Goal: Task Accomplishment & Management: Use online tool/utility

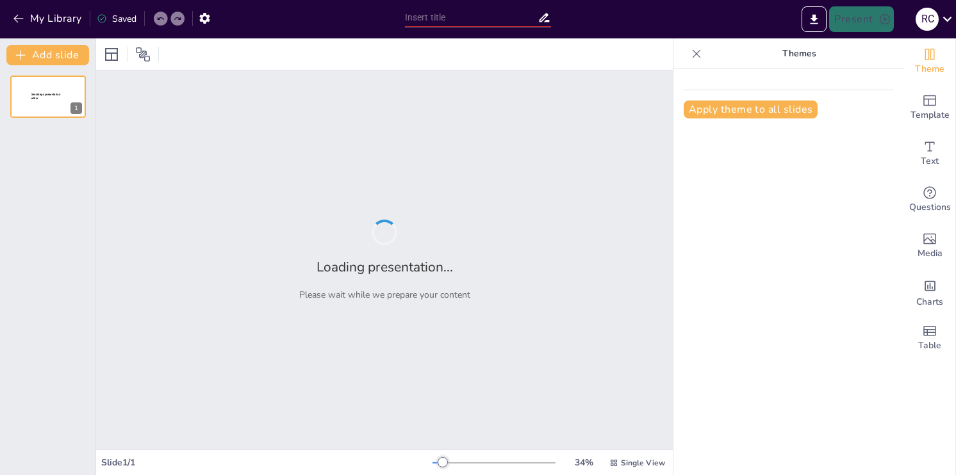
type input "New Sendsteps"
type input "Historia y Descolonización: Retos y Oportunidades en el Contexto Boliviano"
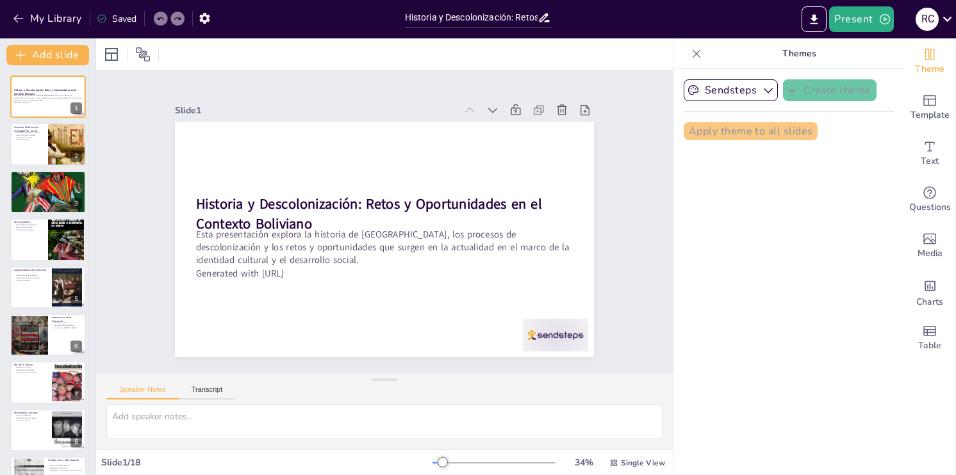
checkbox input "true"
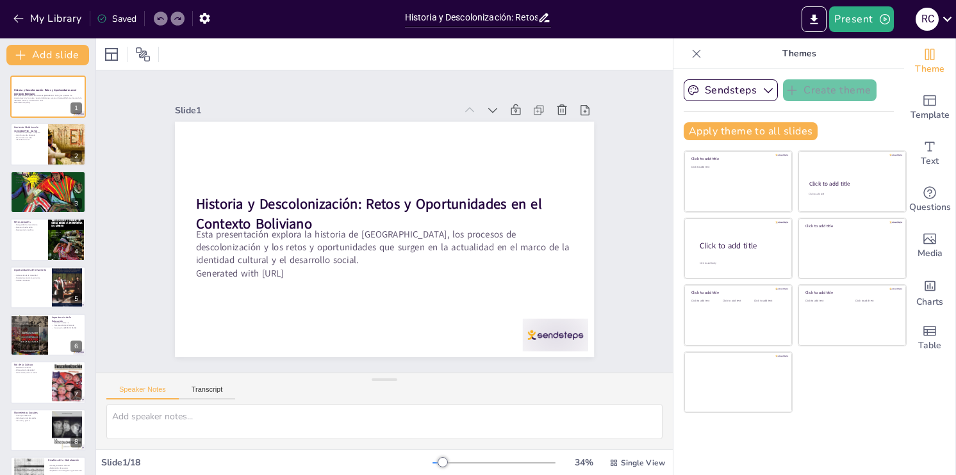
checkbox input "true"
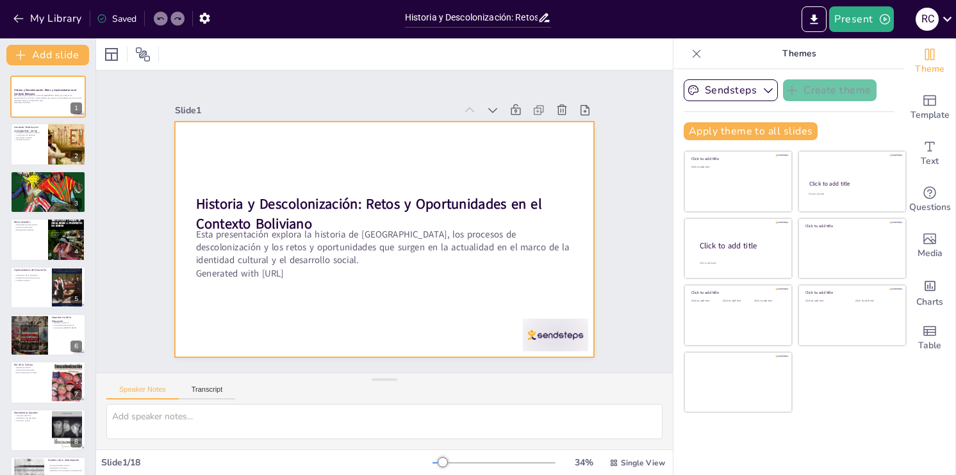
checkbox input "true"
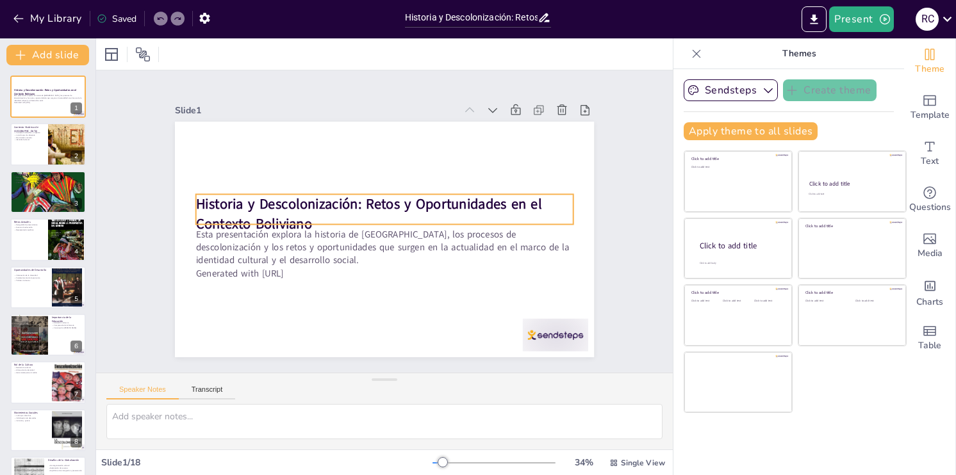
checkbox input "true"
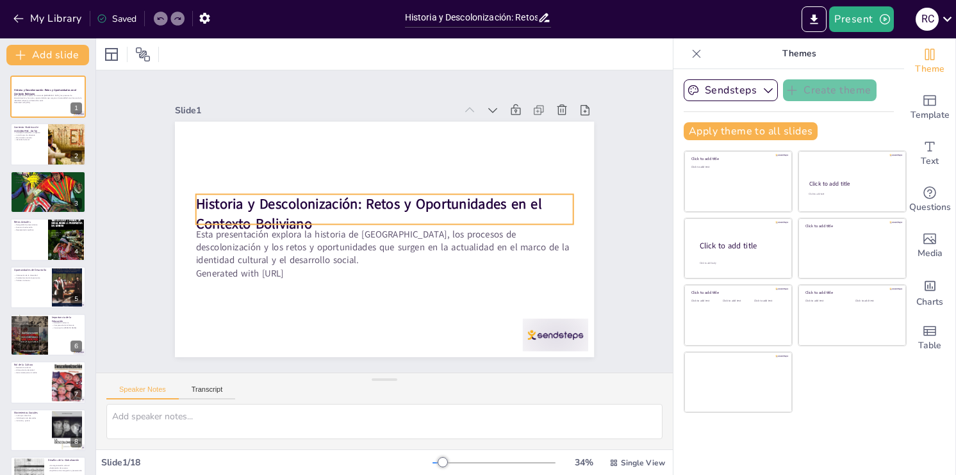
checkbox input "true"
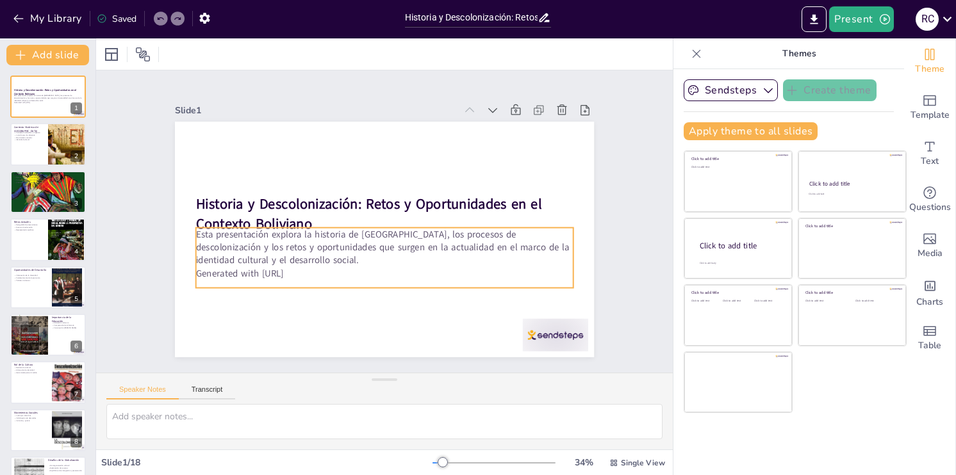
checkbox input "true"
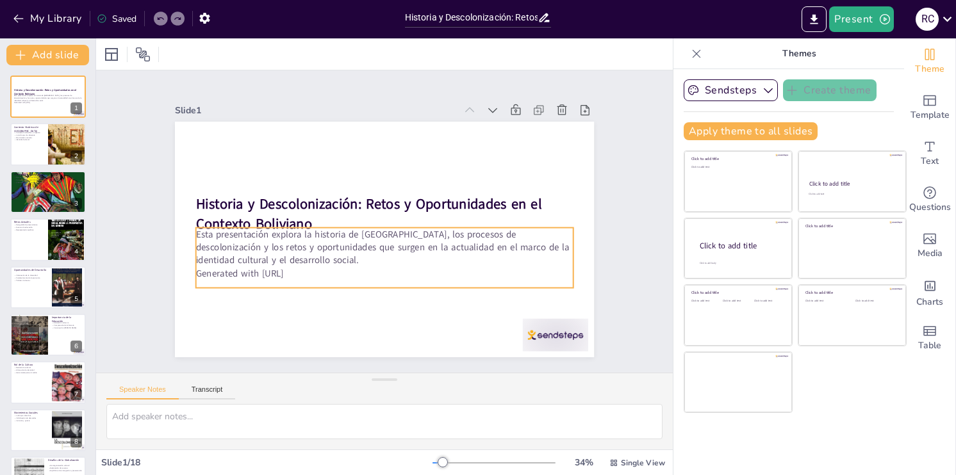
checkbox input "true"
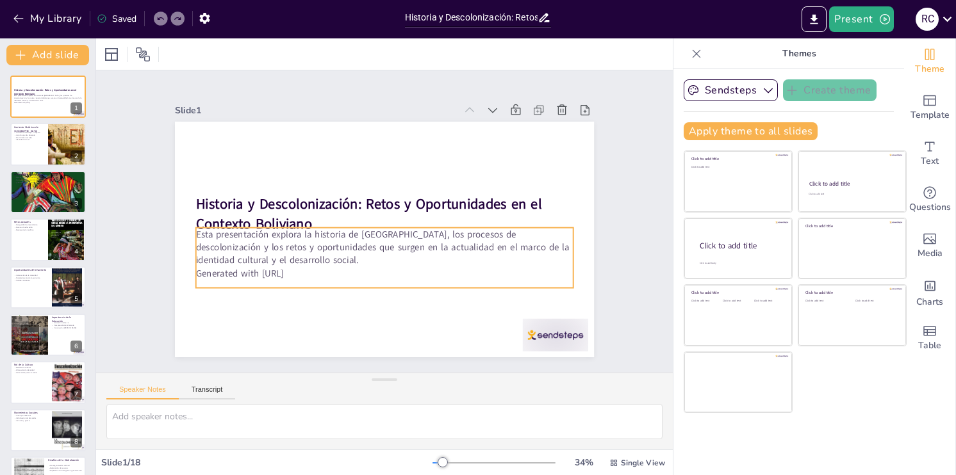
checkbox input "true"
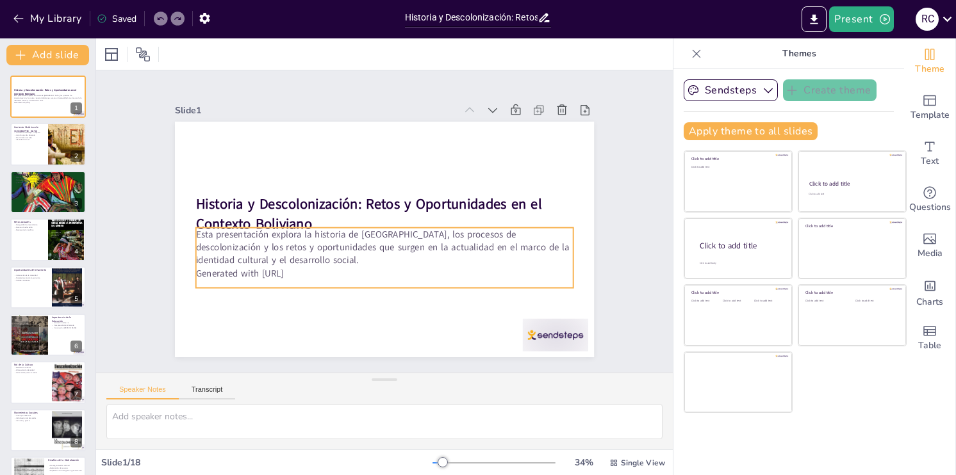
checkbox input "true"
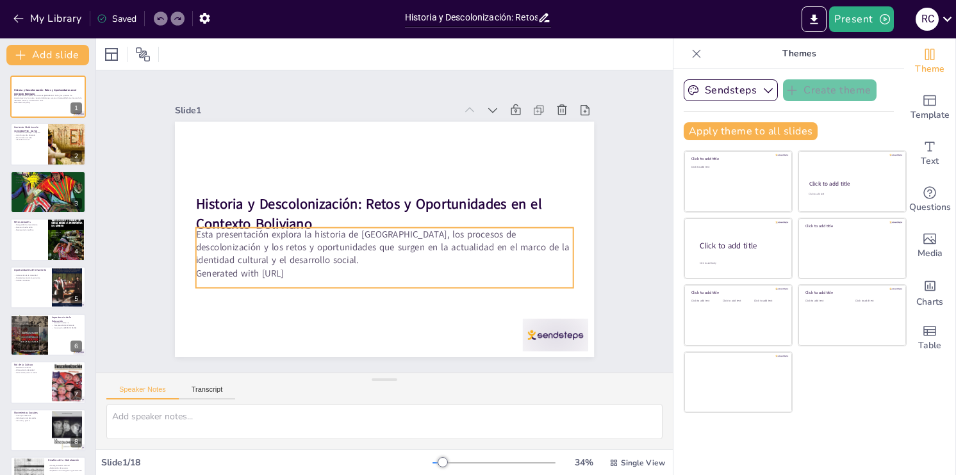
checkbox input "true"
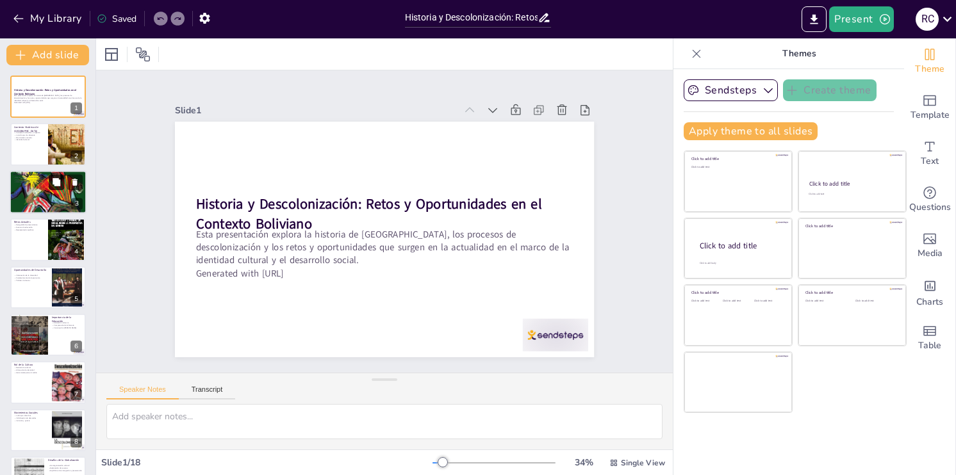
checkbox input "true"
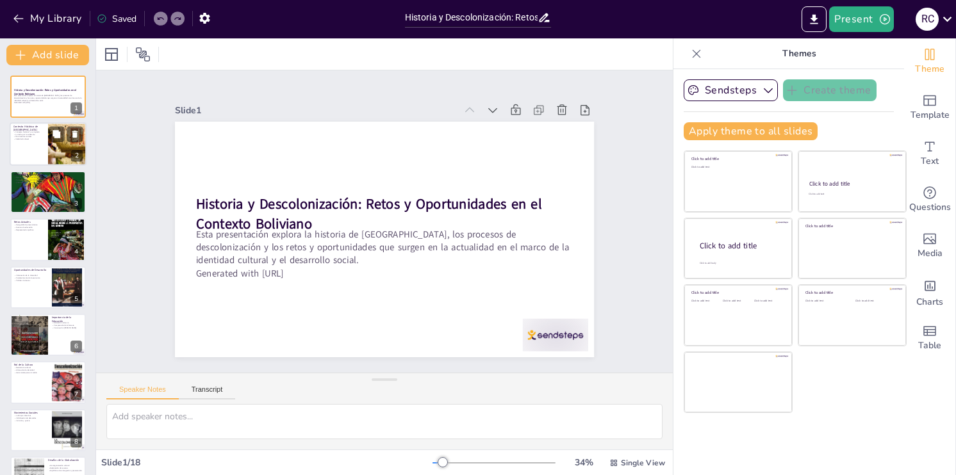
checkbox input "true"
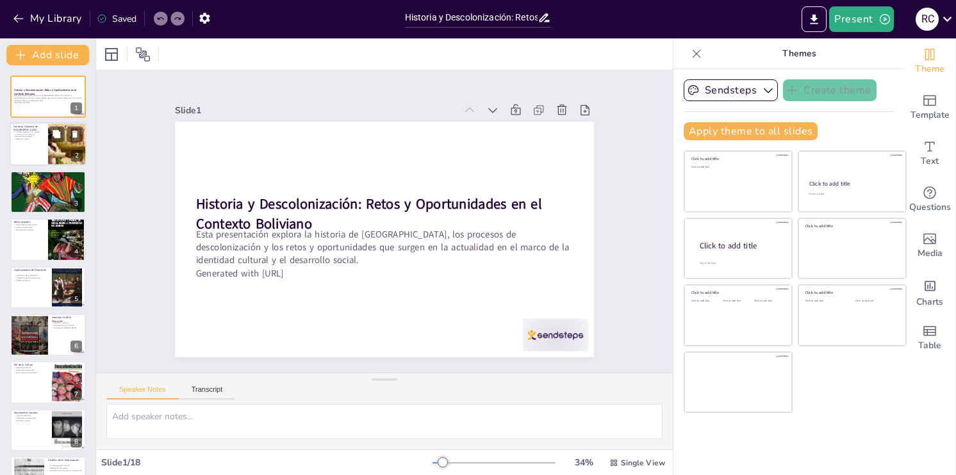
checkbox input "true"
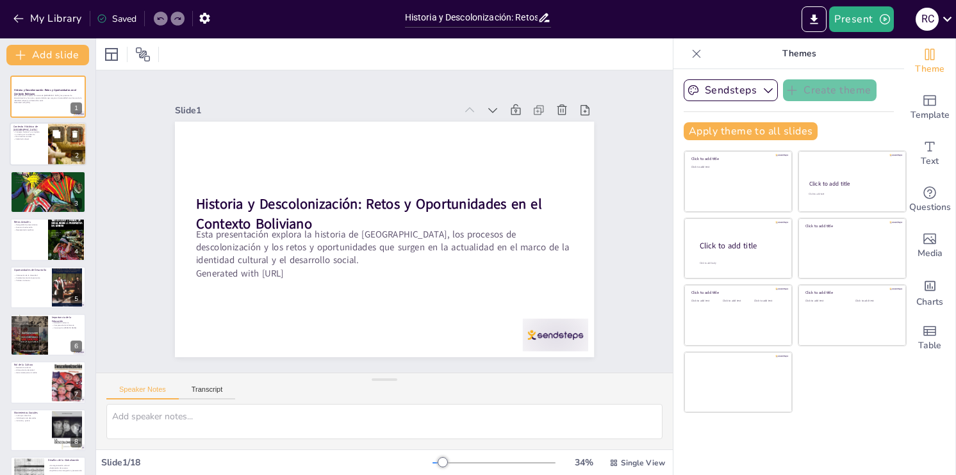
checkbox input "true"
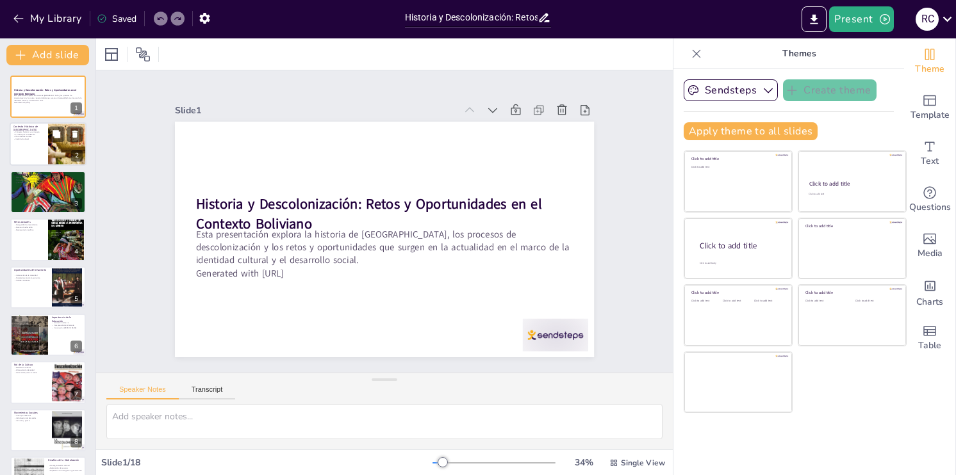
click at [49, 154] on div at bounding box center [67, 145] width 77 height 44
type textarea "La historia de [GEOGRAPHIC_DATA], desde la colonización hasta la actualidad, ha…"
checkbox input "true"
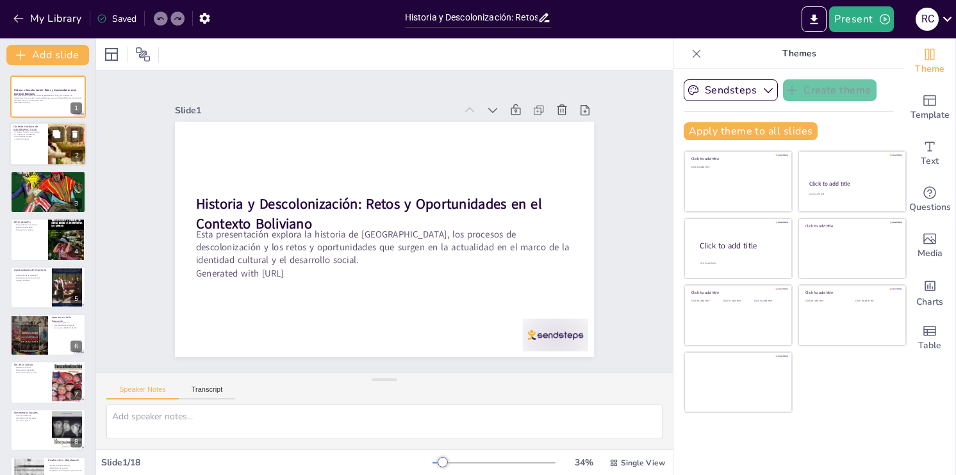
checkbox input "true"
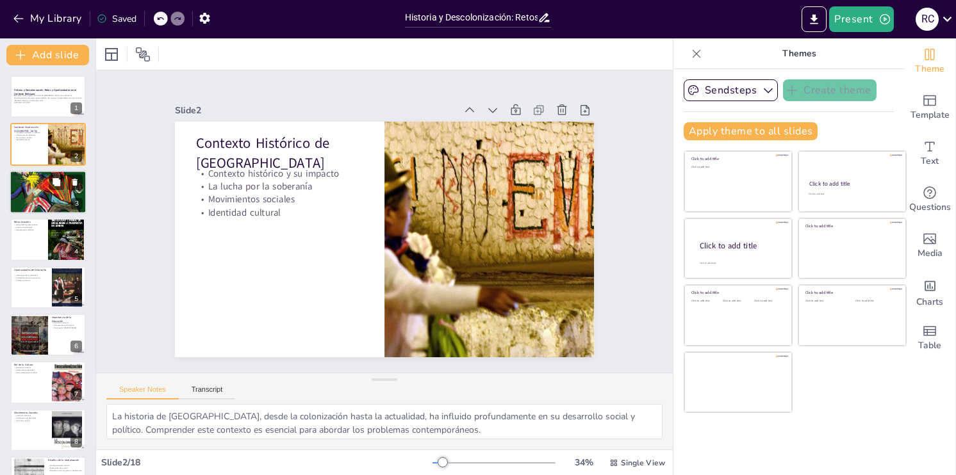
checkbox input "true"
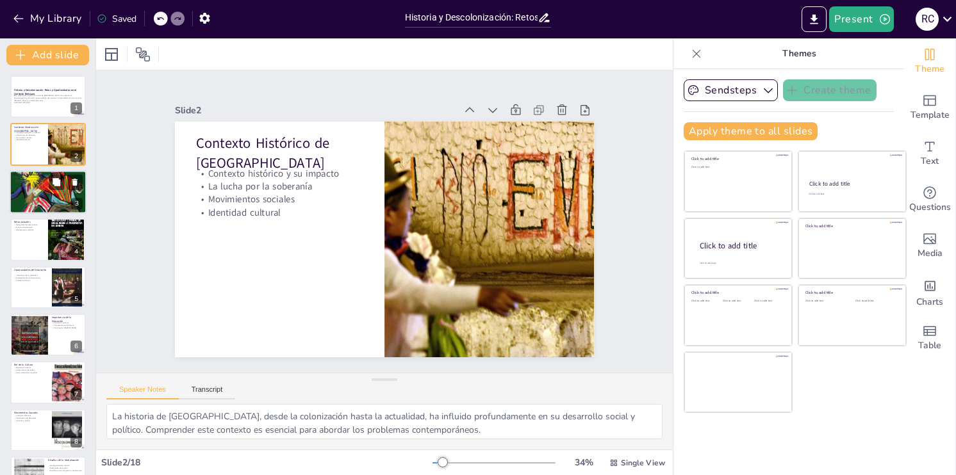
checkbox input "true"
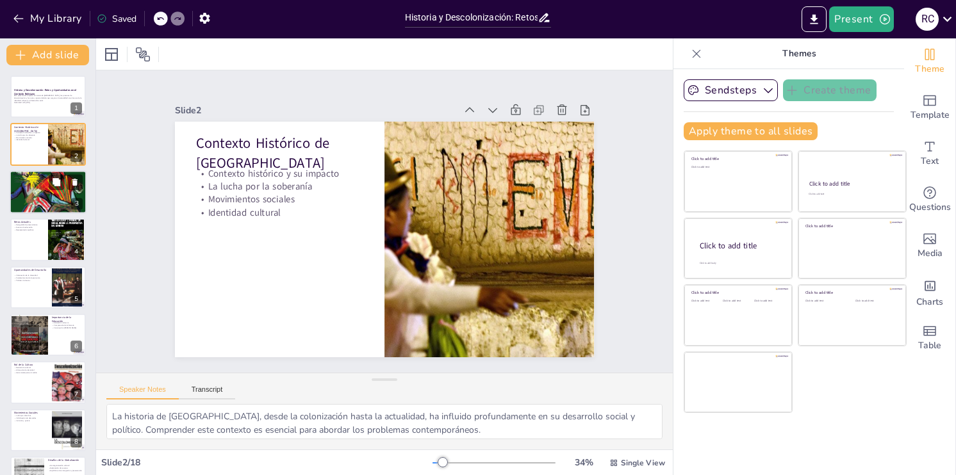
checkbox input "true"
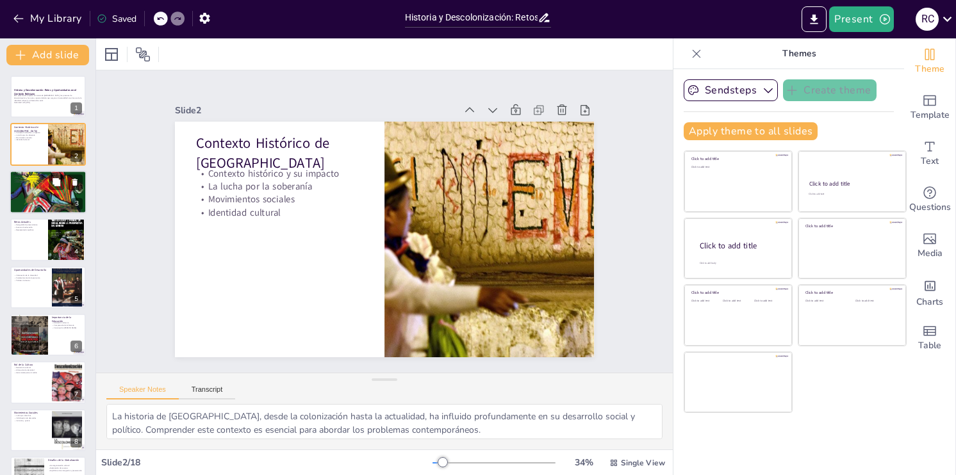
checkbox input "true"
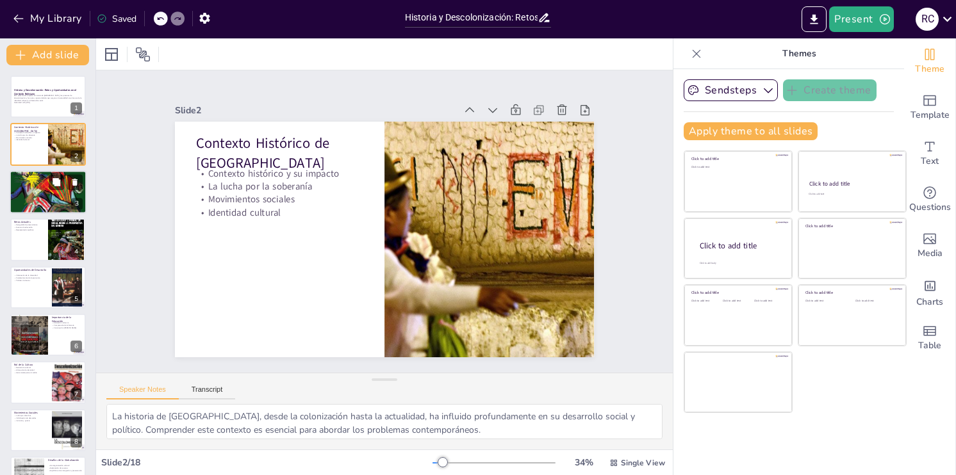
checkbox input "true"
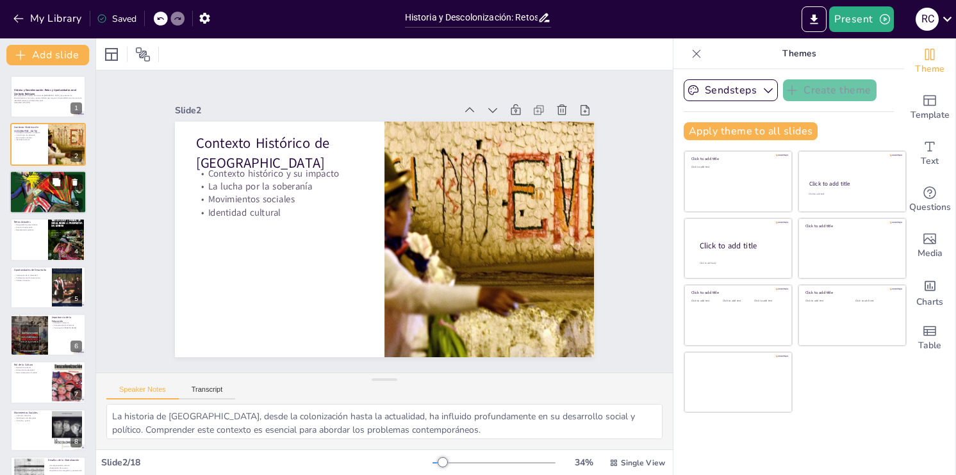
checkbox input "true"
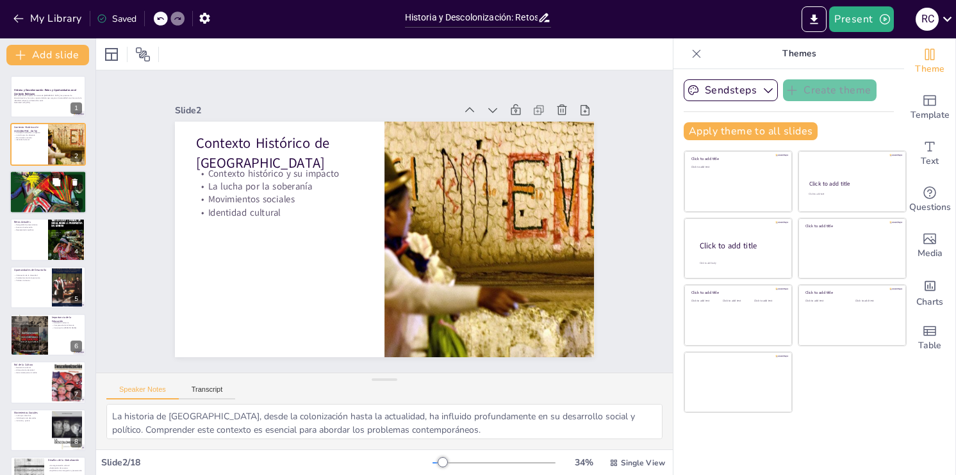
click at [56, 194] on div at bounding box center [47, 192] width 83 height 44
type textarea "La recuperación de la identidad indígena es un aspecto central de la descoloniz…"
checkbox input "true"
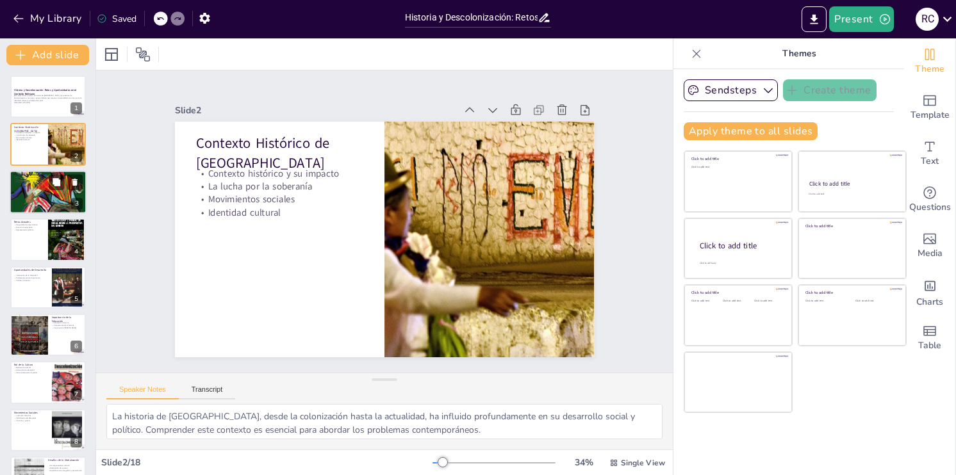
checkbox input "true"
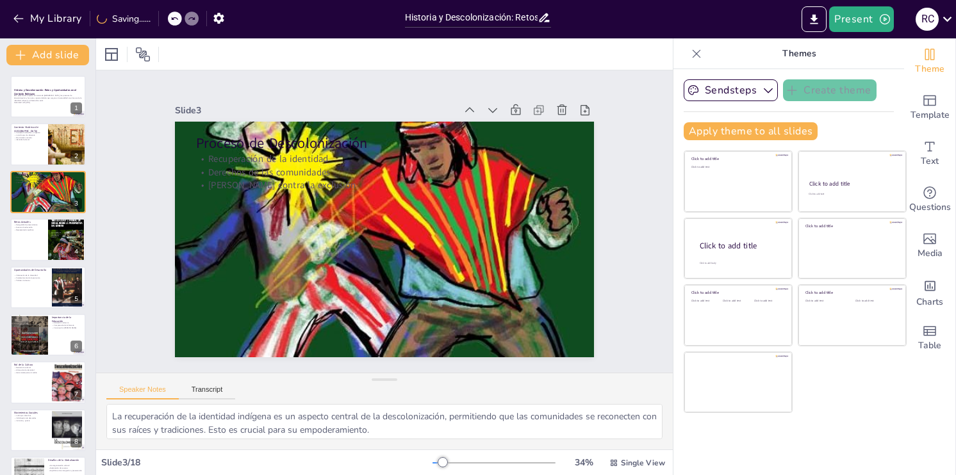
checkbox input "true"
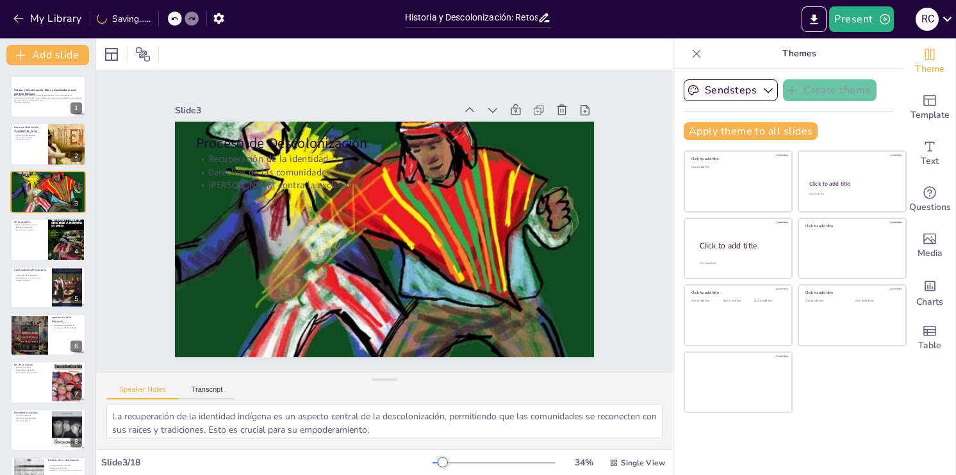
checkbox input "true"
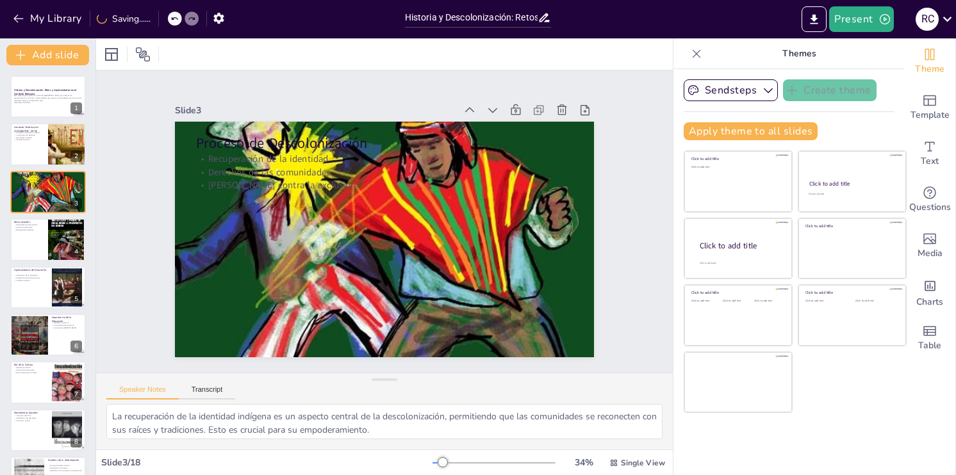
checkbox input "true"
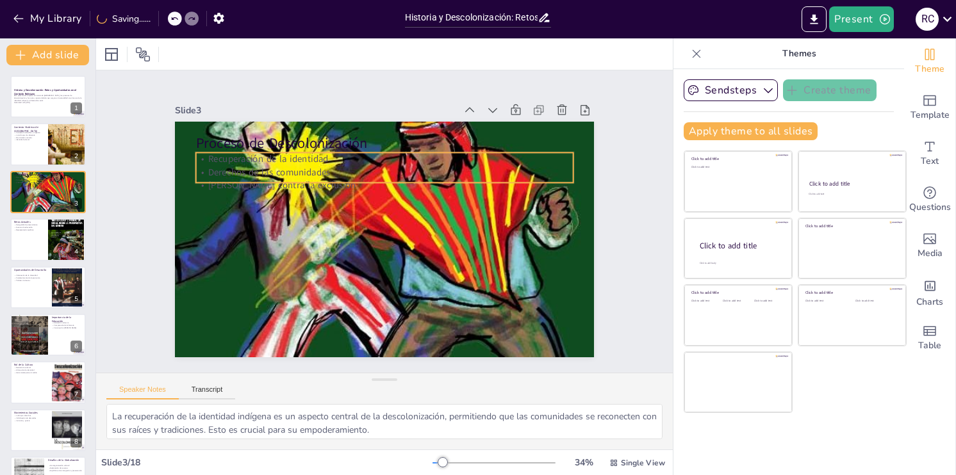
checkbox input "true"
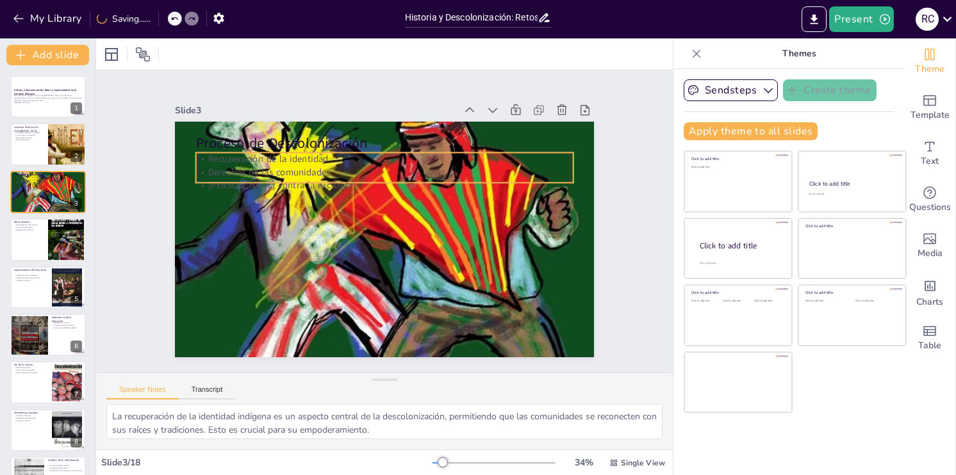
click at [271, 183] on p "[PERSON_NAME] contra la exclusión" at bounding box center [388, 186] width 377 height 53
checkbox input "true"
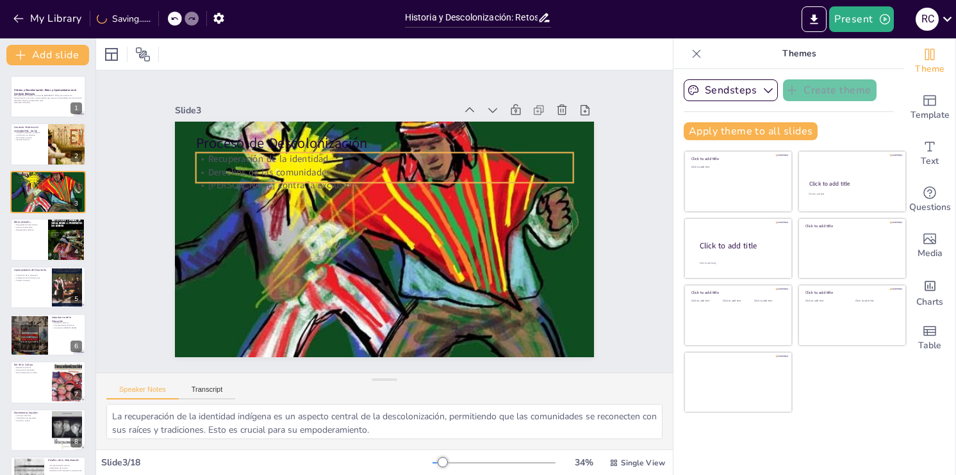
checkbox input "true"
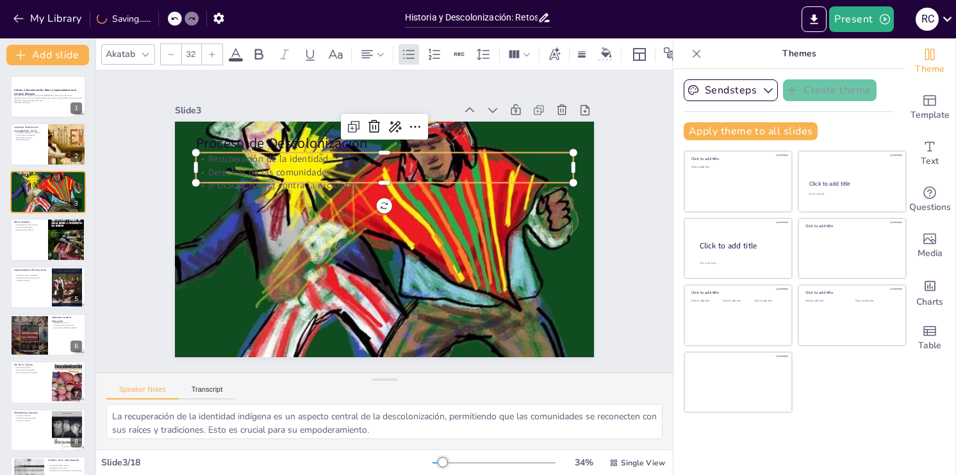
checkbox input "true"
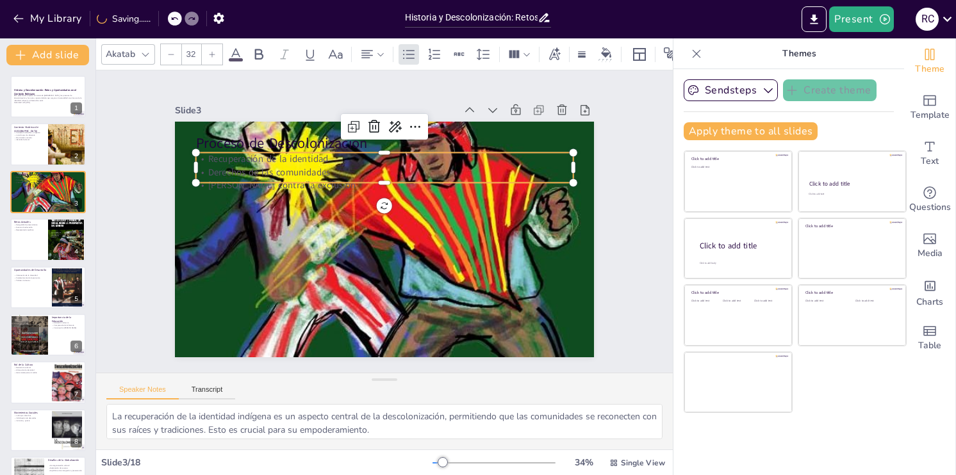
checkbox input "true"
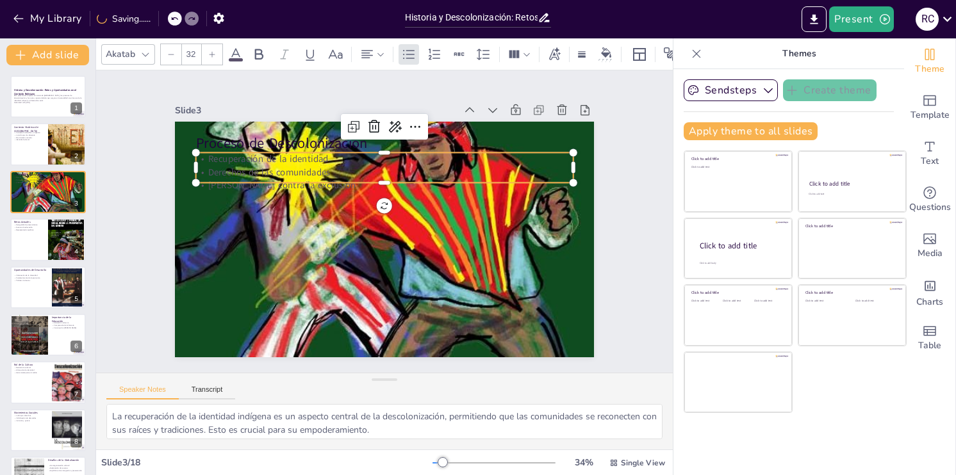
checkbox input "true"
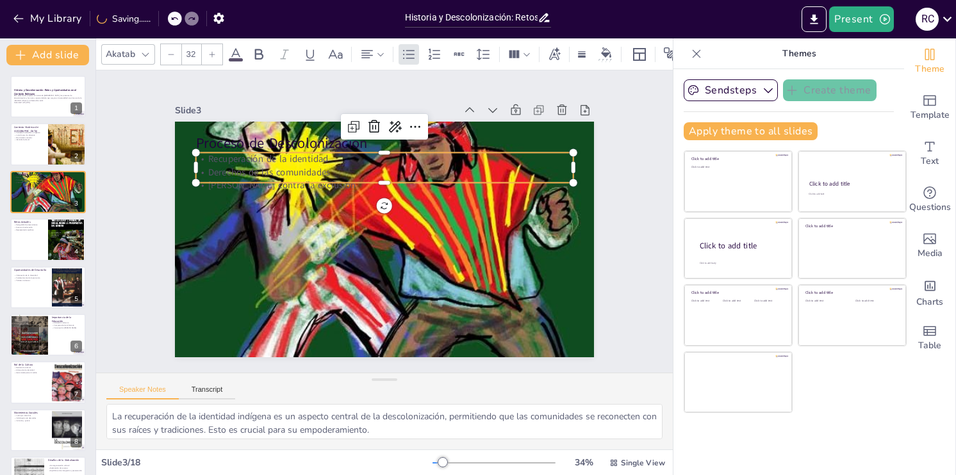
checkbox input "true"
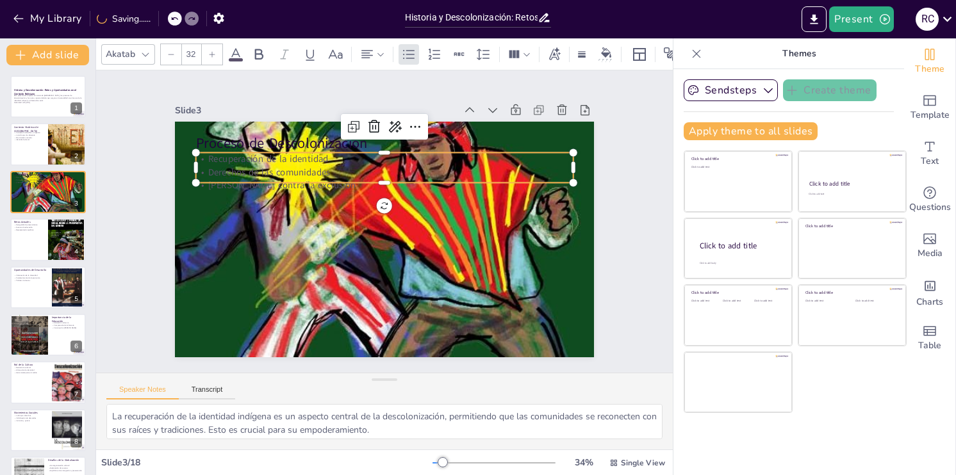
checkbox input "true"
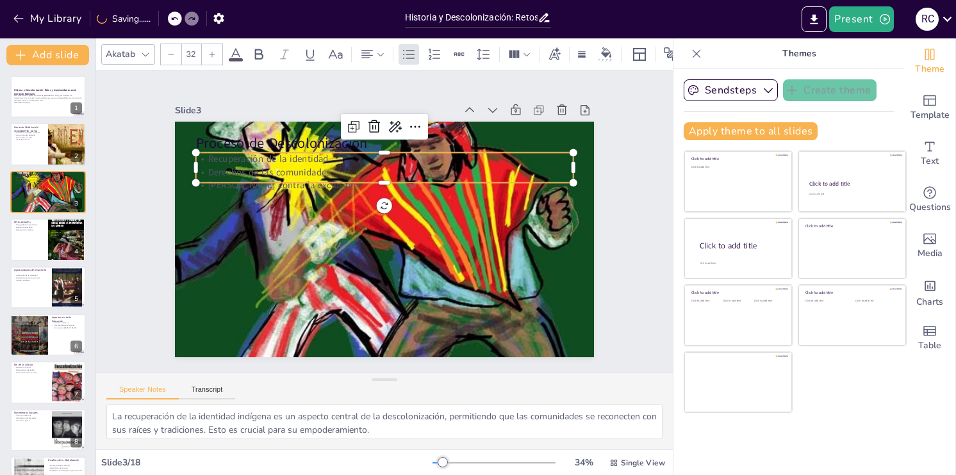
checkbox input "true"
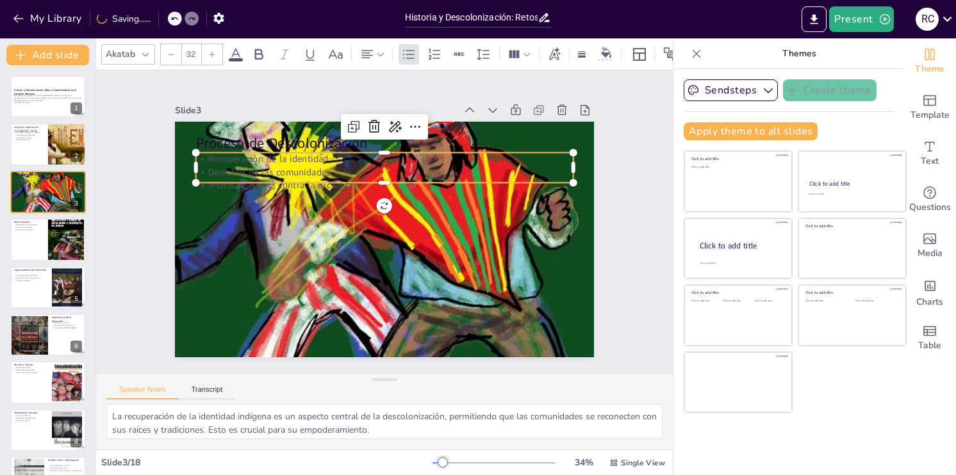
checkbox input "true"
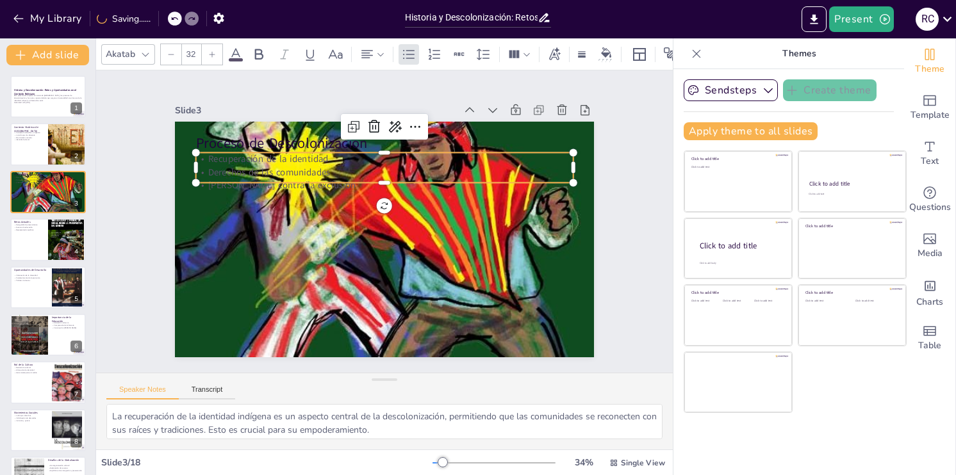
checkbox input "true"
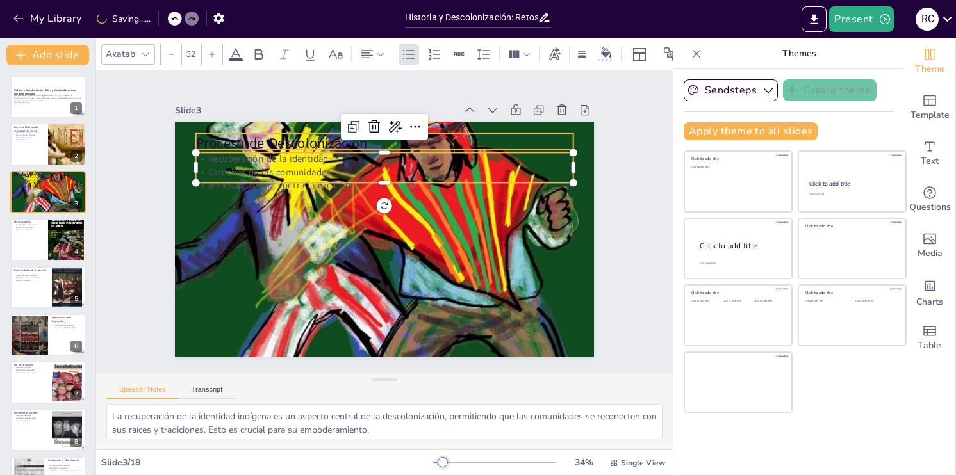
checkbox input "true"
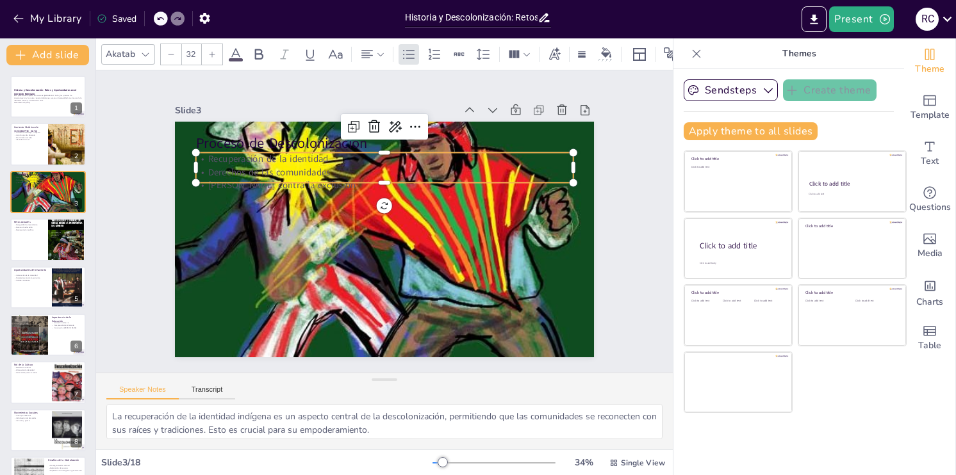
checkbox input "true"
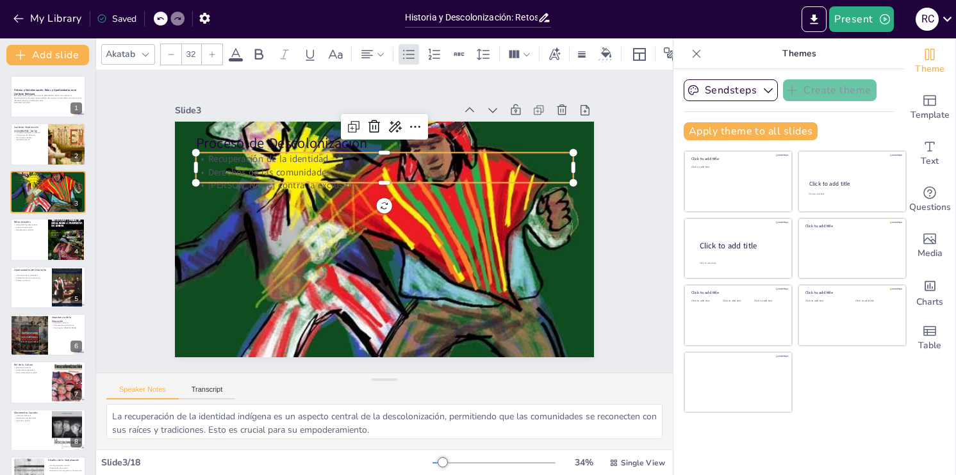
checkbox input "true"
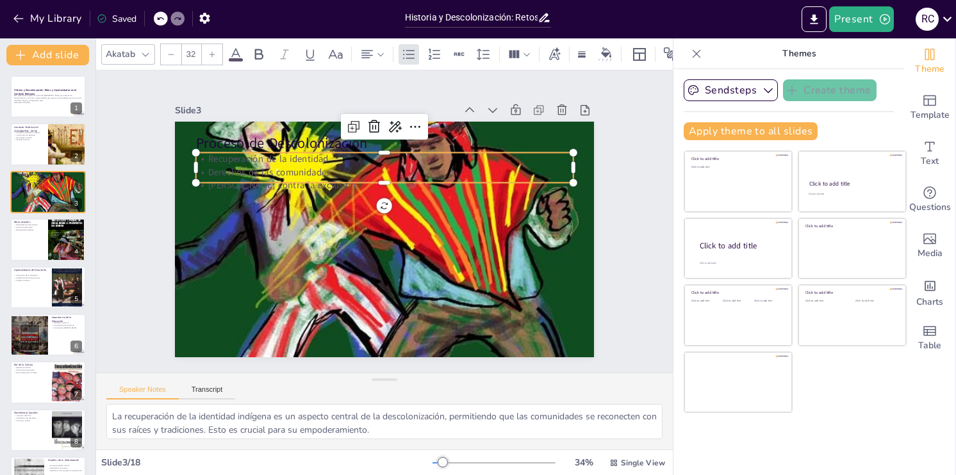
checkbox input "true"
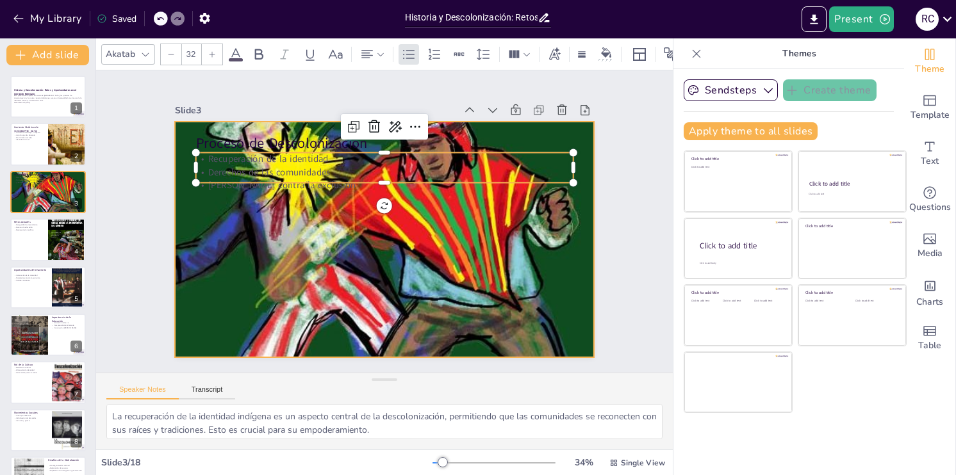
checkbox input "true"
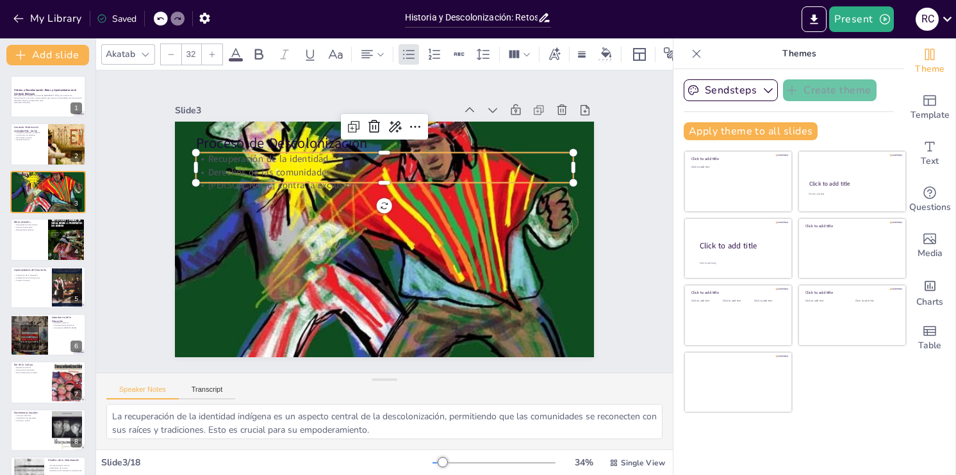
click at [356, 174] on p "[PERSON_NAME] contra la exclusión" at bounding box center [388, 186] width 377 height 53
click at [228, 52] on icon at bounding box center [235, 54] width 15 height 15
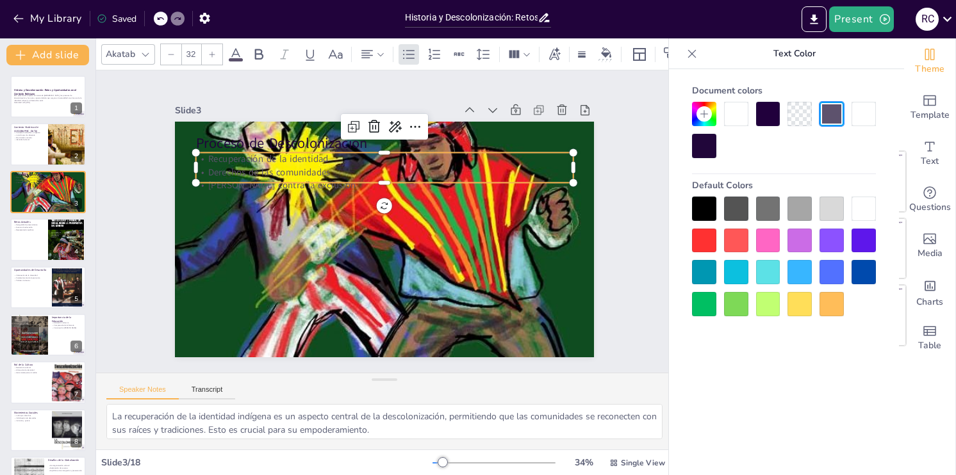
click at [772, 298] on div at bounding box center [768, 304] width 24 height 24
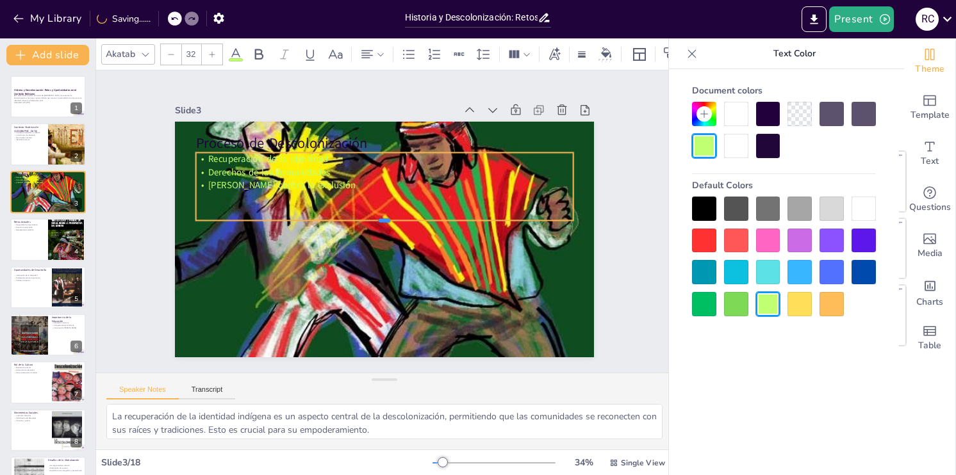
drag, startPoint x: 376, startPoint y: 179, endPoint x: 372, endPoint y: 217, distance: 38.1
click at [372, 220] on div at bounding box center [384, 225] width 377 height 10
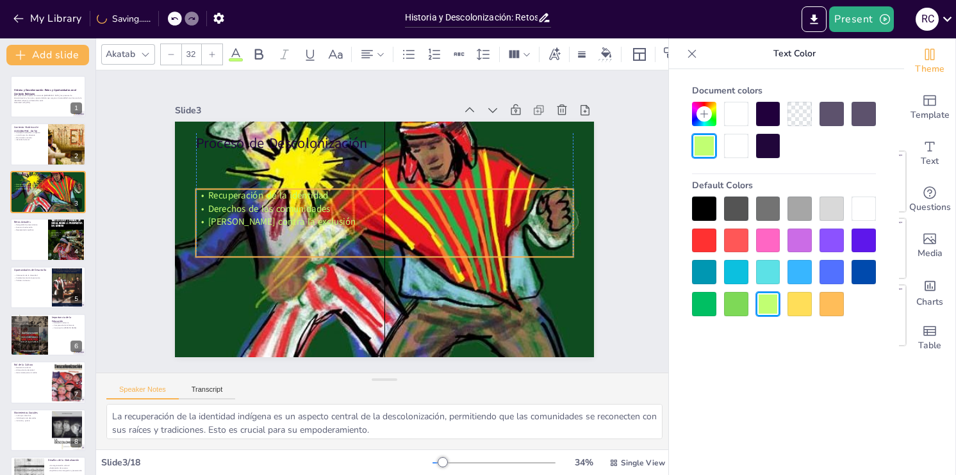
drag, startPoint x: 287, startPoint y: 178, endPoint x: 292, endPoint y: 215, distance: 37.5
click at [292, 215] on span "[PERSON_NAME] contra la exclusión" at bounding box center [282, 211] width 148 height 28
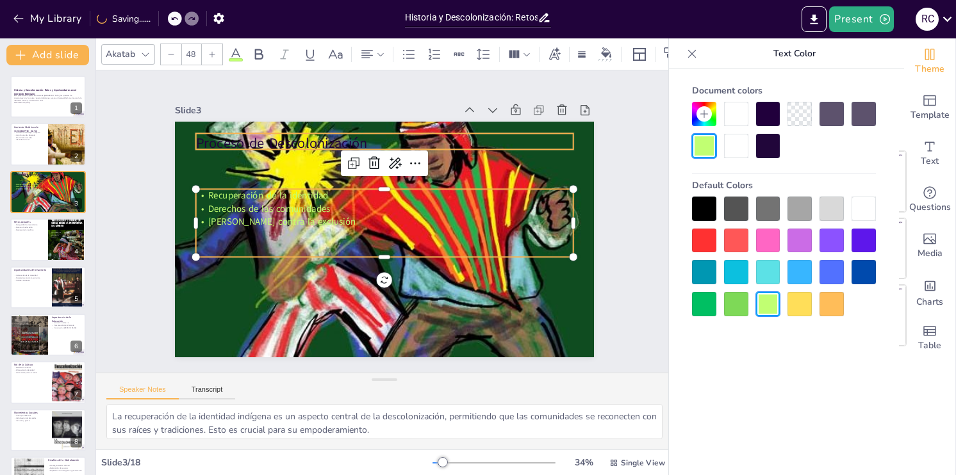
click at [270, 144] on div "Proceso de Descolonización Recuperación de la identidad Derechos de las comunid…" at bounding box center [382, 240] width 441 height 278
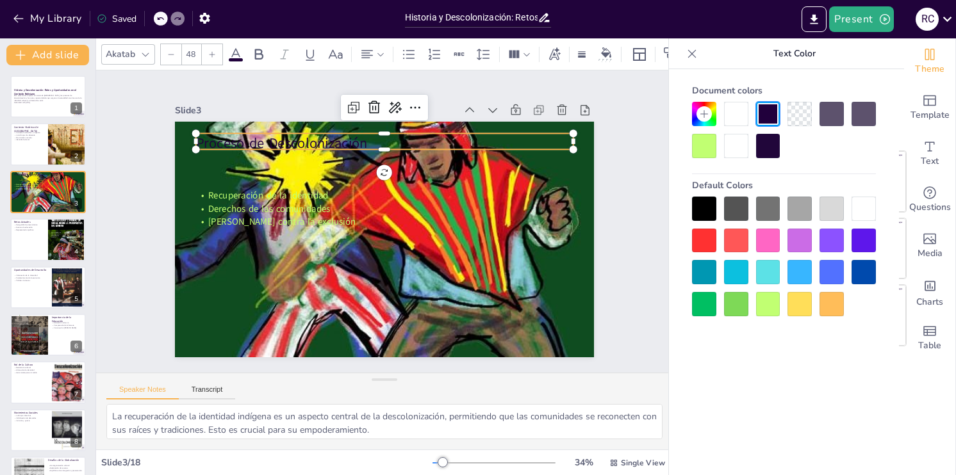
drag, startPoint x: 241, startPoint y: 45, endPoint x: 233, endPoint y: 53, distance: 10.9
click at [242, 47] on icon at bounding box center [235, 54] width 15 height 15
click at [235, 53] on icon at bounding box center [235, 54] width 15 height 15
click at [352, 142] on p "Proceso de Descolonización" at bounding box center [384, 143] width 377 height 20
click at [235, 47] on icon at bounding box center [235, 54] width 15 height 15
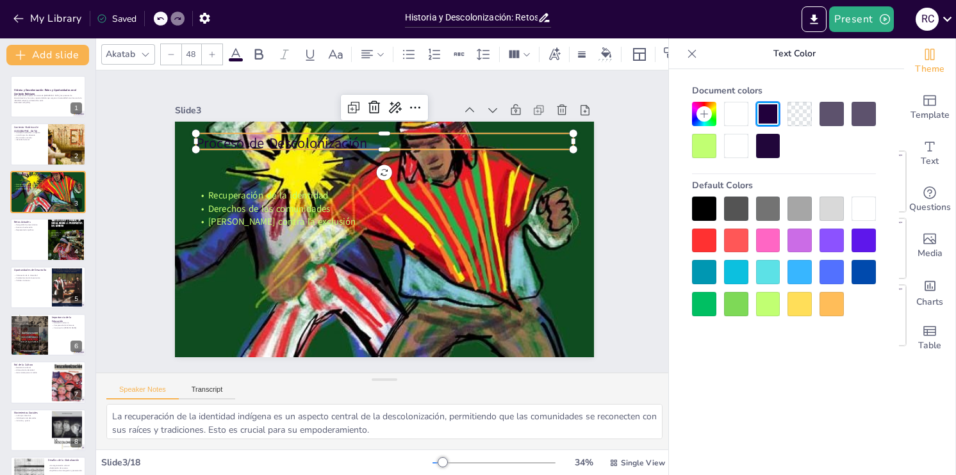
click at [238, 58] on span at bounding box center [236, 59] width 14 height 3
click at [51, 245] on div at bounding box center [67, 240] width 38 height 54
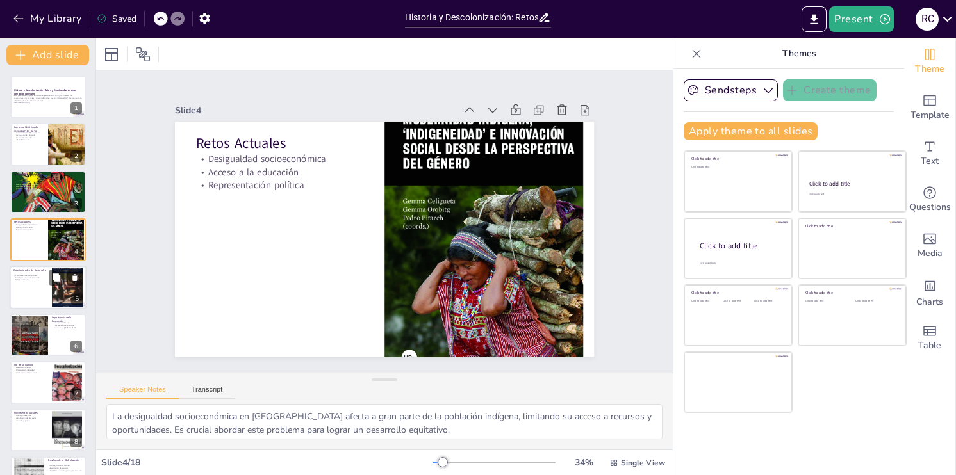
click at [46, 277] on p "Fortalecimiento de la economía" at bounding box center [30, 278] width 35 height 3
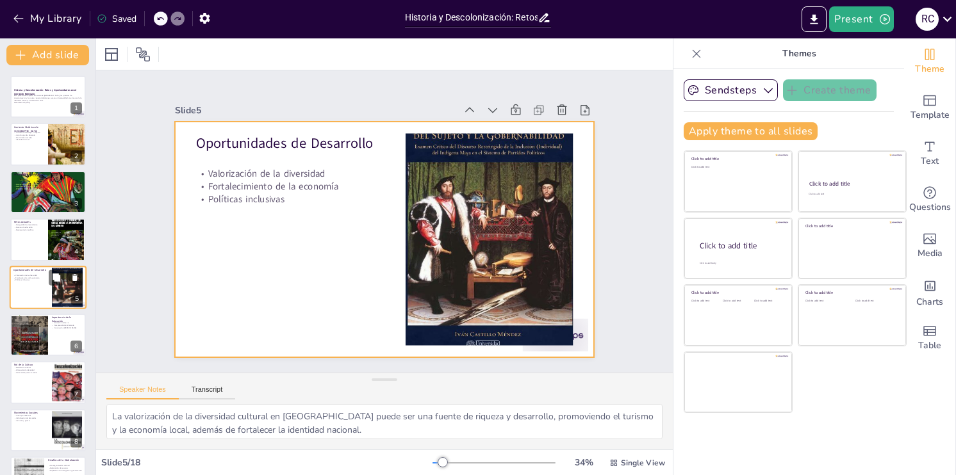
scroll to position [17, 0]
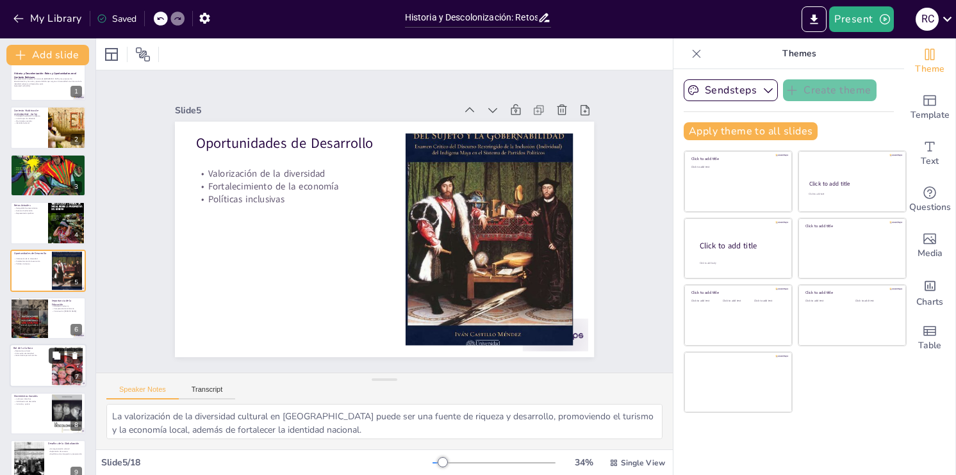
click at [60, 317] on div at bounding box center [48, 318] width 76 height 42
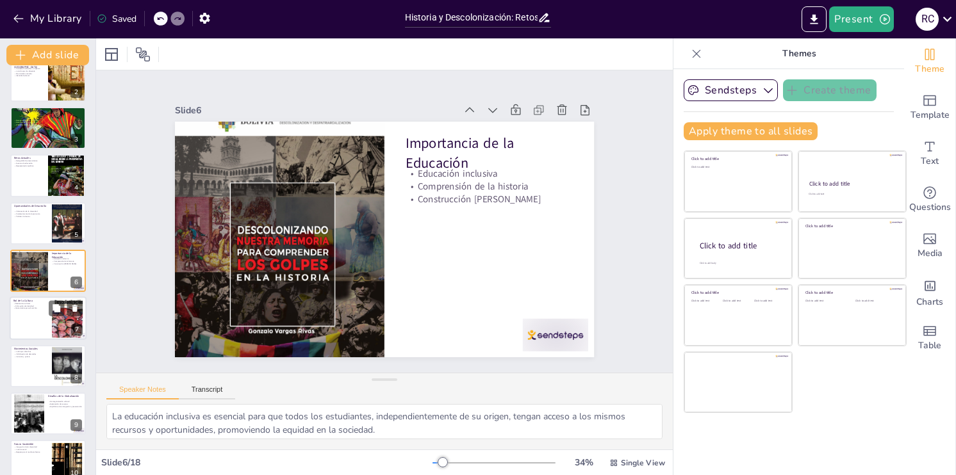
click at [50, 322] on div at bounding box center [48, 319] width 77 height 44
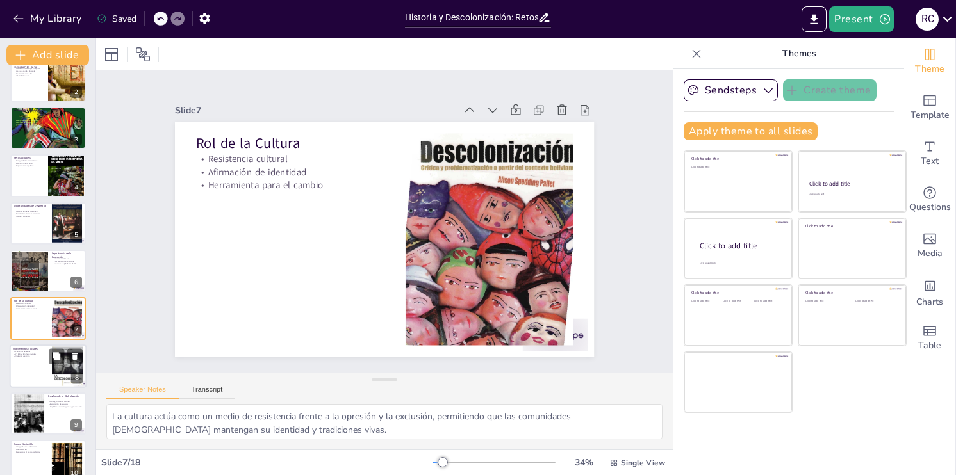
scroll to position [112, 0]
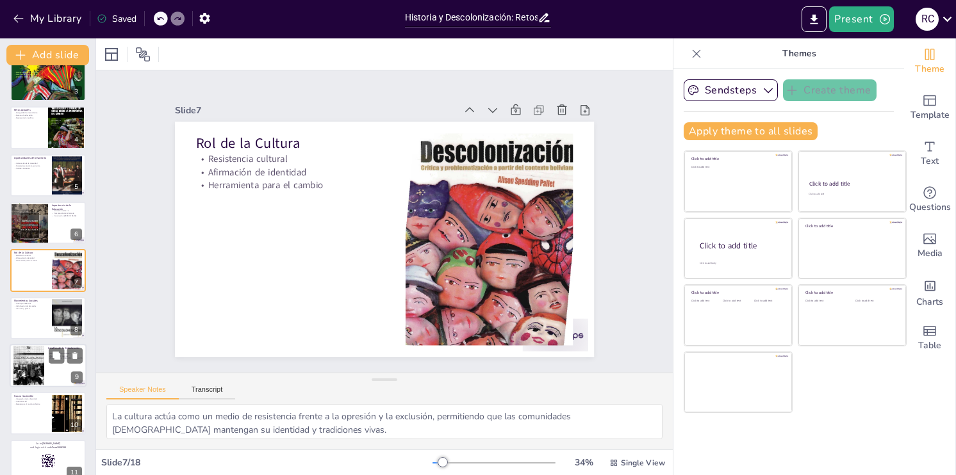
click at [42, 366] on div at bounding box center [28, 365] width 31 height 41
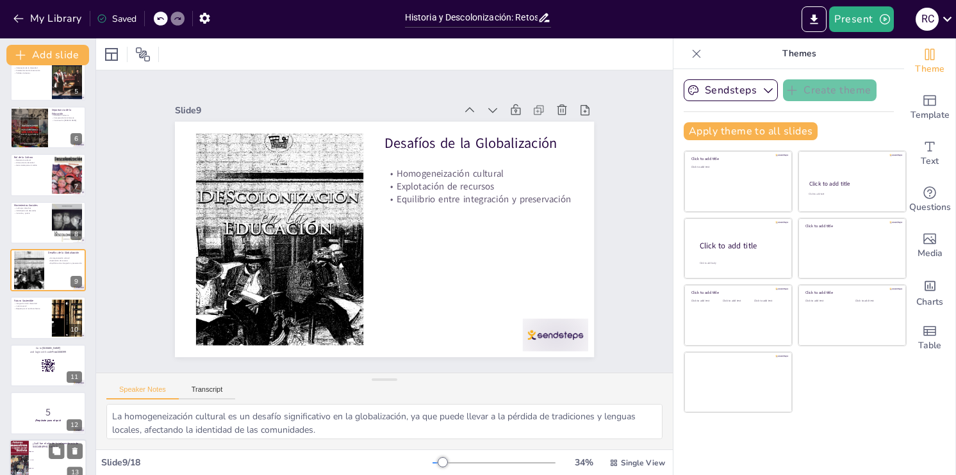
click at [35, 363] on div at bounding box center [48, 366] width 76 height 42
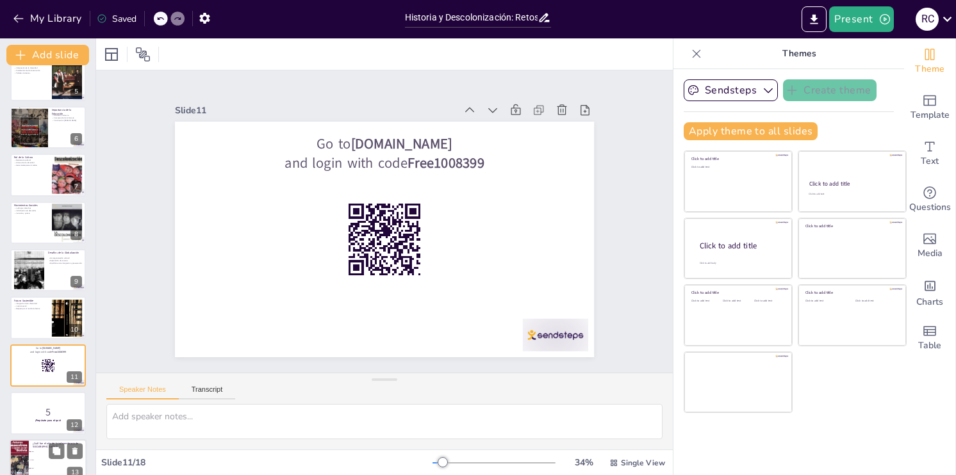
scroll to position [302, 0]
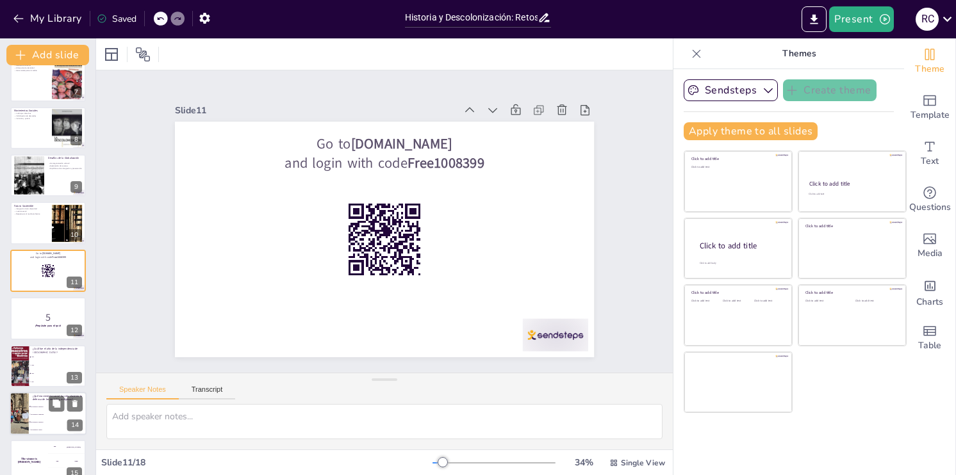
click at [37, 406] on span "Movimiento Indígena" at bounding box center [58, 407] width 55 height 2
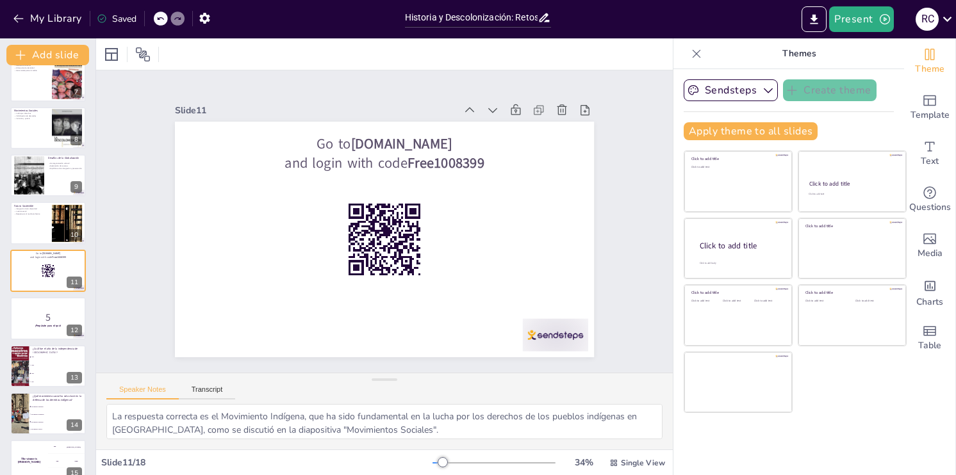
scroll to position [446, 0]
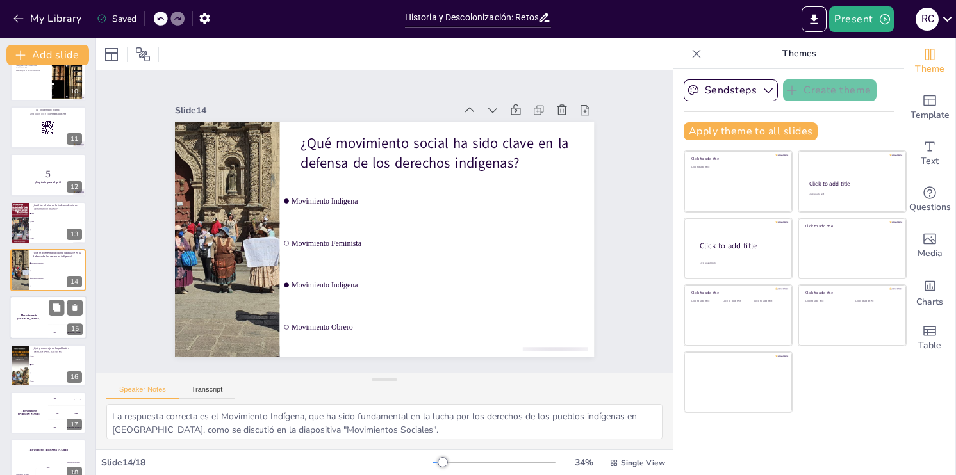
click at [23, 316] on h4 "The winner is [PERSON_NAME]" at bounding box center [29, 318] width 38 height 6
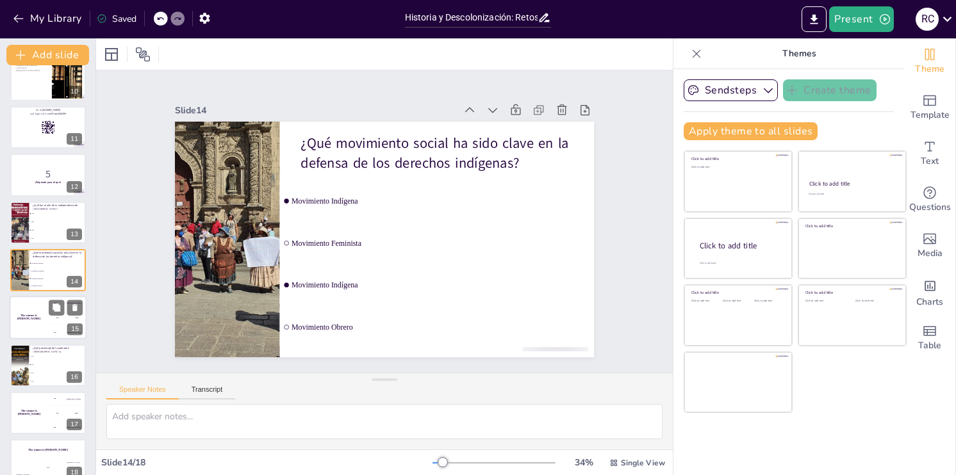
scroll to position [463, 0]
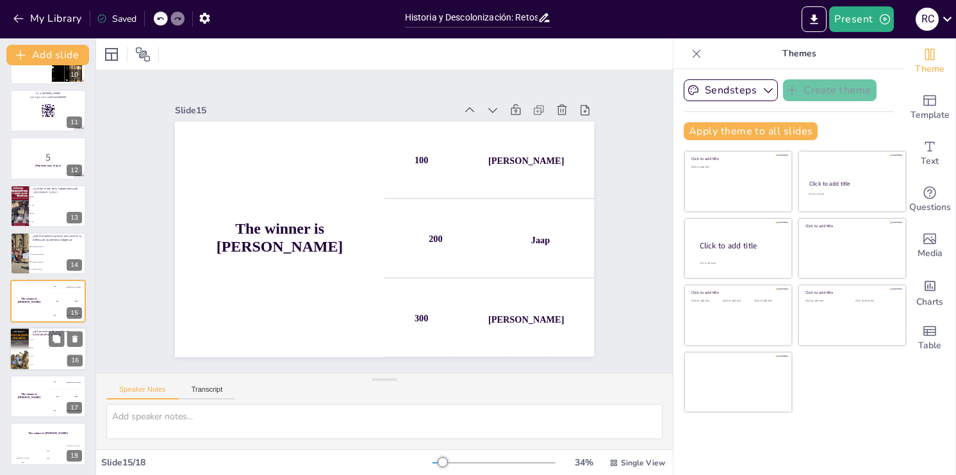
click at [21, 350] on div at bounding box center [19, 349] width 28 height 44
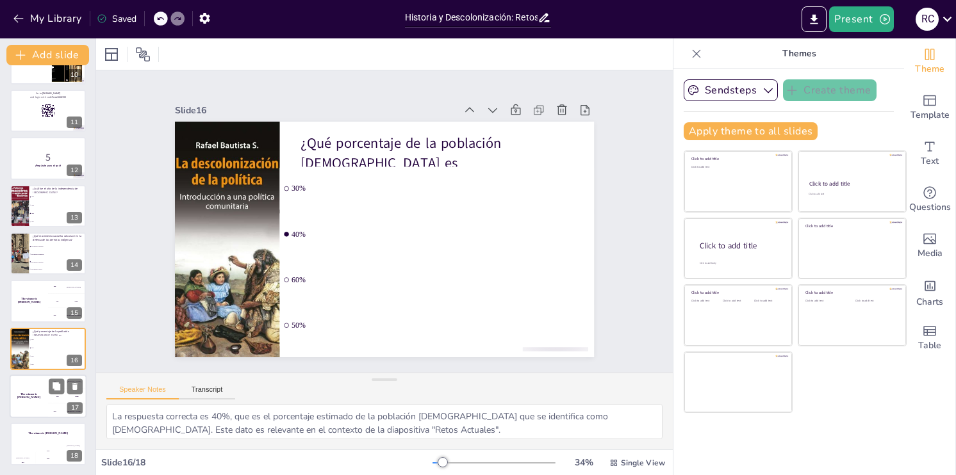
drag, startPoint x: 37, startPoint y: 378, endPoint x: 46, endPoint y: 399, distance: 22.6
click at [37, 379] on div "The winner is [PERSON_NAME]" at bounding box center [29, 397] width 38 height 44
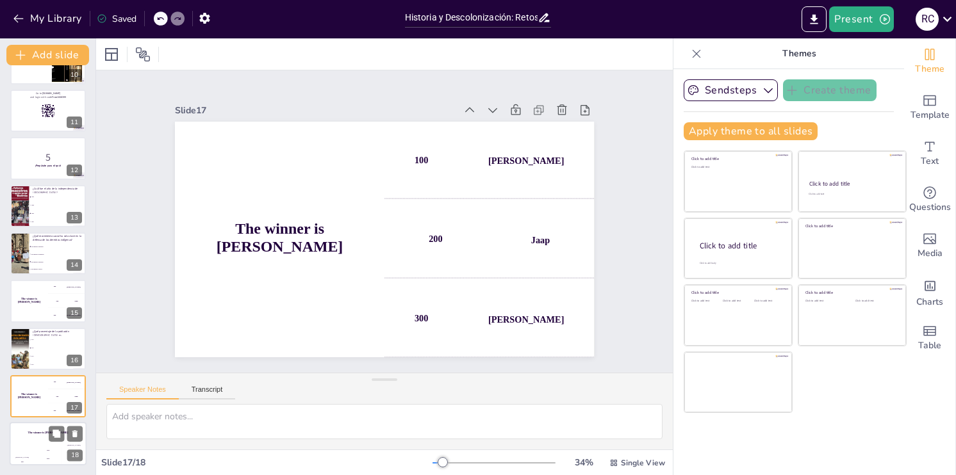
click at [34, 434] on h4 "The winner is [PERSON_NAME]" at bounding box center [48, 433] width 77 height 3
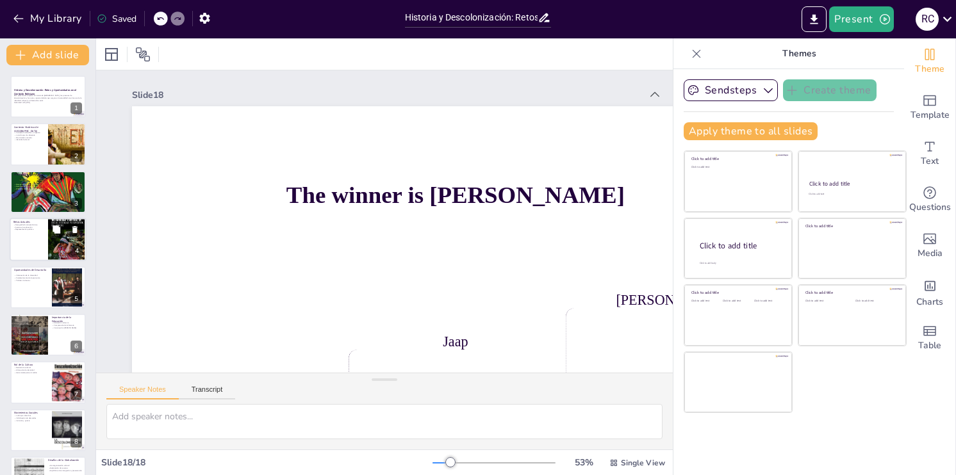
scroll to position [0, 0]
click at [54, 100] on p "Esta presentación explora la historia de [GEOGRAPHIC_DATA], los procesos de des…" at bounding box center [47, 98] width 69 height 7
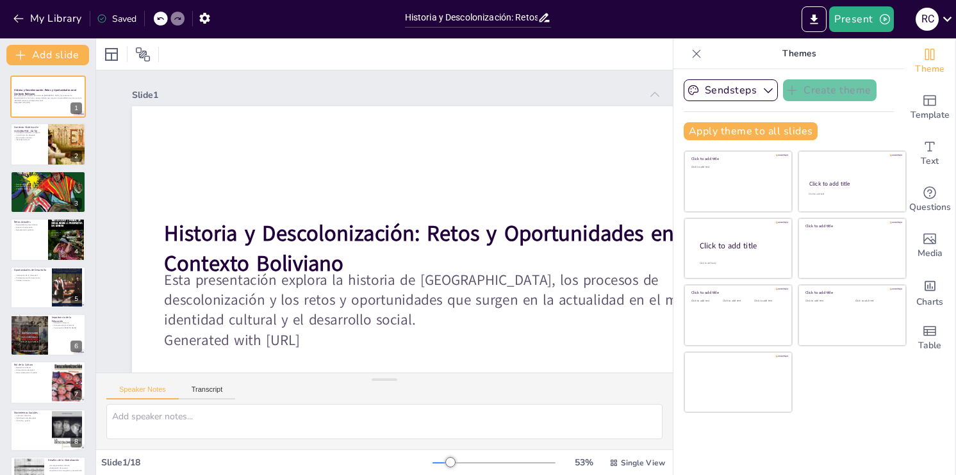
click at [691, 56] on icon at bounding box center [696, 53] width 13 height 13
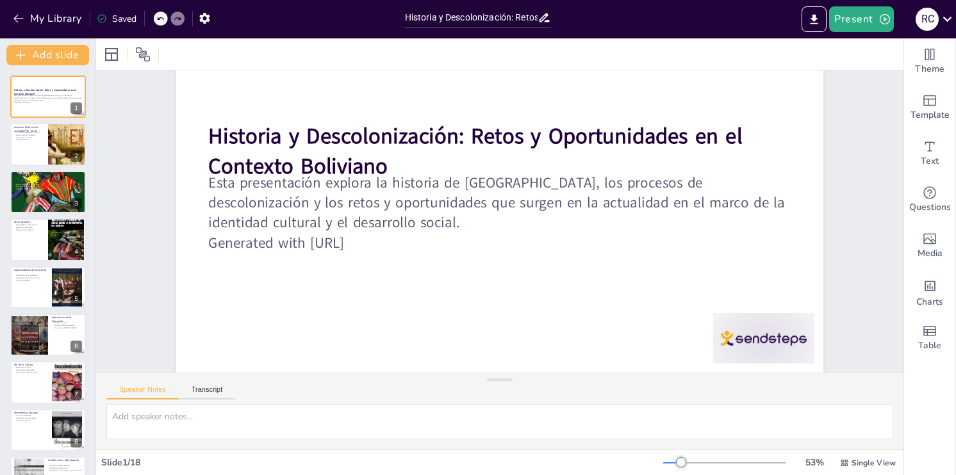
scroll to position [106, 0]
click at [859, 16] on button "Present" at bounding box center [861, 19] width 64 height 26
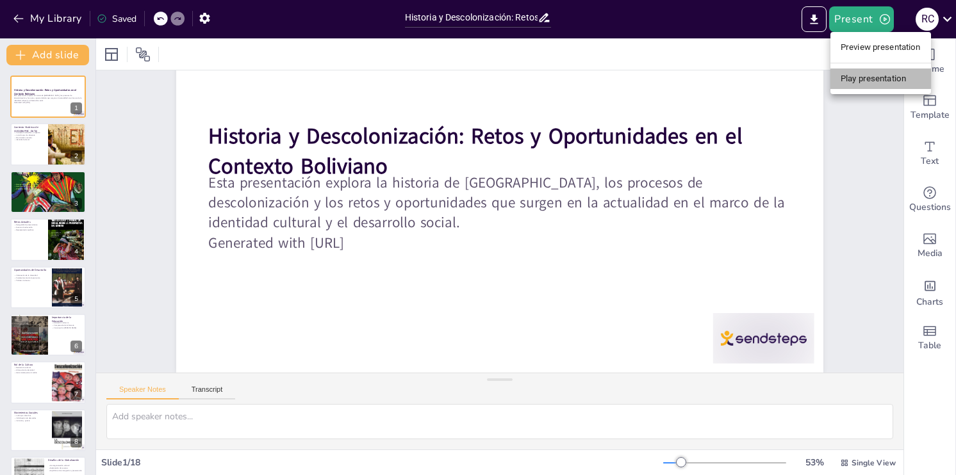
click at [866, 78] on li "Play presentation" at bounding box center [880, 79] width 101 height 21
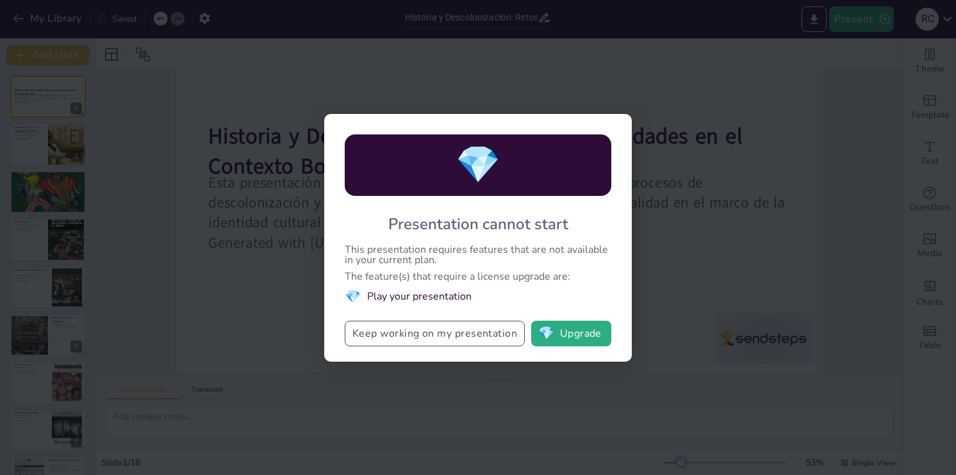
click at [430, 333] on button "Keep working on my presentation" at bounding box center [435, 334] width 180 height 26
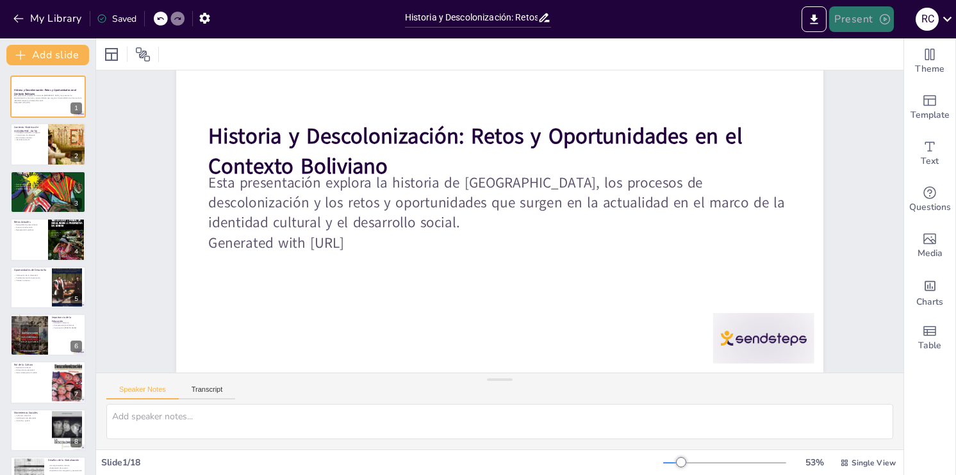
click at [855, 21] on button "Present" at bounding box center [861, 19] width 64 height 26
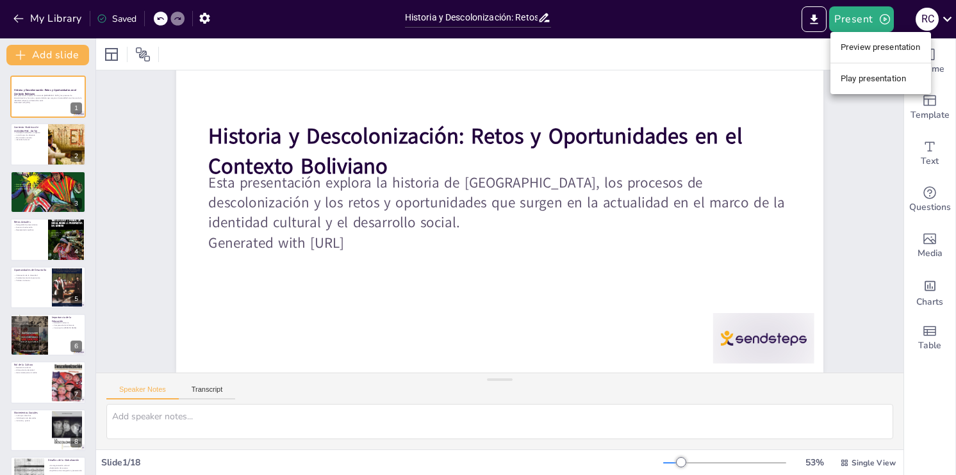
click at [851, 50] on li "Preview presentation" at bounding box center [880, 47] width 101 height 21
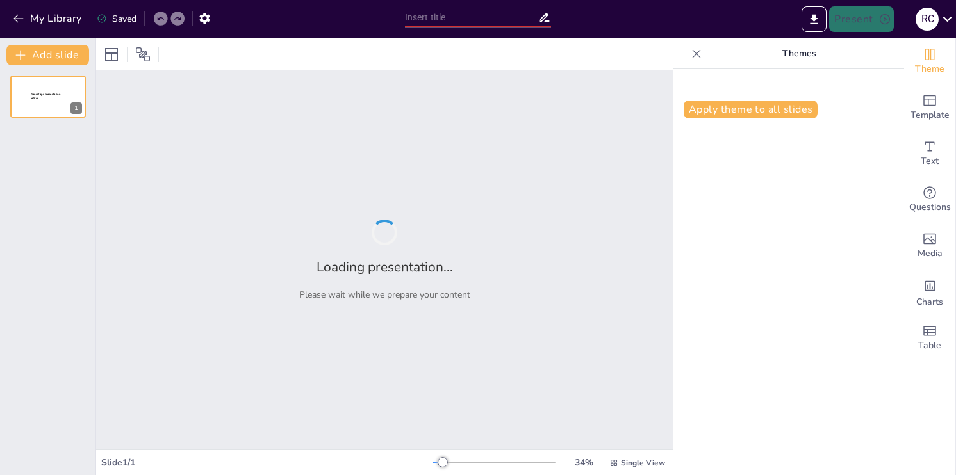
type input "DESCOLONIZACION Y LA HISTORIA"
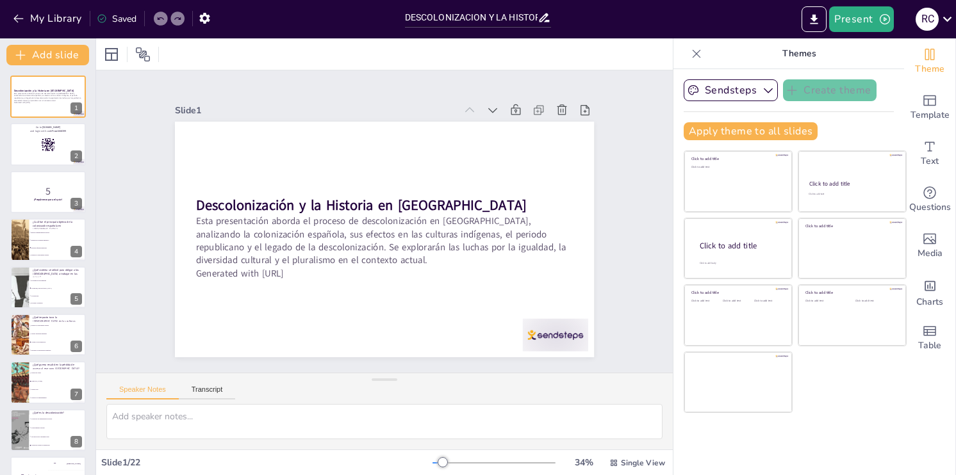
checkbox input "true"
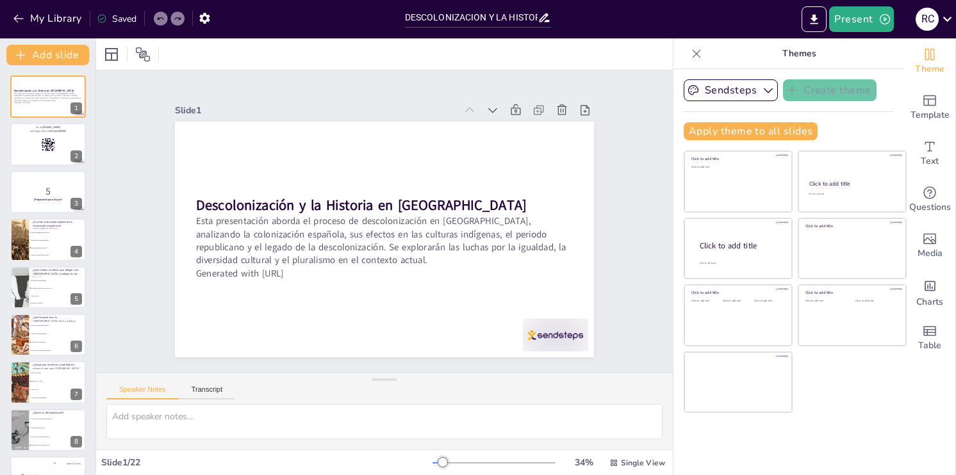
checkbox input "true"
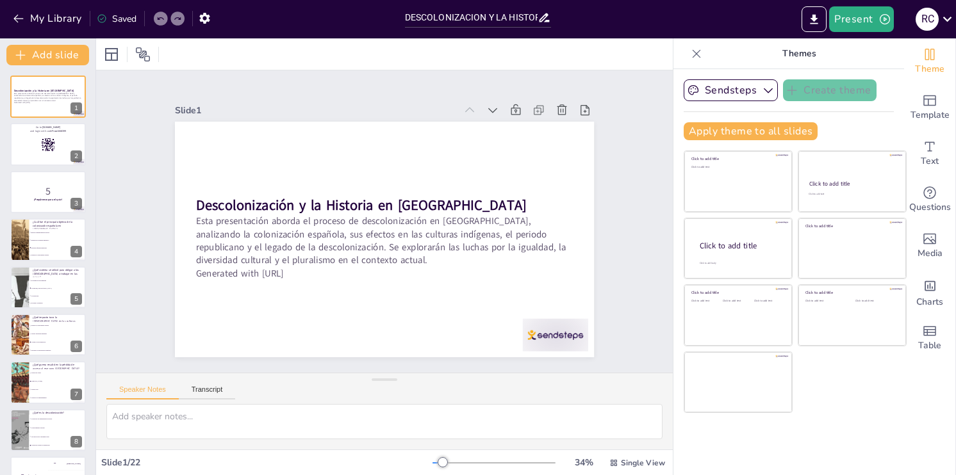
checkbox input "true"
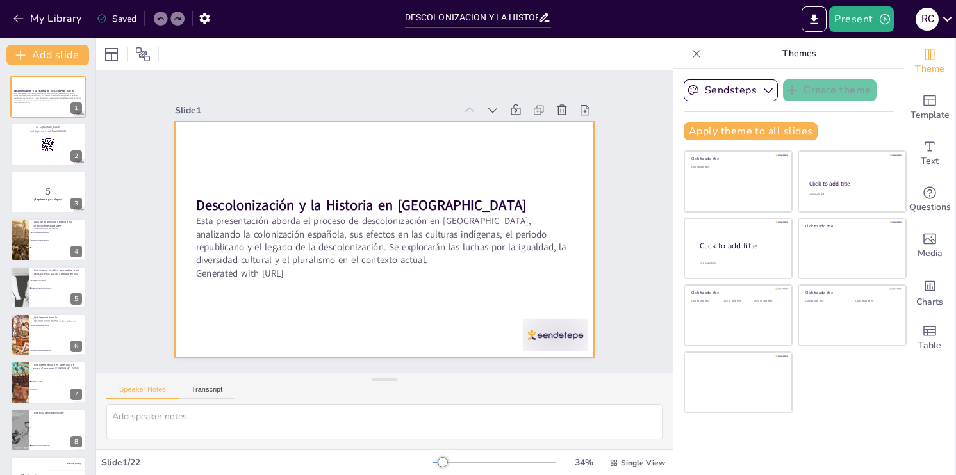
checkbox input "true"
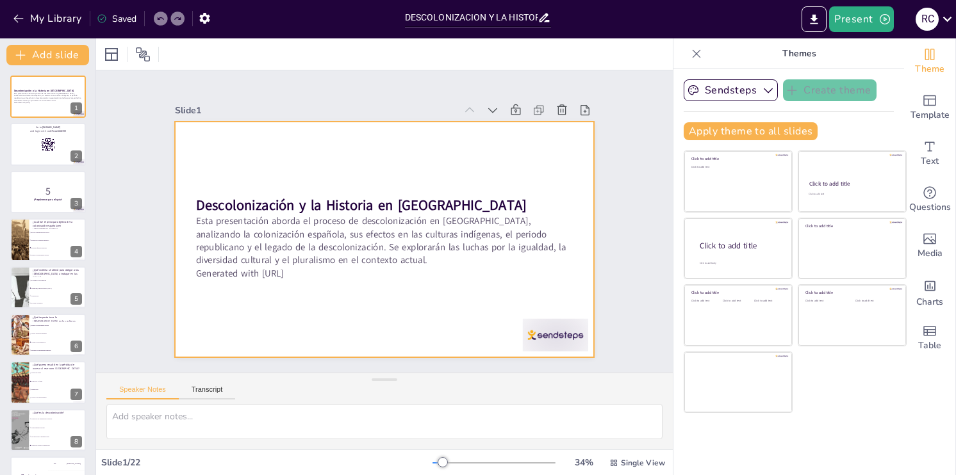
checkbox input "true"
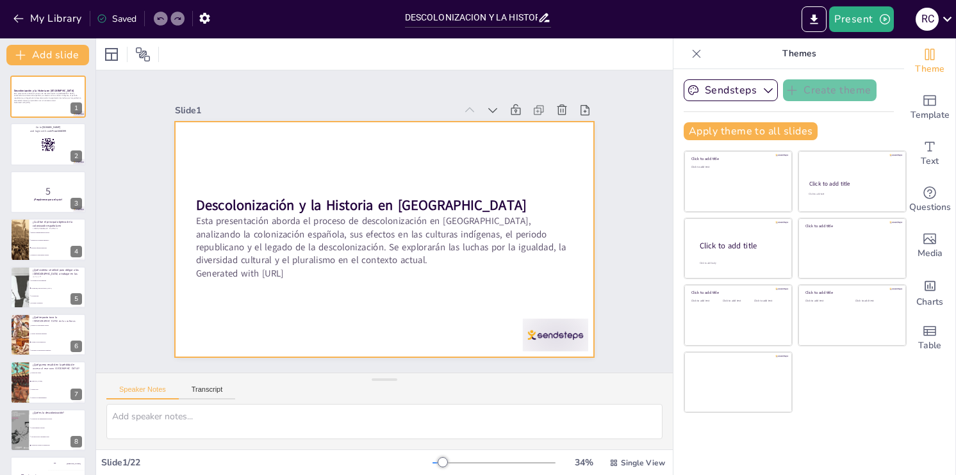
checkbox input "true"
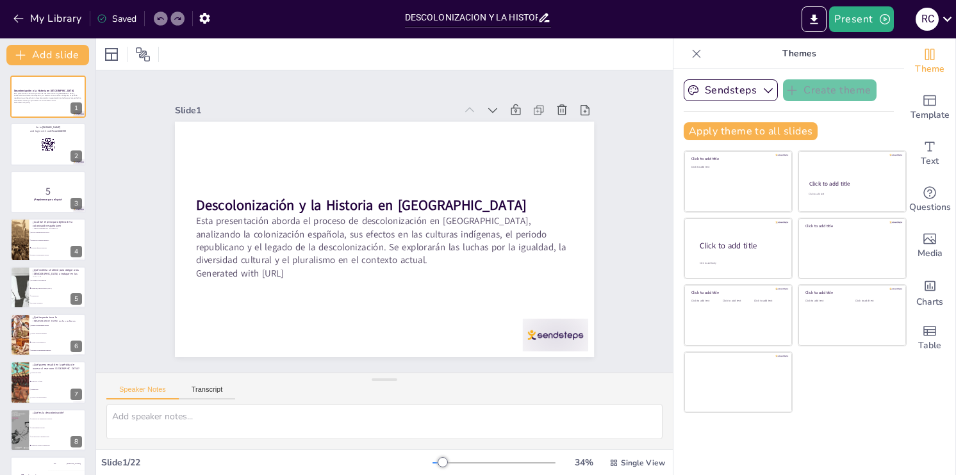
checkbox input "true"
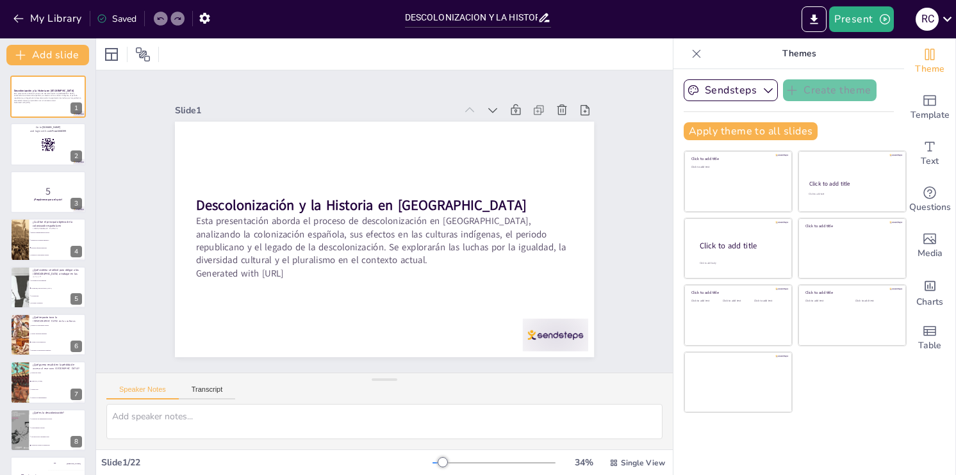
checkbox input "true"
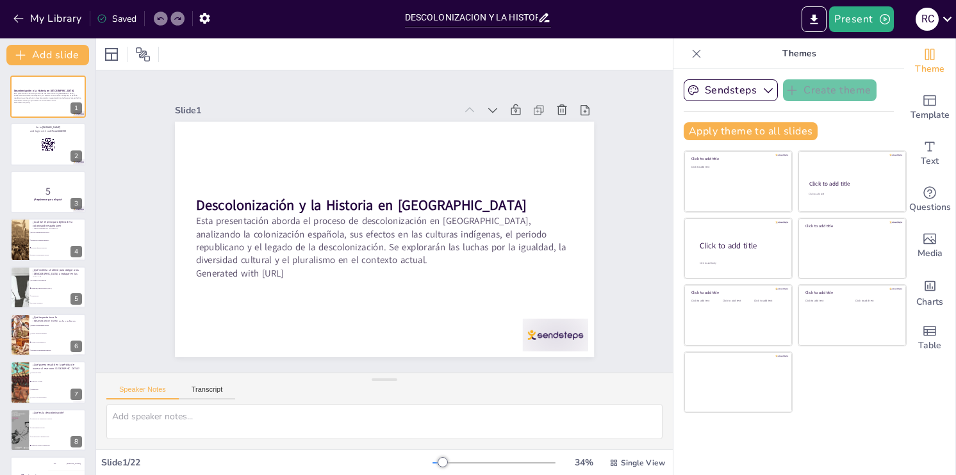
checkbox input "true"
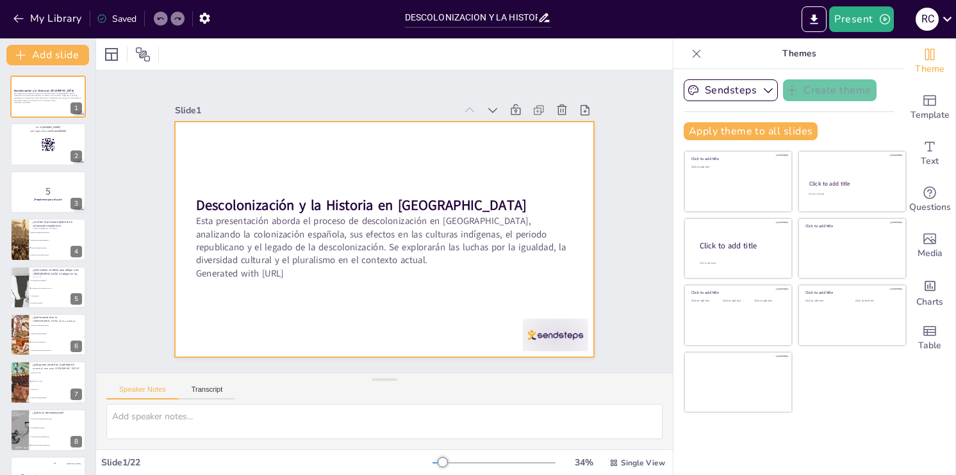
checkbox input "true"
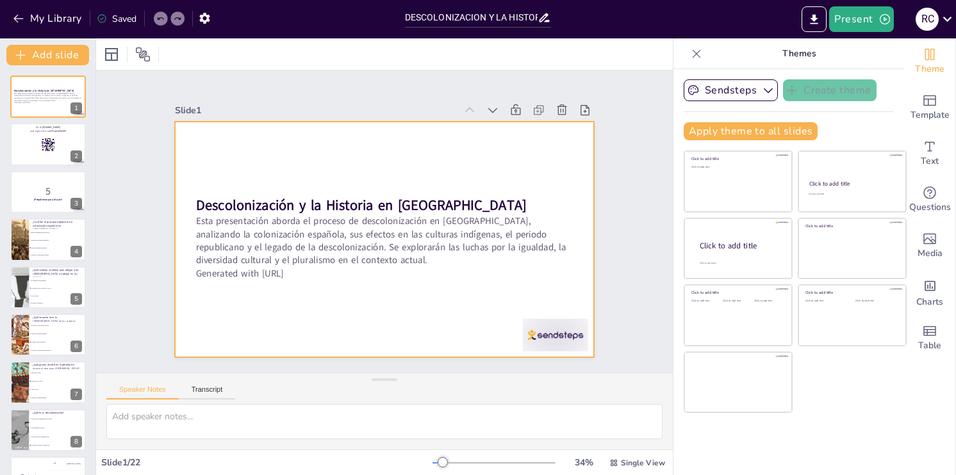
checkbox input "true"
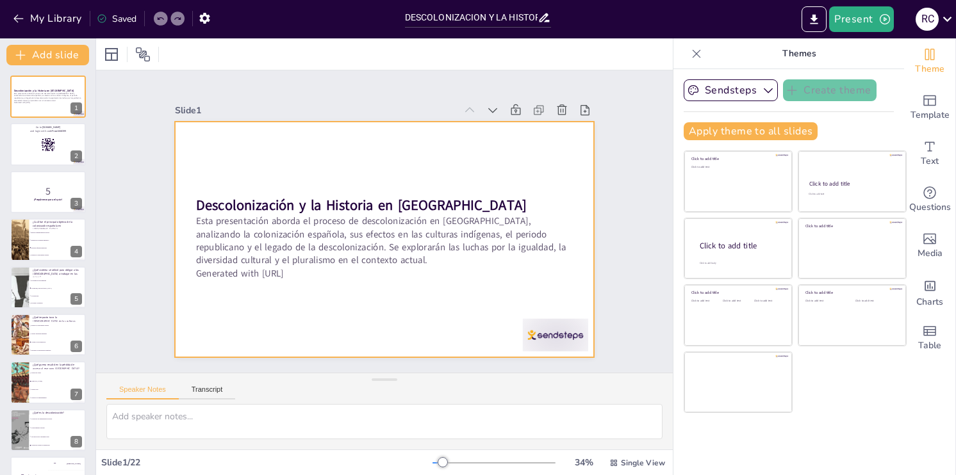
checkbox input "true"
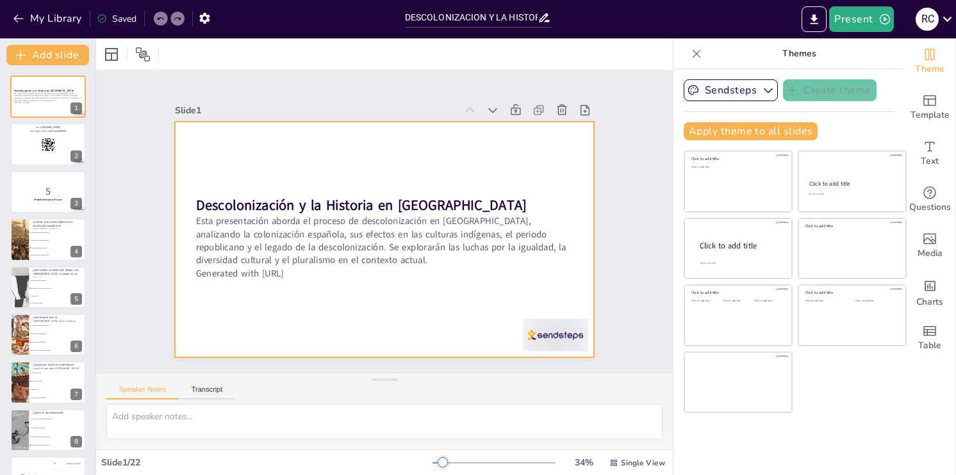
checkbox input "true"
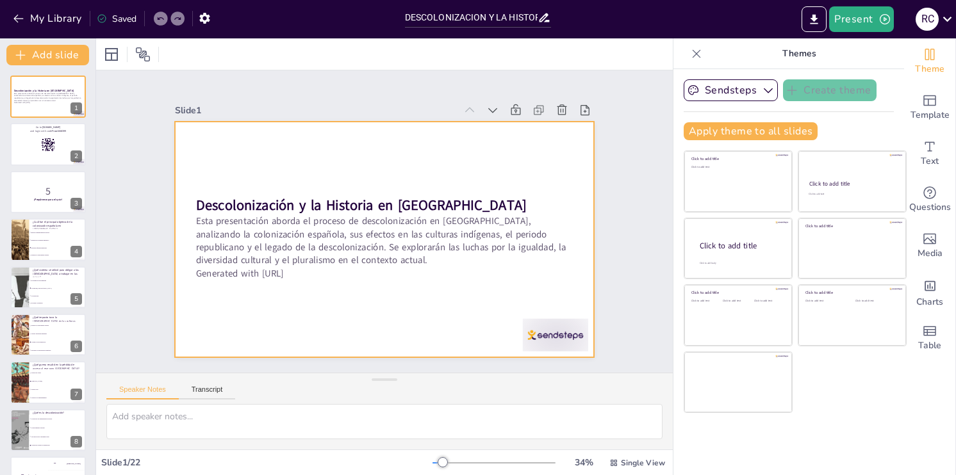
checkbox input "true"
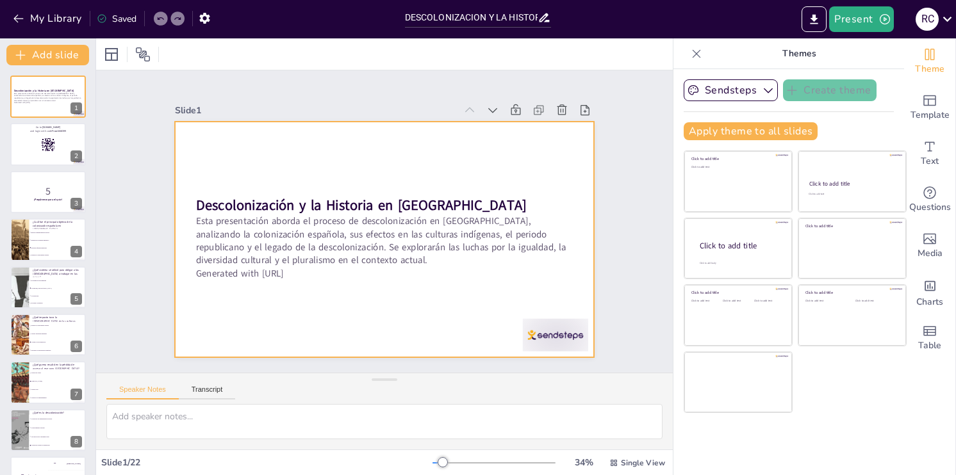
checkbox input "true"
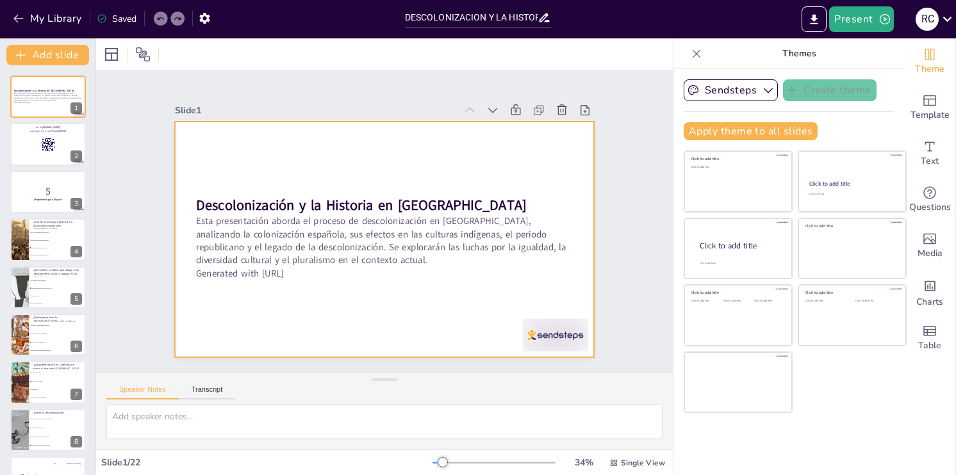
checkbox input "true"
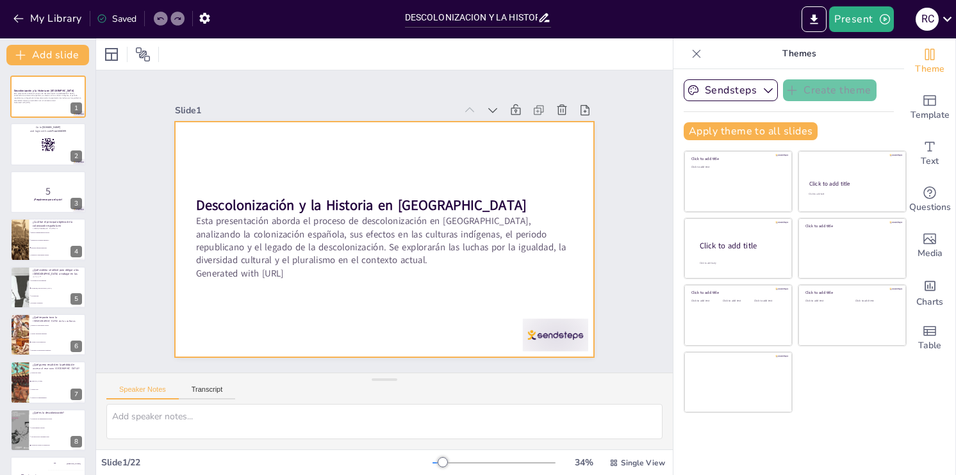
checkbox input "true"
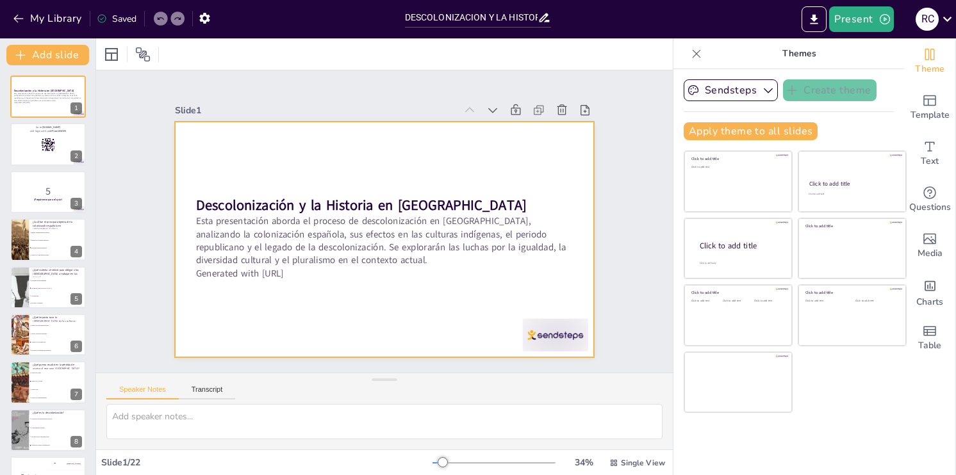
checkbox input "true"
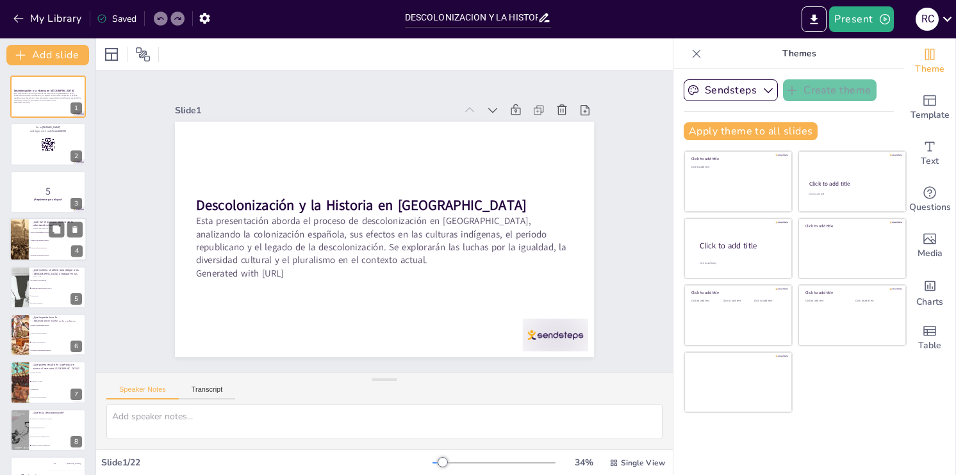
checkbox input "true"
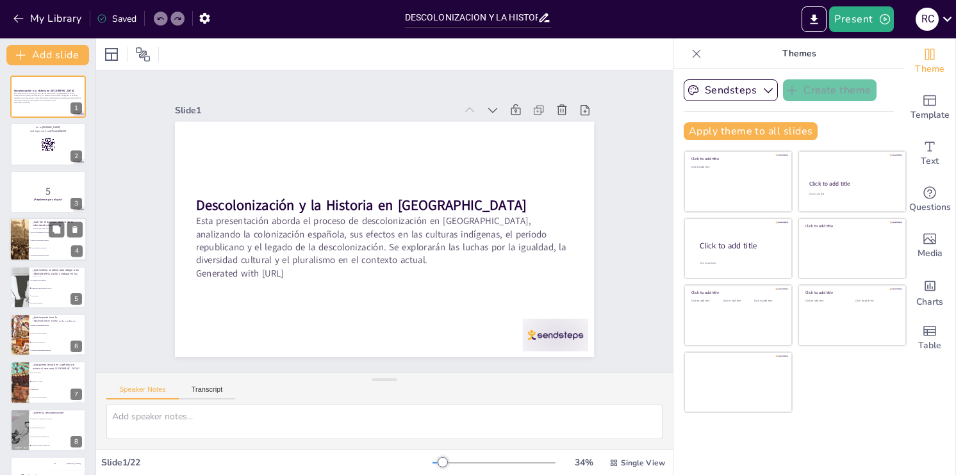
checkbox input "true"
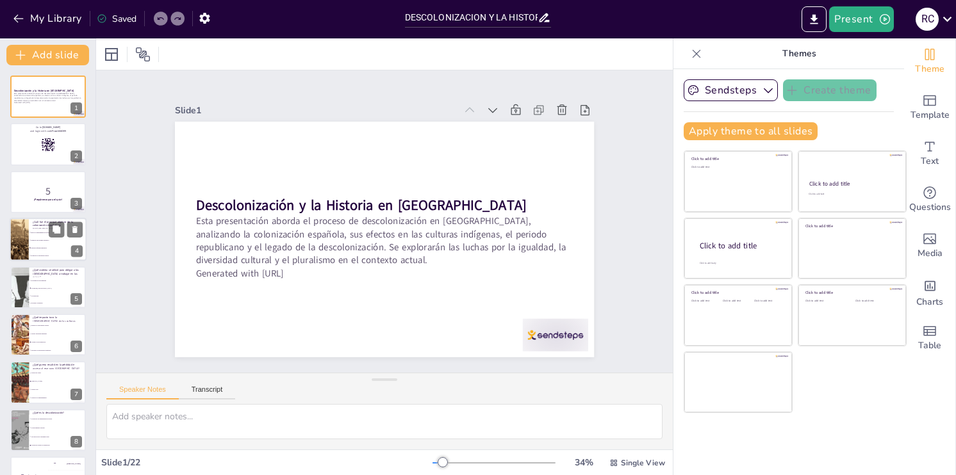
checkbox input "true"
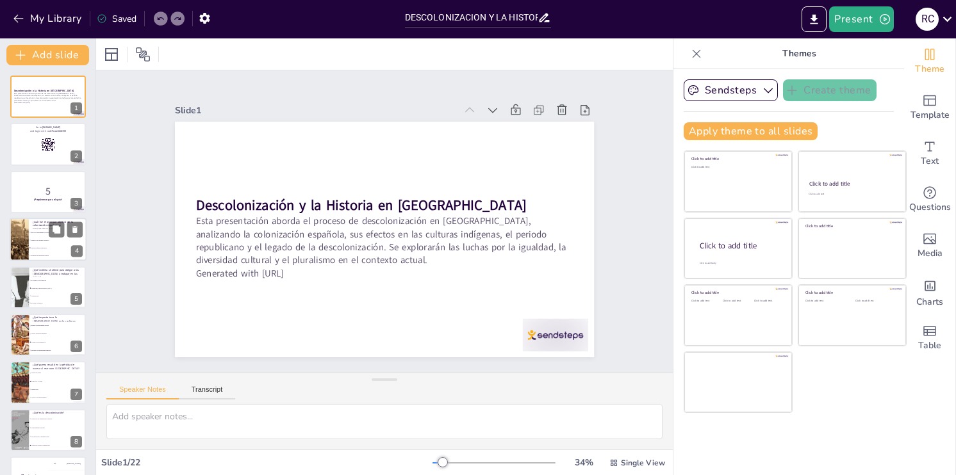
checkbox input "true"
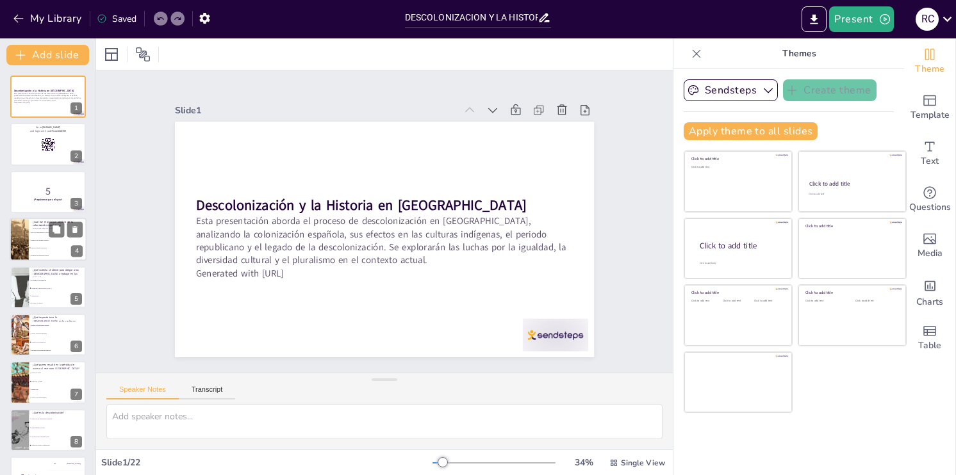
checkbox input "true"
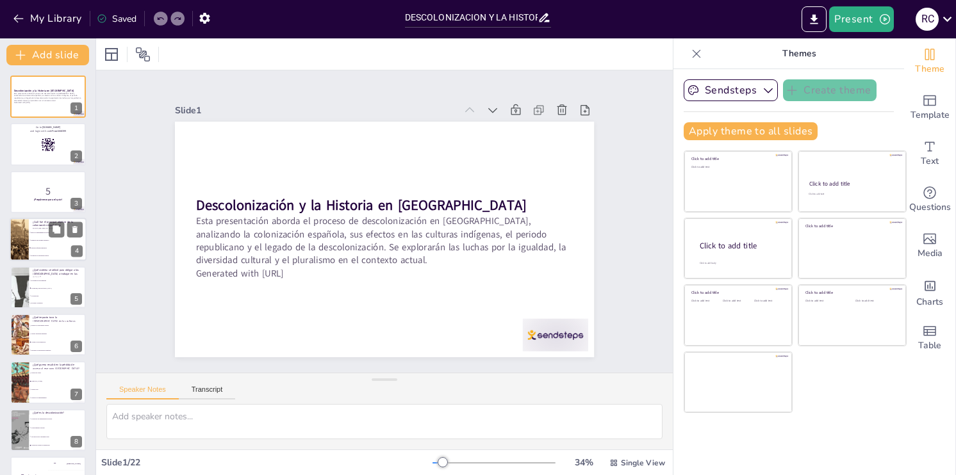
checkbox input "true"
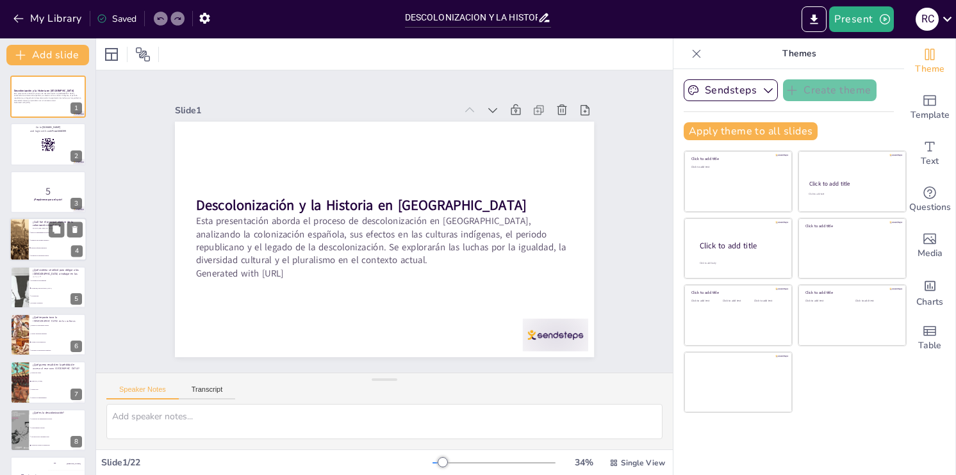
checkbox input "true"
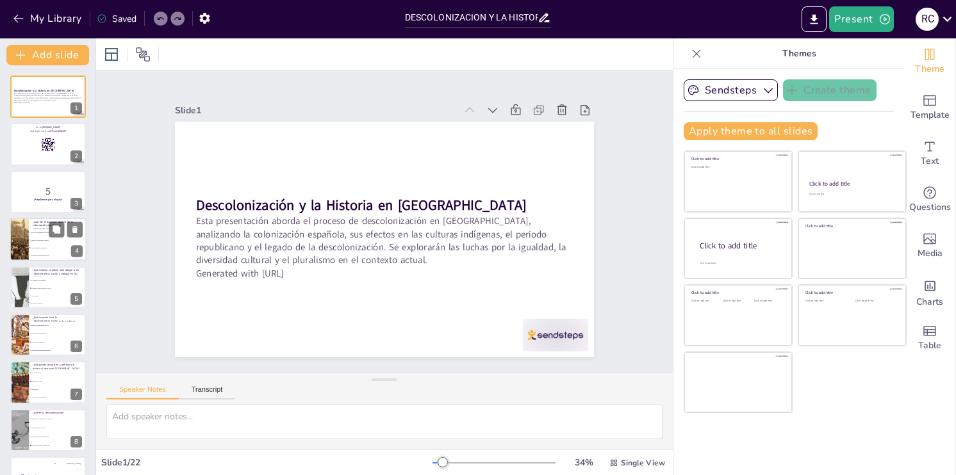
checkbox input "true"
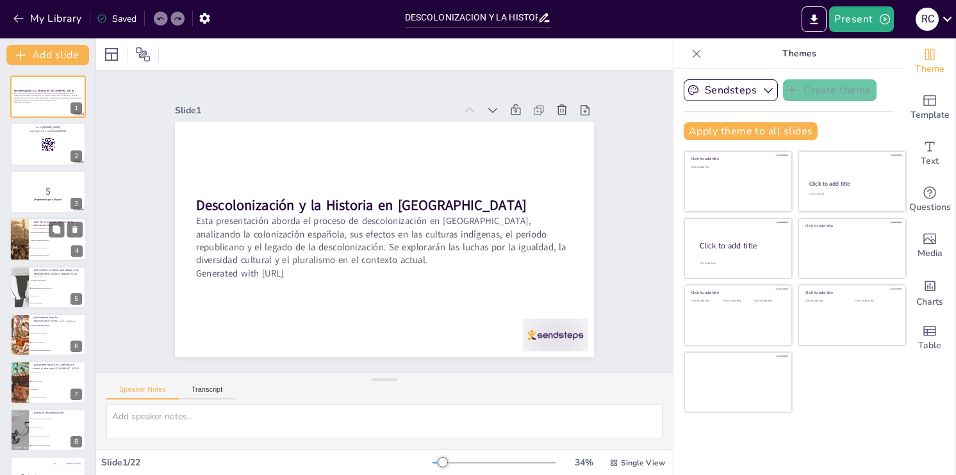
checkbox input "true"
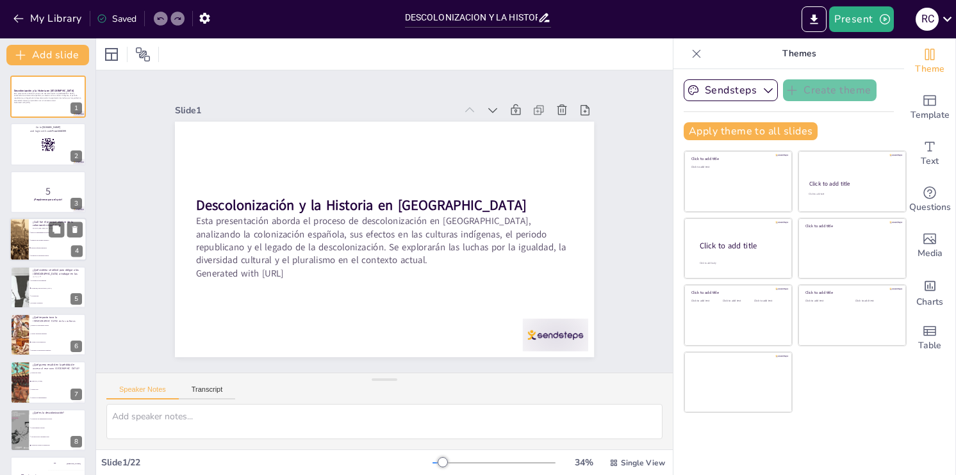
checkbox input "true"
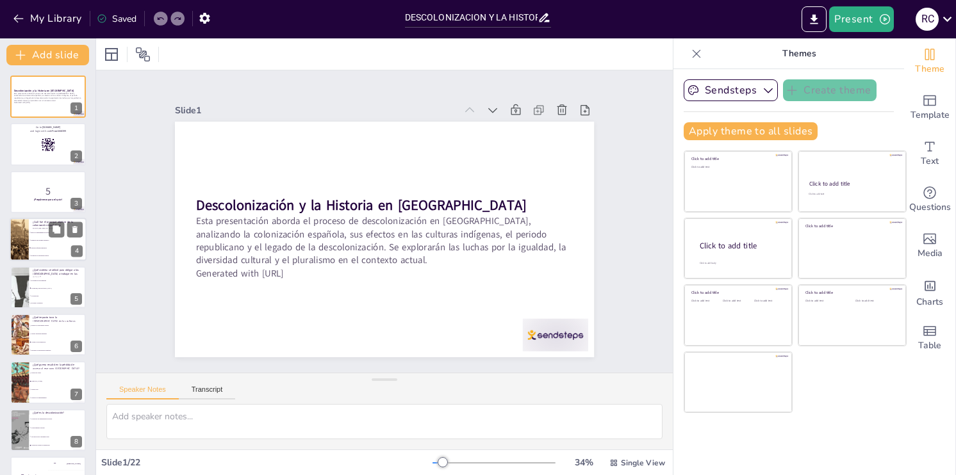
checkbox input "true"
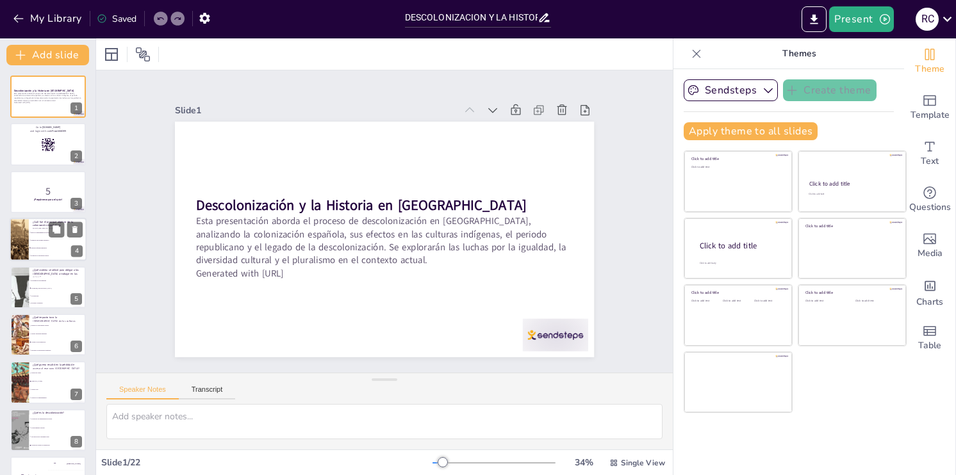
checkbox input "true"
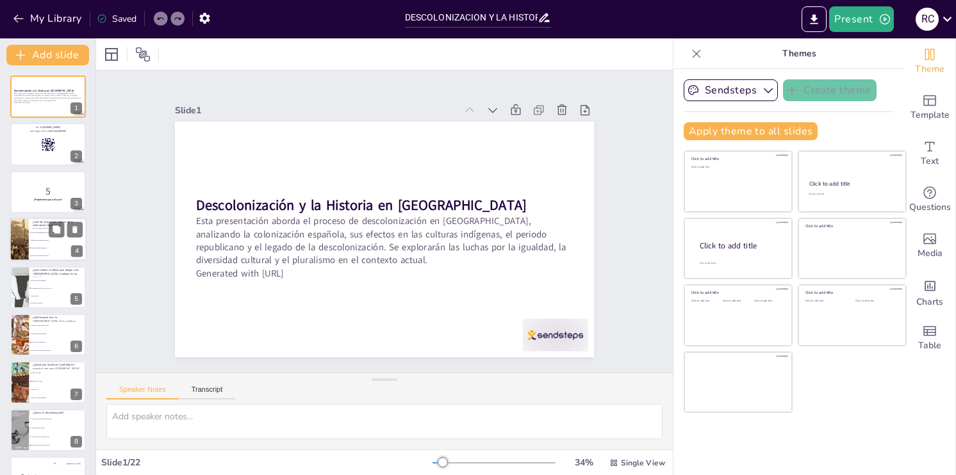
checkbox input "true"
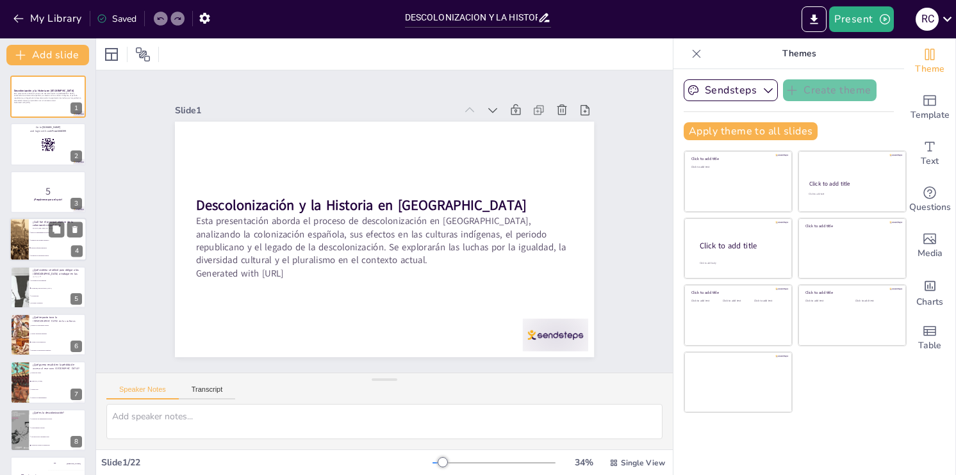
checkbox input "true"
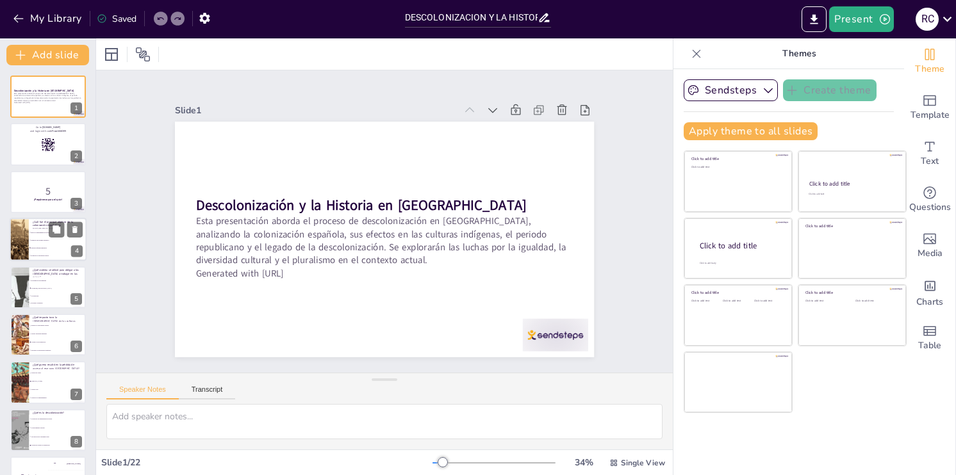
checkbox input "true"
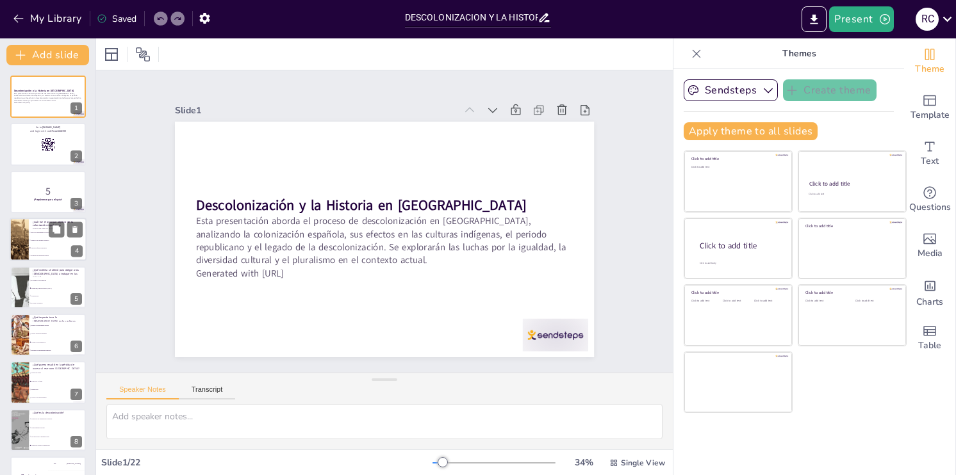
checkbox input "true"
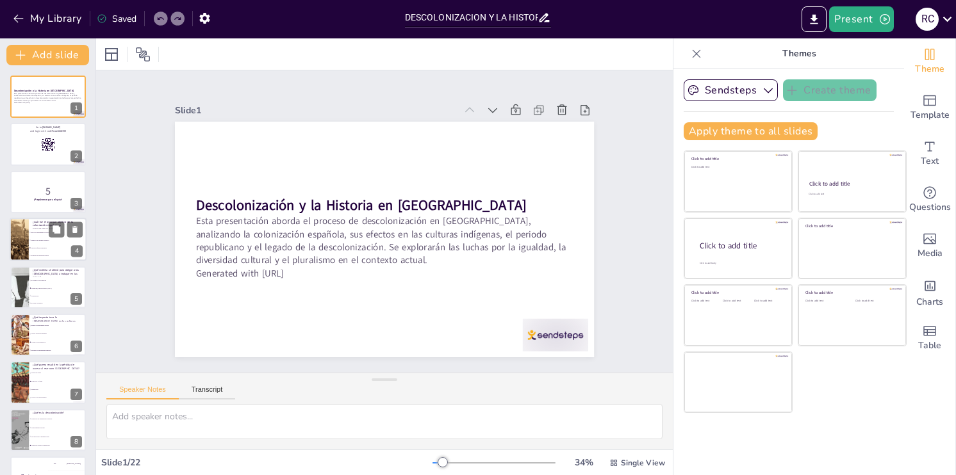
checkbox input "true"
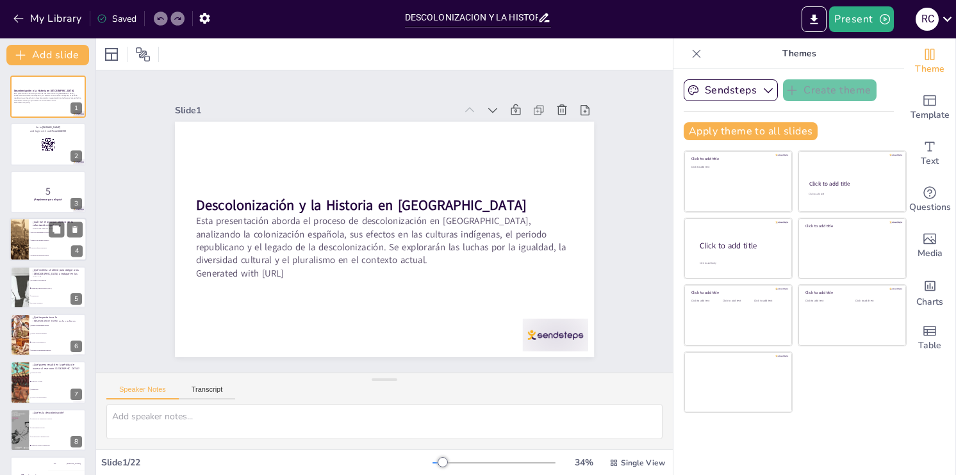
checkbox input "true"
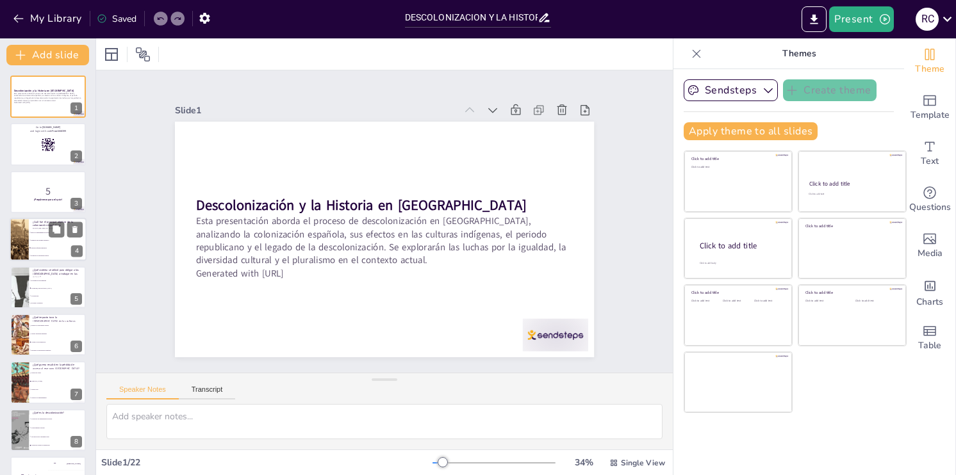
checkbox input "true"
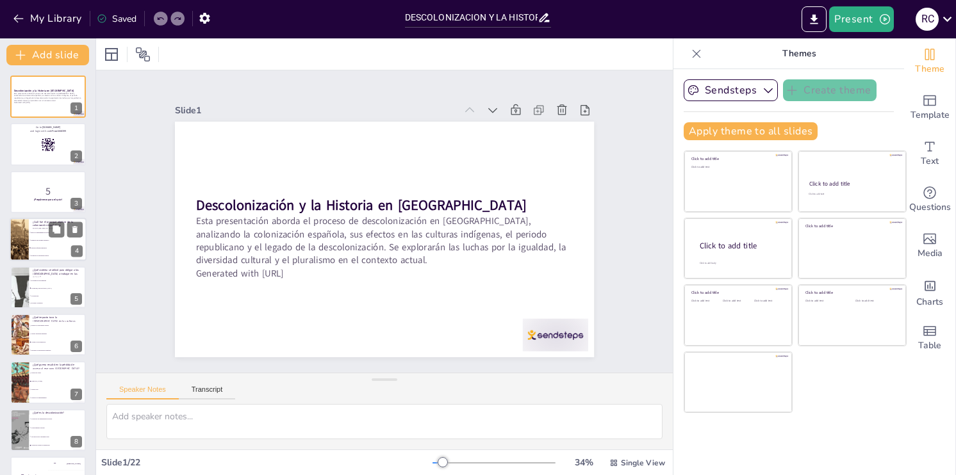
checkbox input "true"
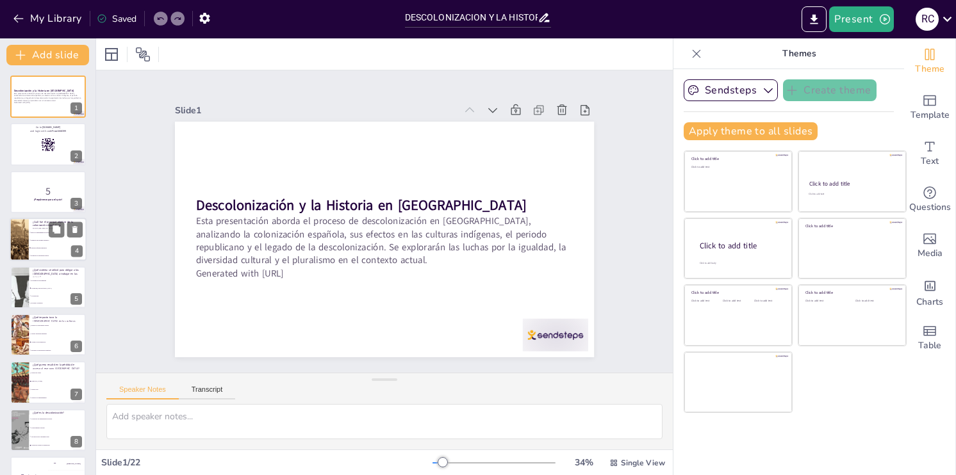
checkbox input "true"
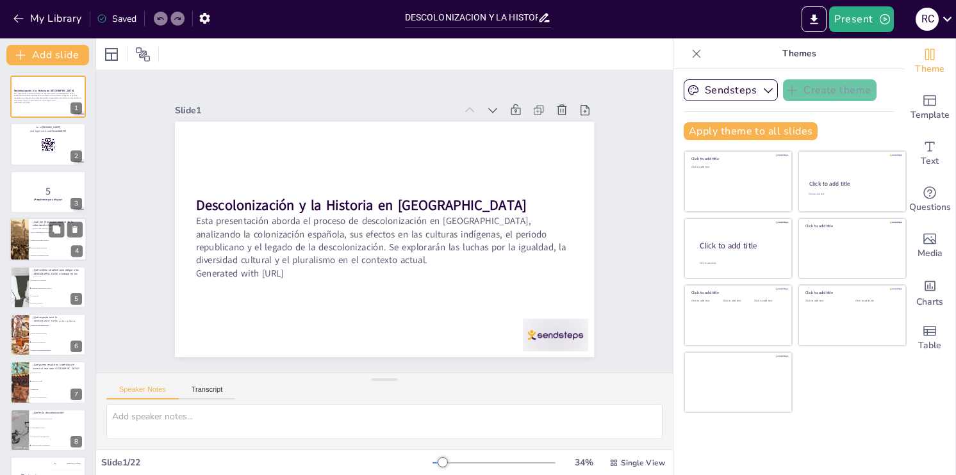
checkbox input "true"
click at [47, 145] on rect at bounding box center [48, 145] width 14 height 14
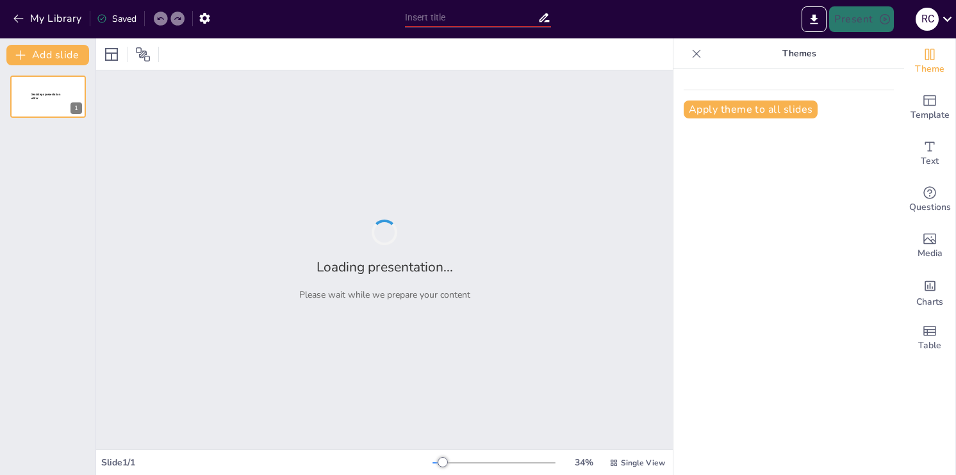
type input "Historia y Descolonización: Retos y Oportunidades en el Contexto Boliviano"
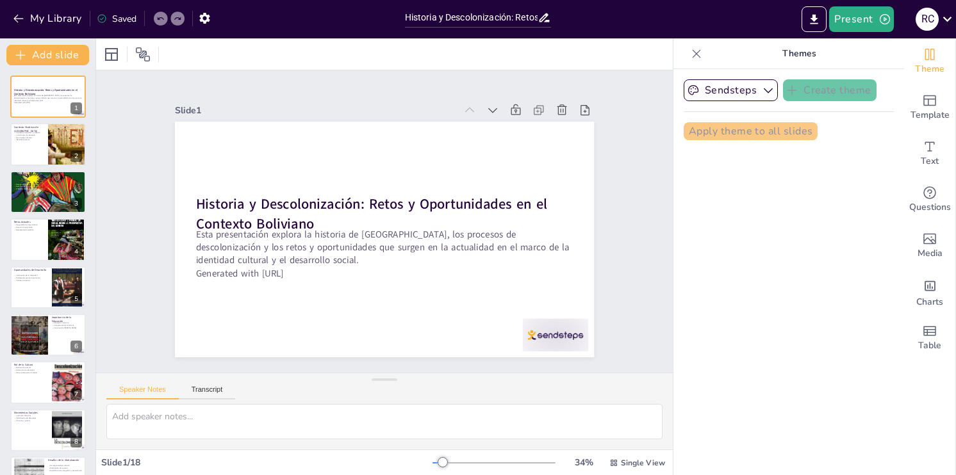
checkbox input "true"
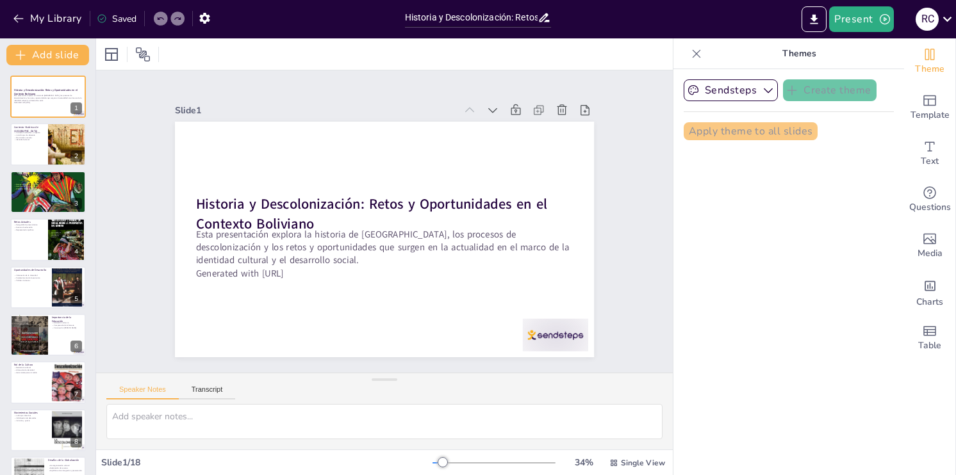
checkbox input "true"
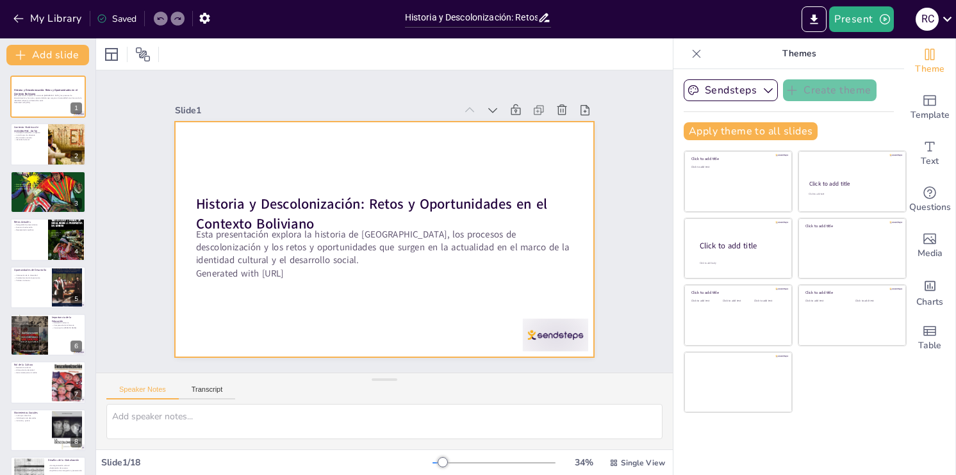
checkbox input "true"
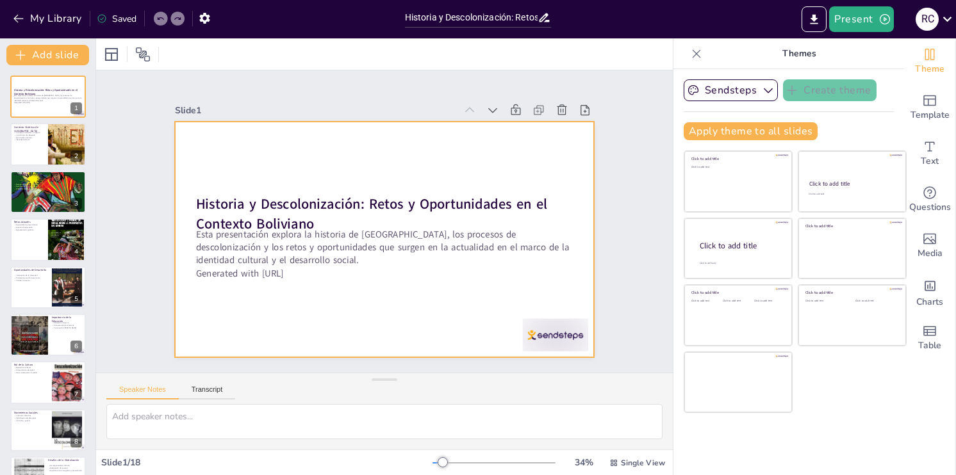
checkbox input "true"
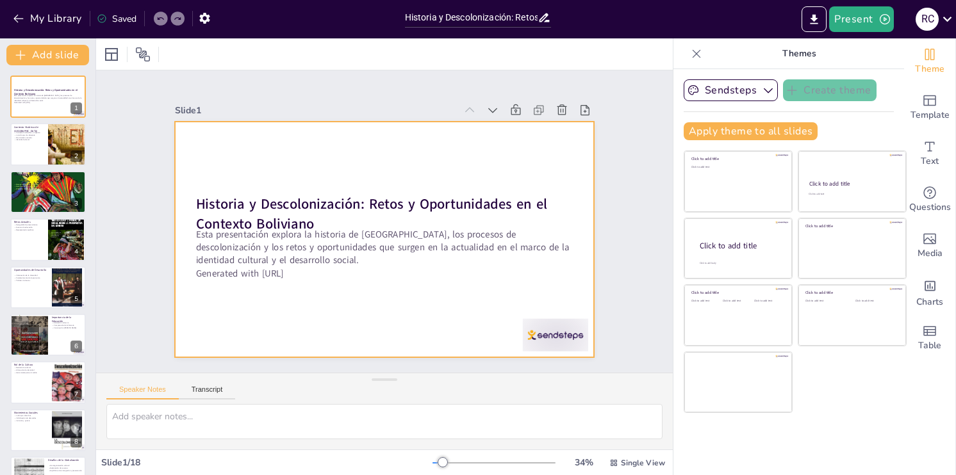
checkbox input "true"
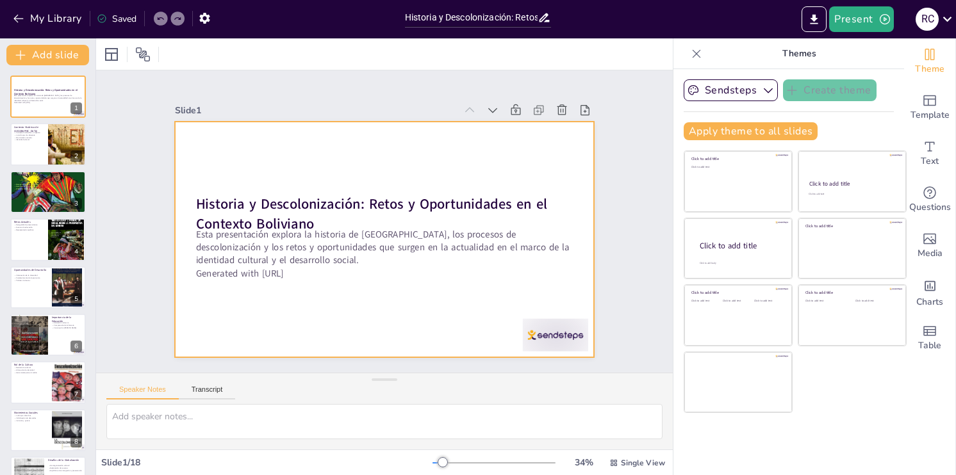
checkbox input "true"
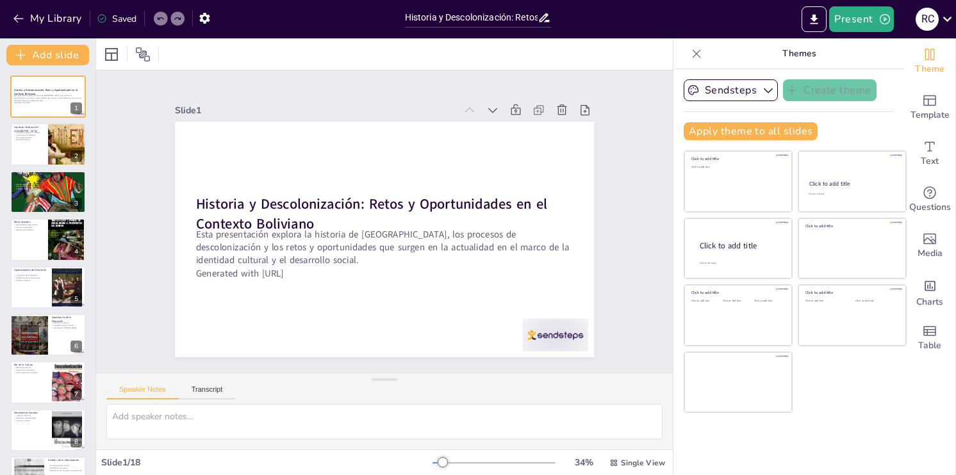
checkbox input "true"
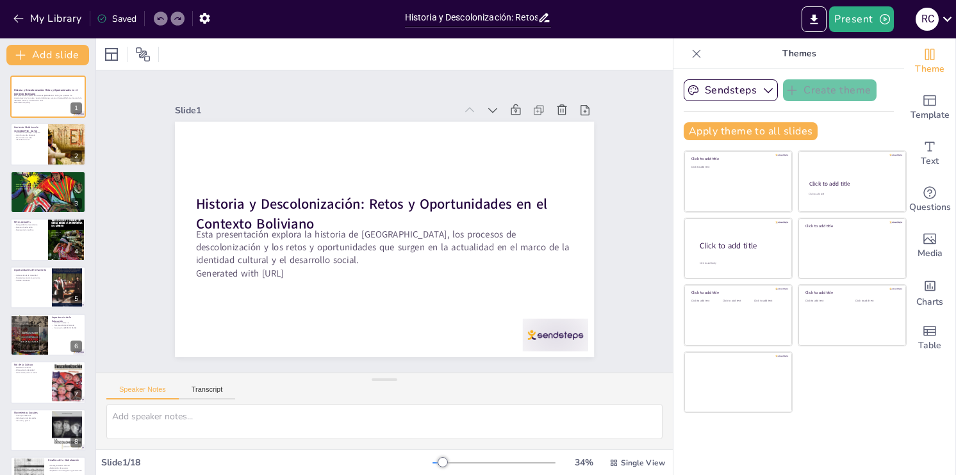
checkbox input "true"
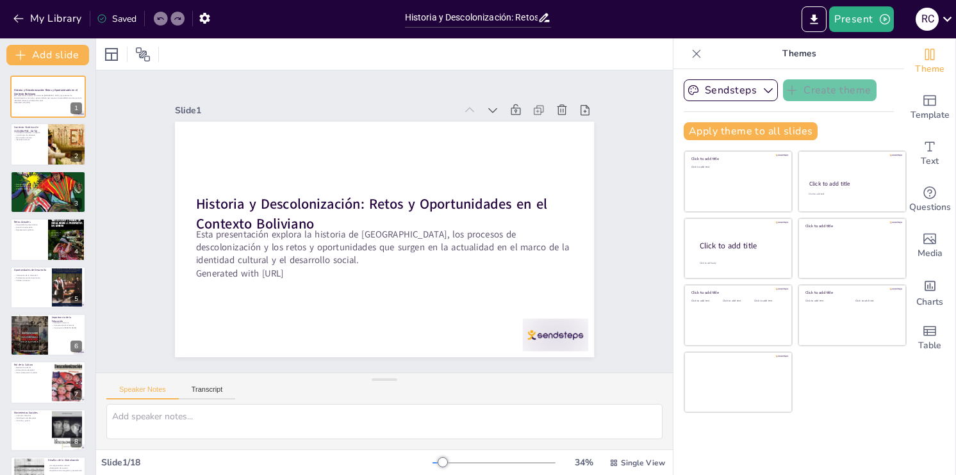
checkbox input "true"
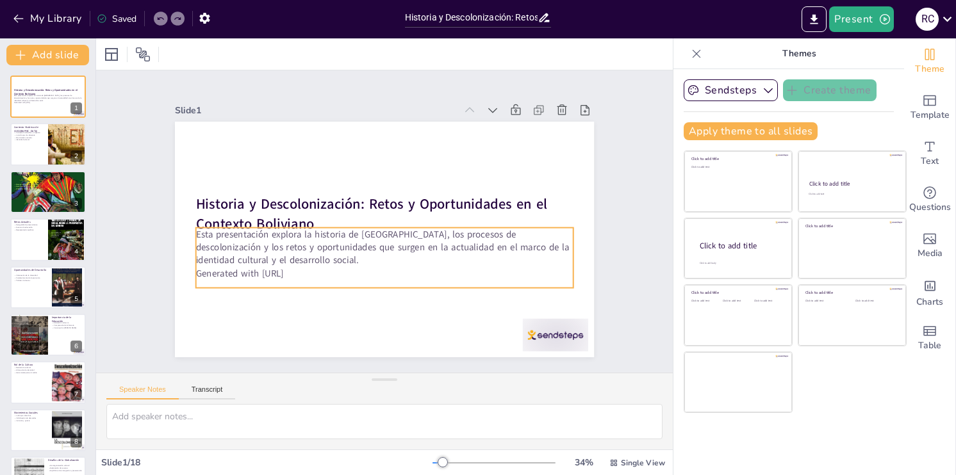
checkbox input "true"
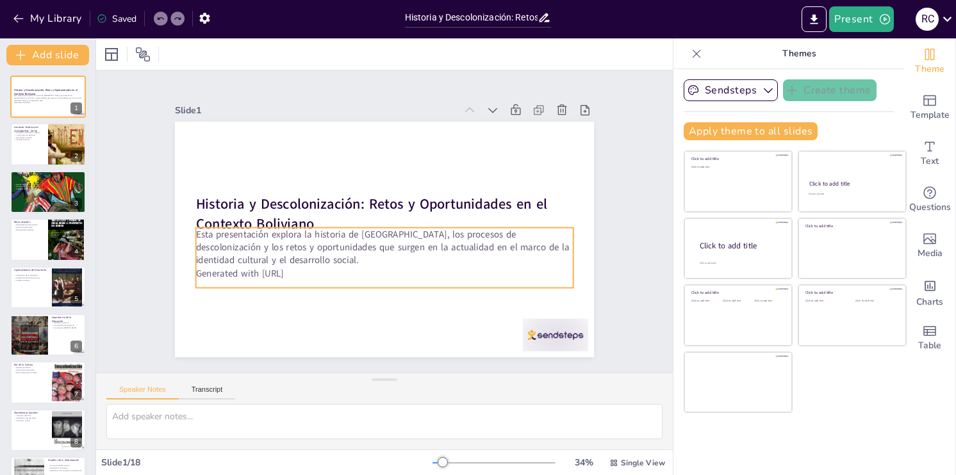
checkbox input "true"
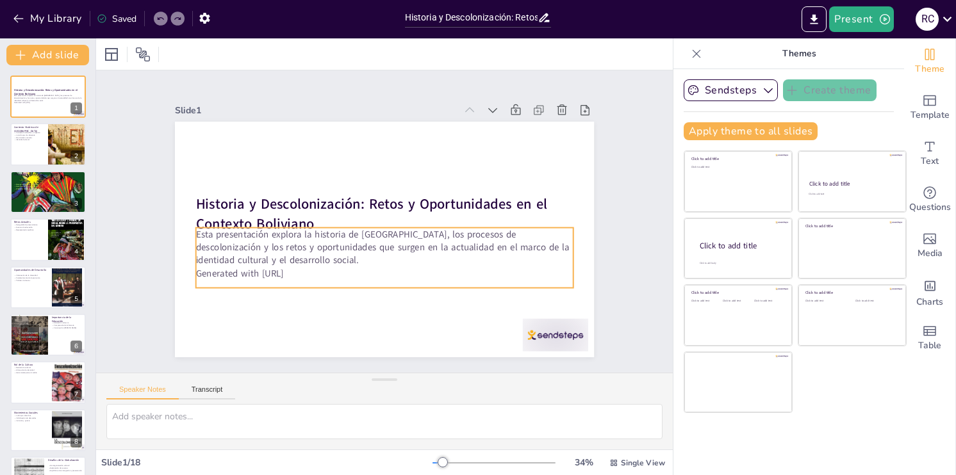
click at [318, 272] on p "Generated with [URL]" at bounding box center [384, 273] width 377 height 13
checkbox input "true"
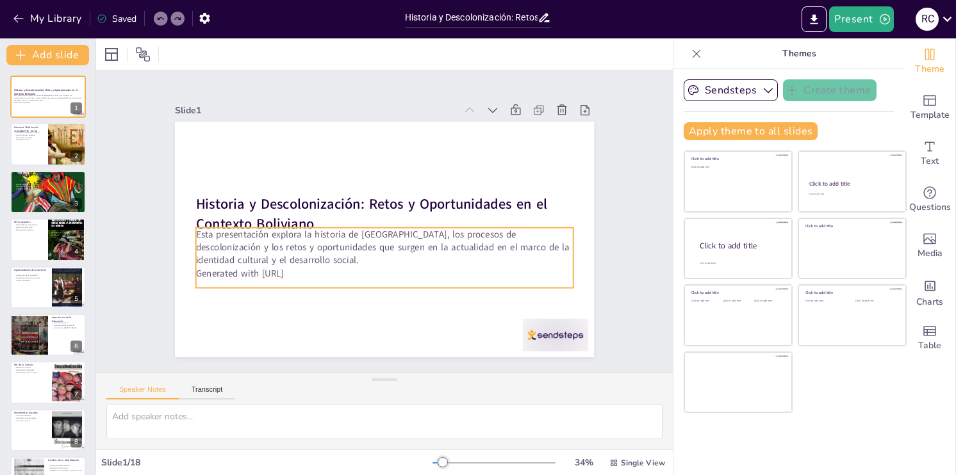
checkbox input "true"
click at [304, 268] on p "Generated with [URL]" at bounding box center [379, 273] width 377 height 53
checkbox input "true"
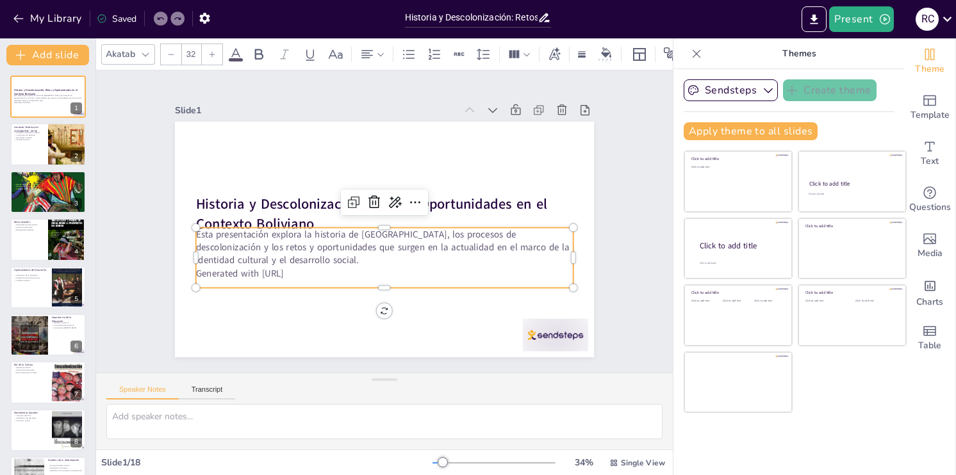
checkbox input "true"
click at [304, 268] on p "Generated with [URL]" at bounding box center [384, 273] width 377 height 13
checkbox input "true"
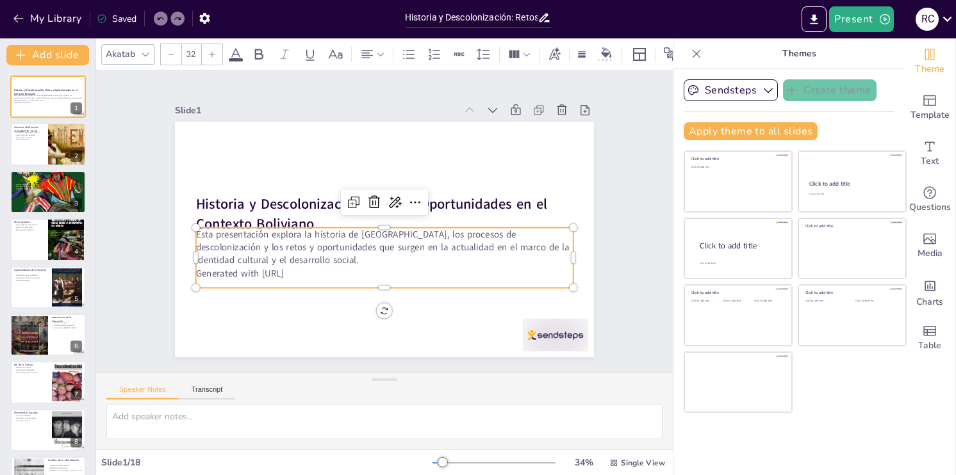
checkbox input "true"
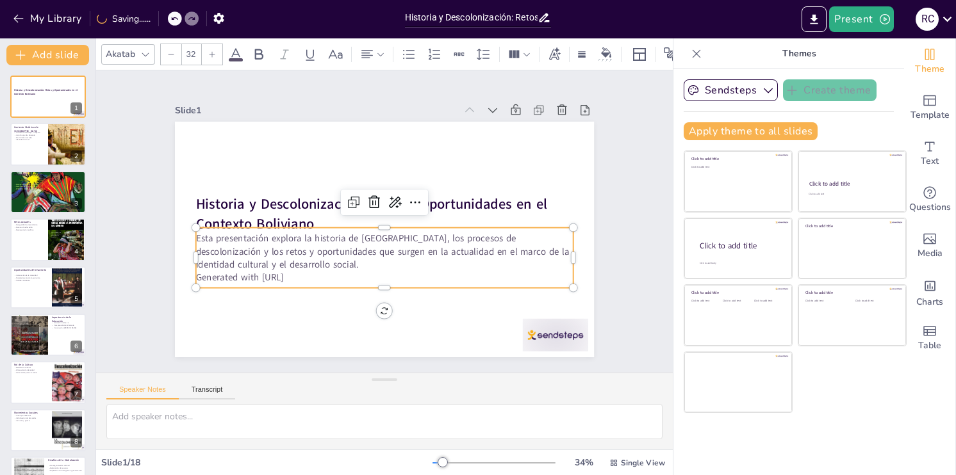
drag, startPoint x: 304, startPoint y: 269, endPoint x: 182, endPoint y: 276, distance: 122.5
click at [182, 276] on div "Historia y Descolonización: Retos y Oportunidades en el Contexto Boliviano Esta…" at bounding box center [384, 240] width 419 height 236
checkbox input "true"
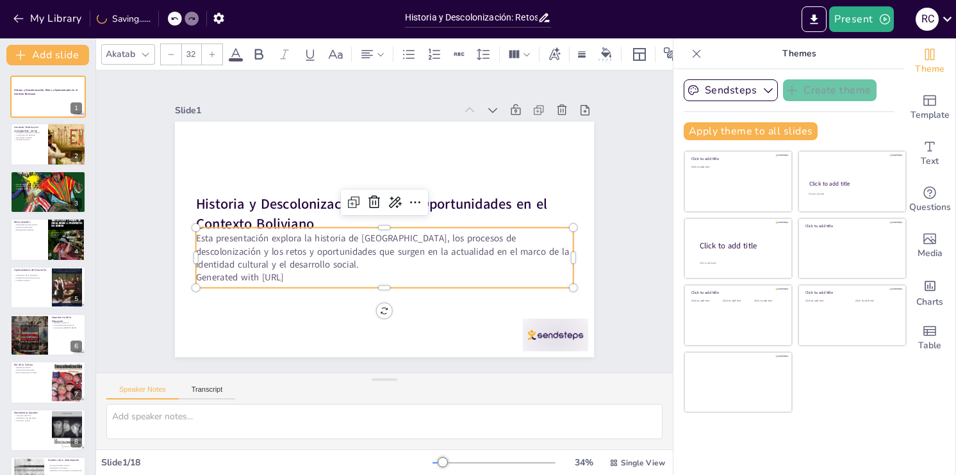
checkbox input "true"
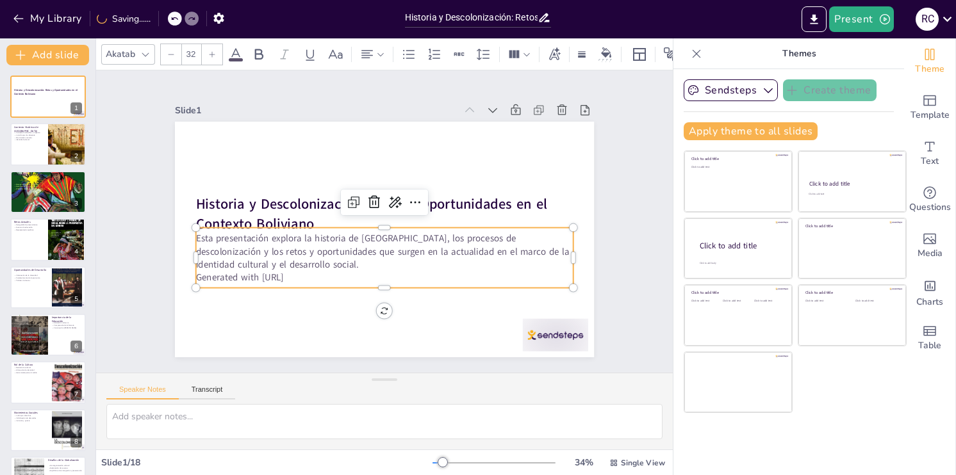
checkbox input "true"
click at [311, 276] on p "Generated with [URL]" at bounding box center [384, 277] width 377 height 13
checkbox input "true"
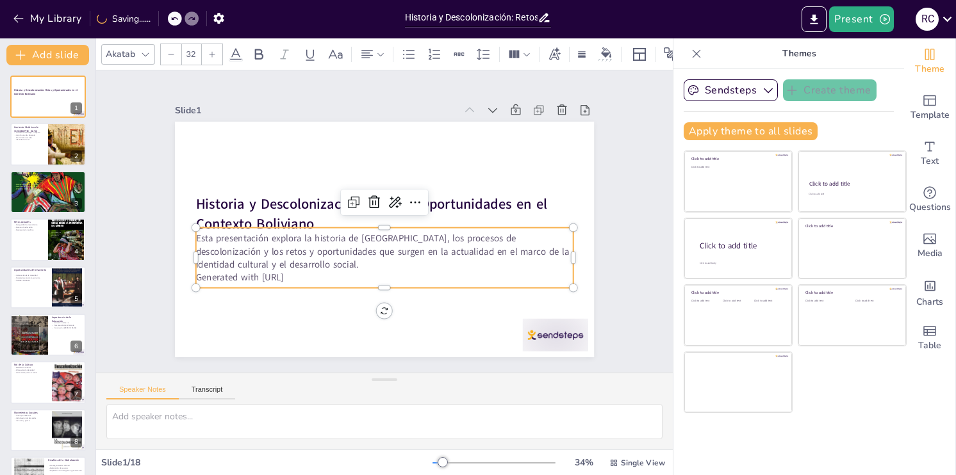
checkbox input "true"
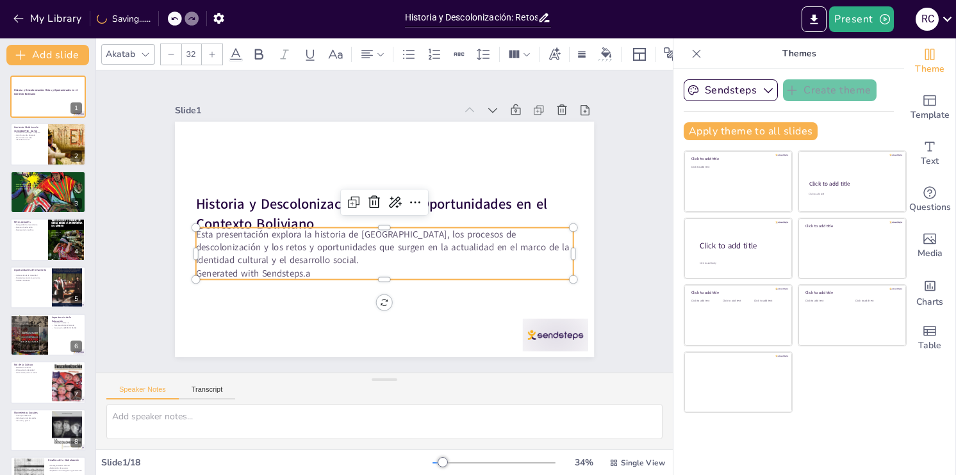
checkbox input "true"
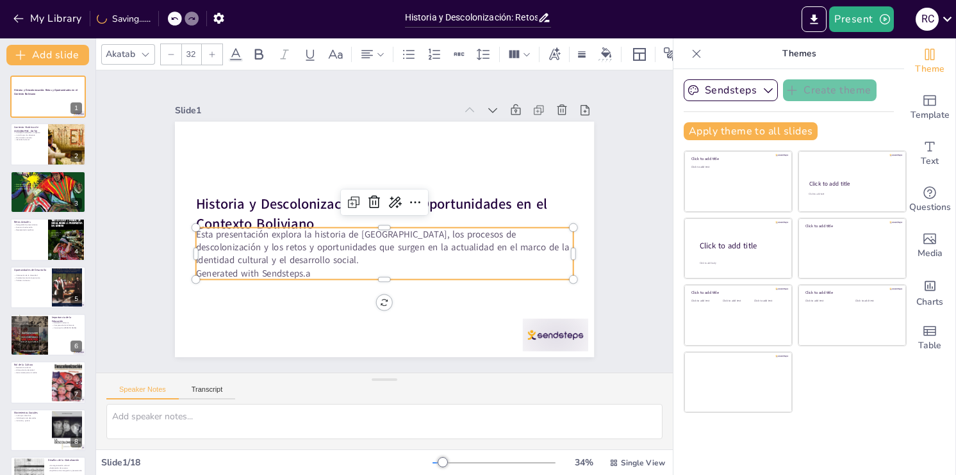
checkbox input "true"
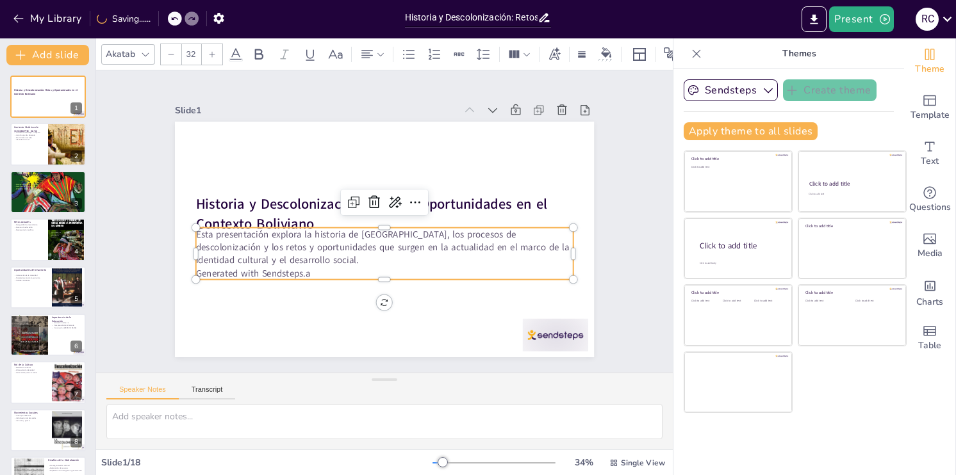
checkbox input "true"
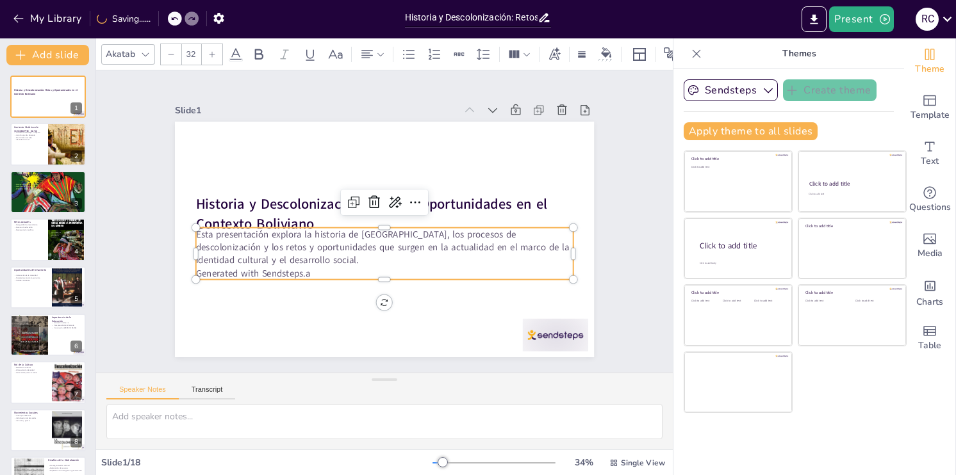
checkbox input "true"
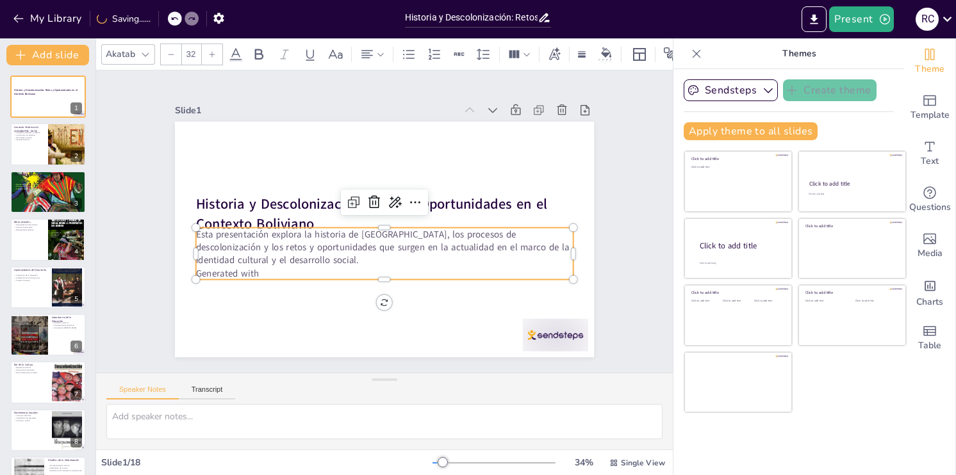
checkbox input "true"
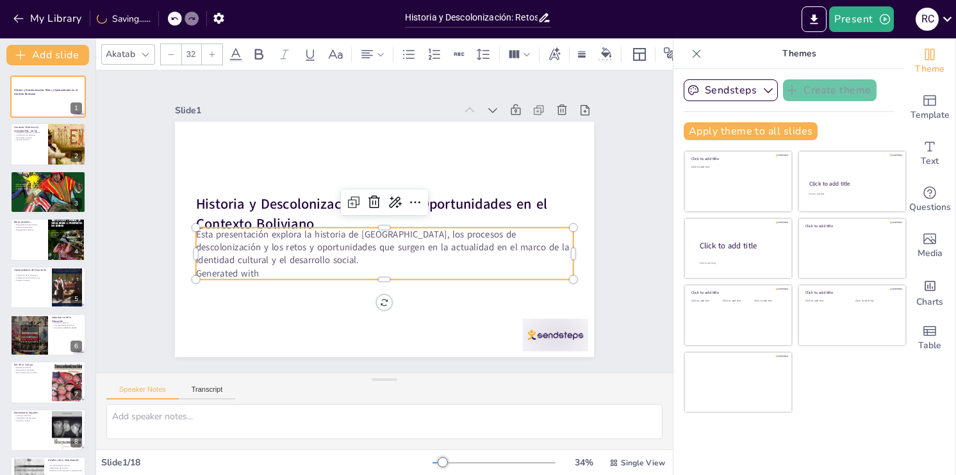
checkbox input "true"
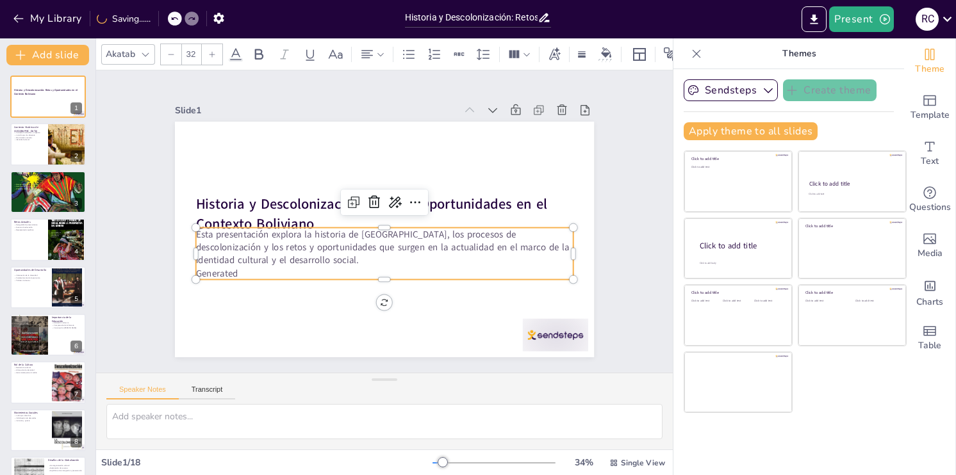
checkbox input "true"
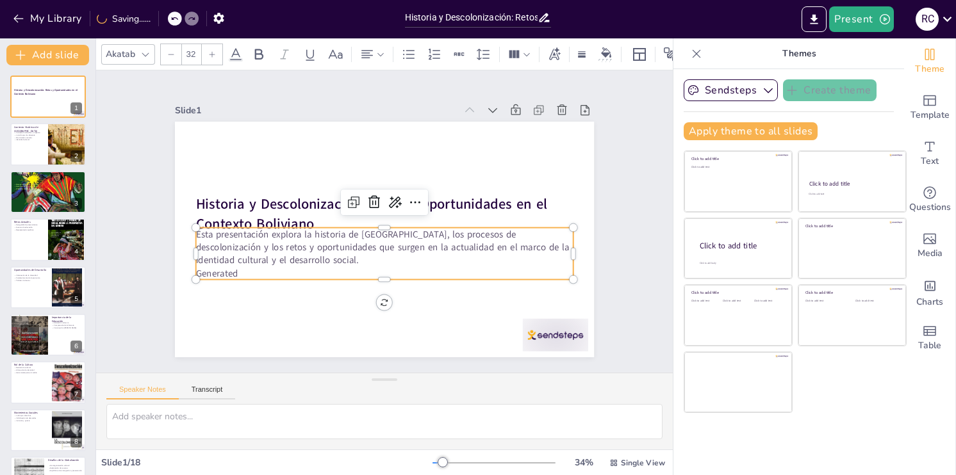
checkbox input "true"
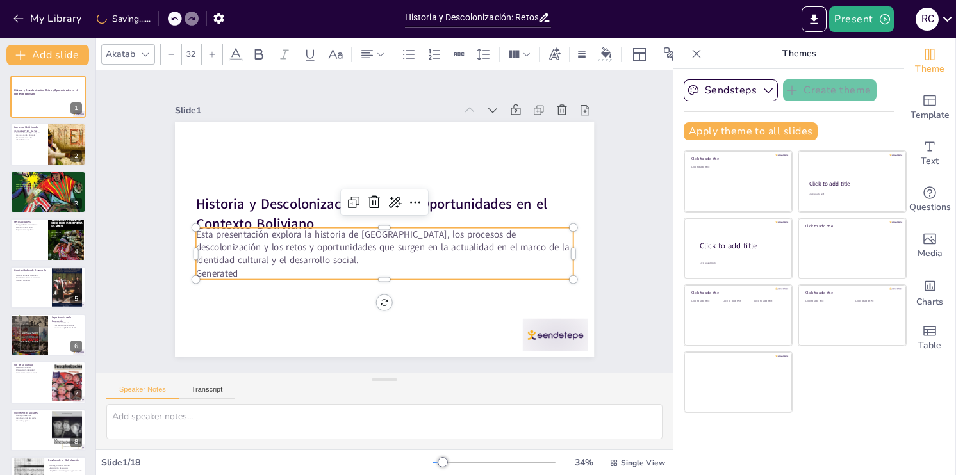
checkbox input "true"
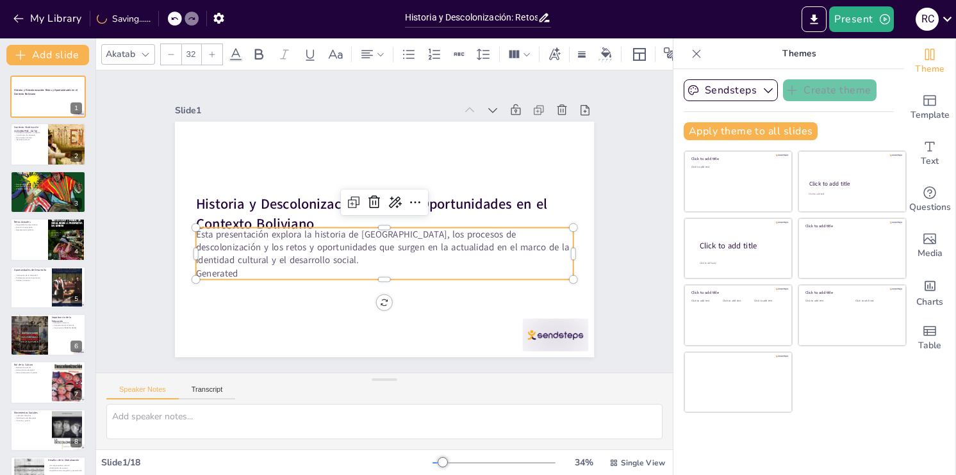
checkbox input "true"
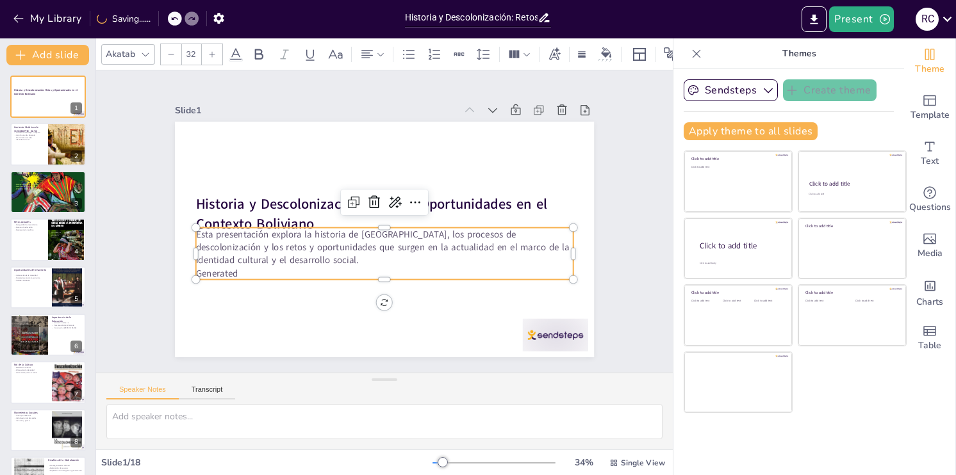
checkbox input "true"
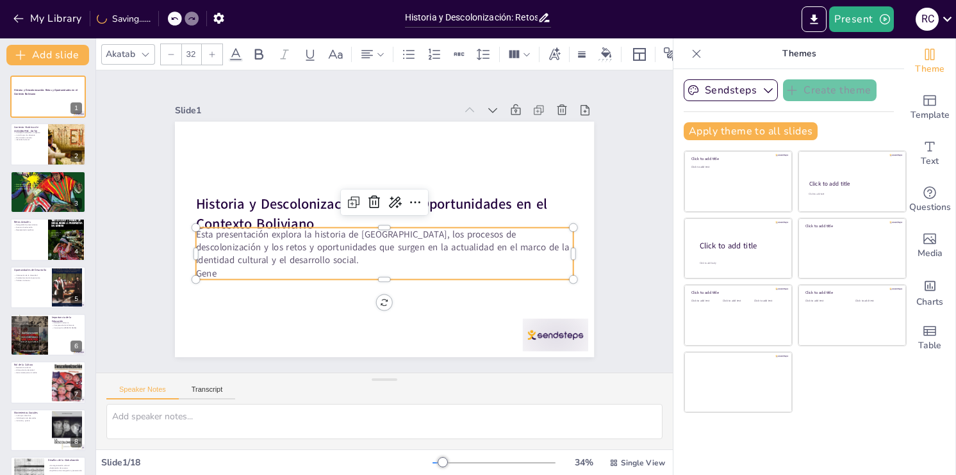
checkbox input "true"
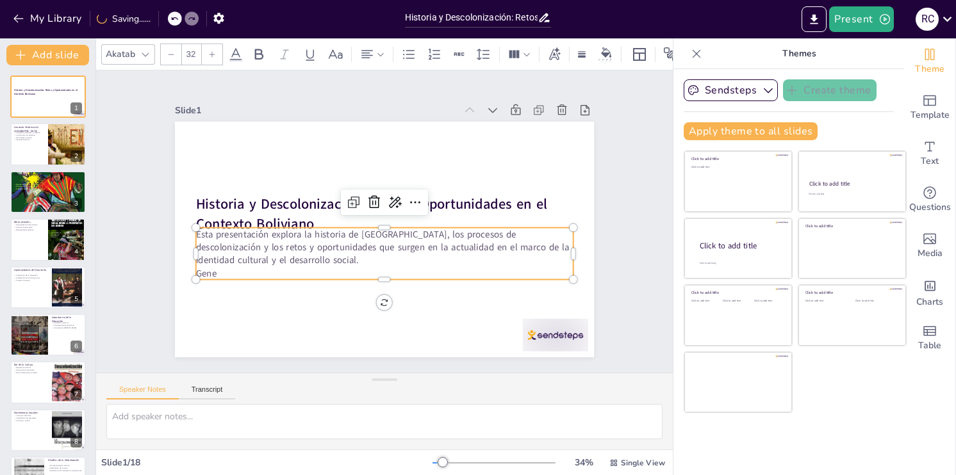
checkbox input "true"
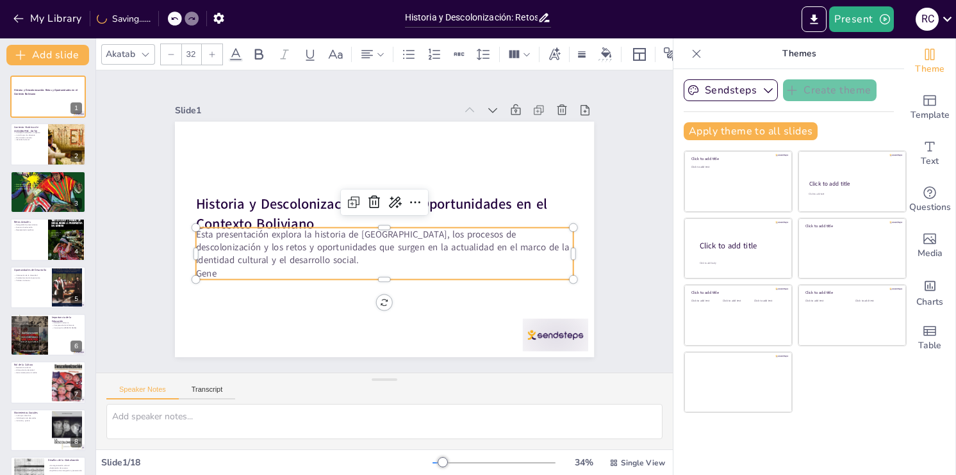
checkbox input "true"
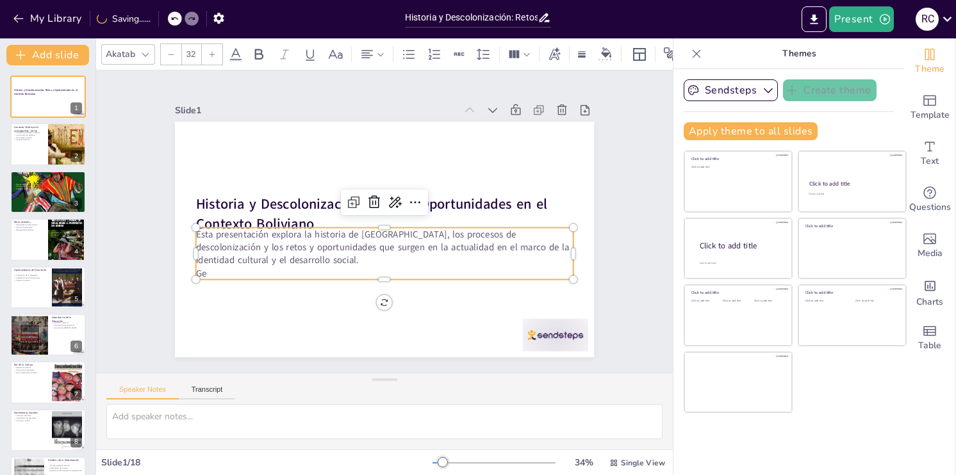
checkbox input "true"
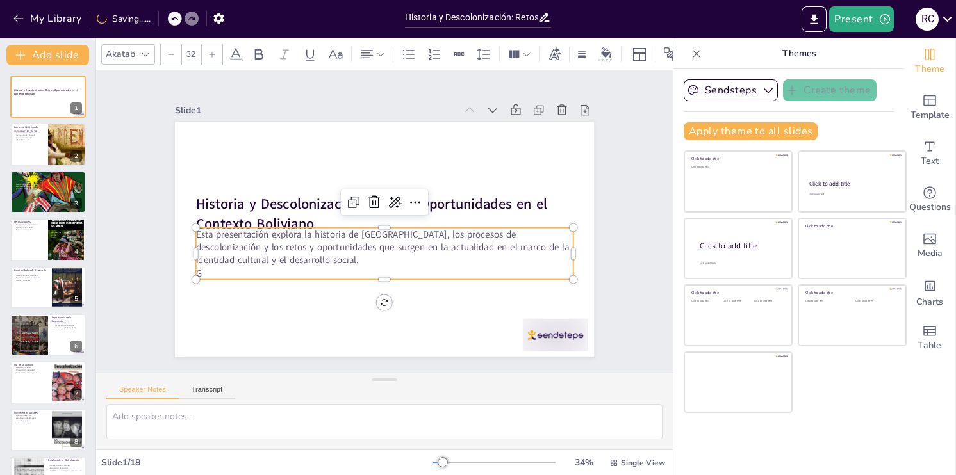
checkbox input "true"
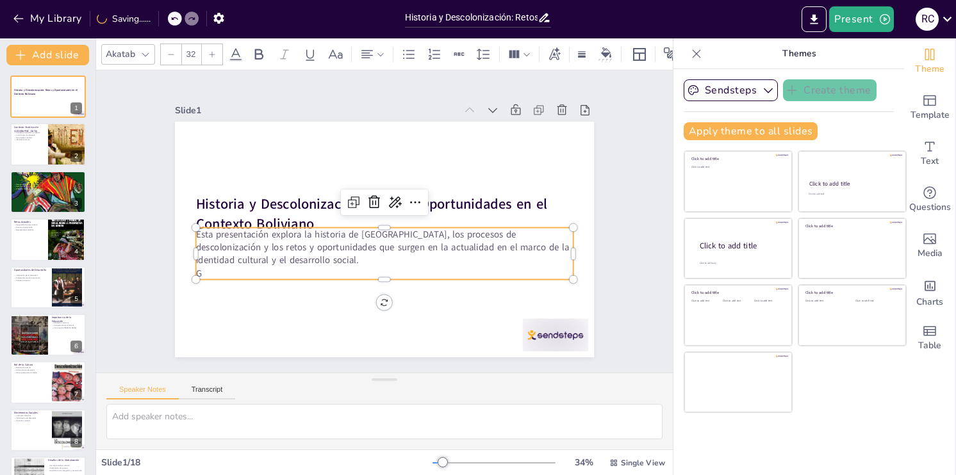
checkbox input "true"
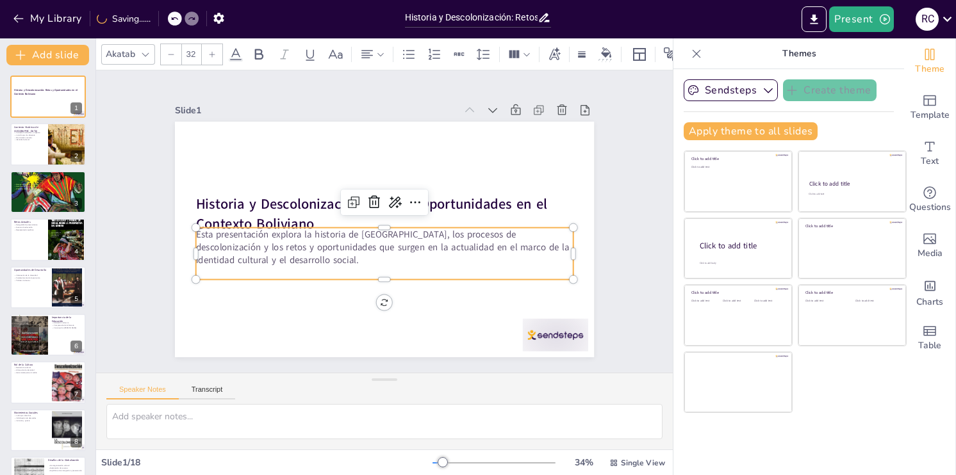
checkbox input "true"
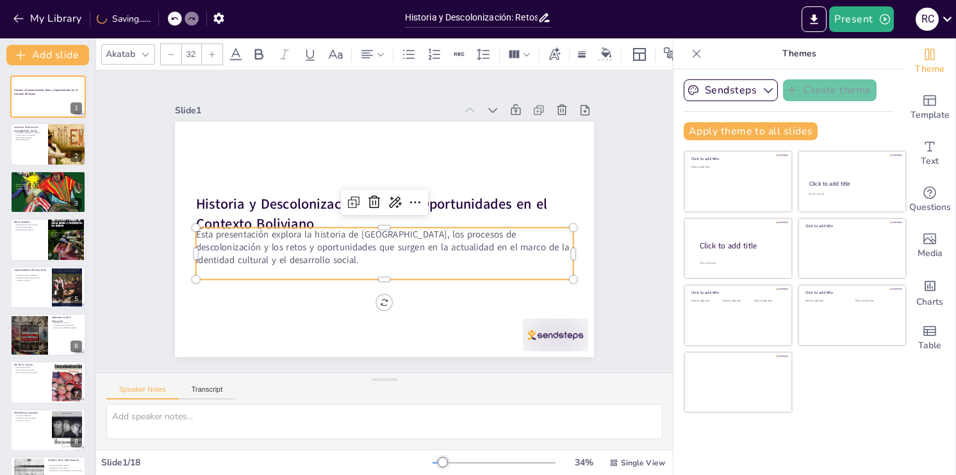
checkbox input "true"
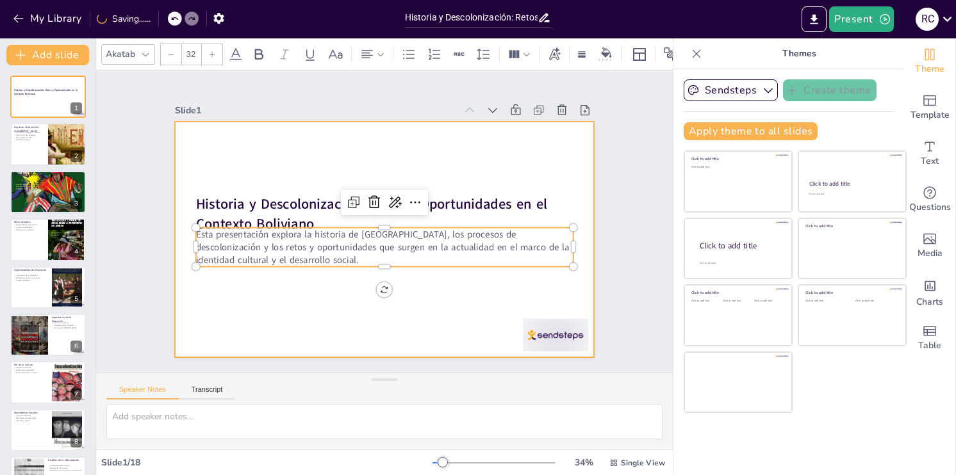
checkbox input "true"
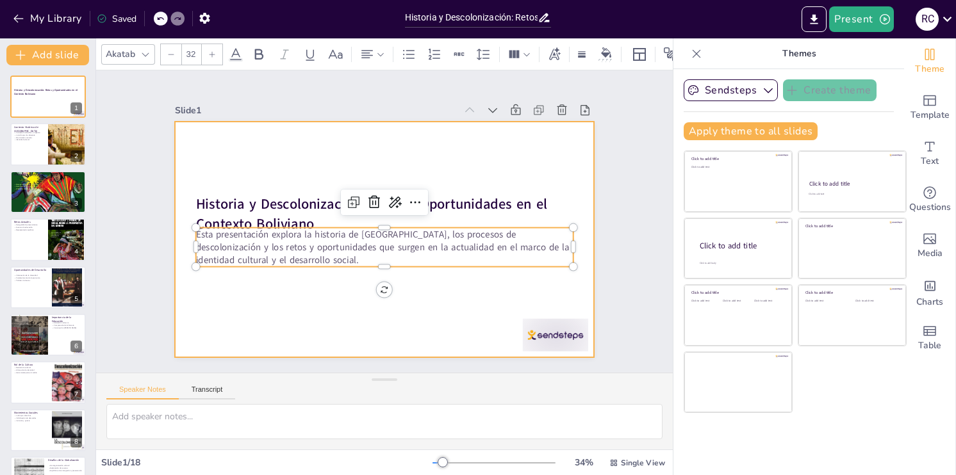
checkbox input "true"
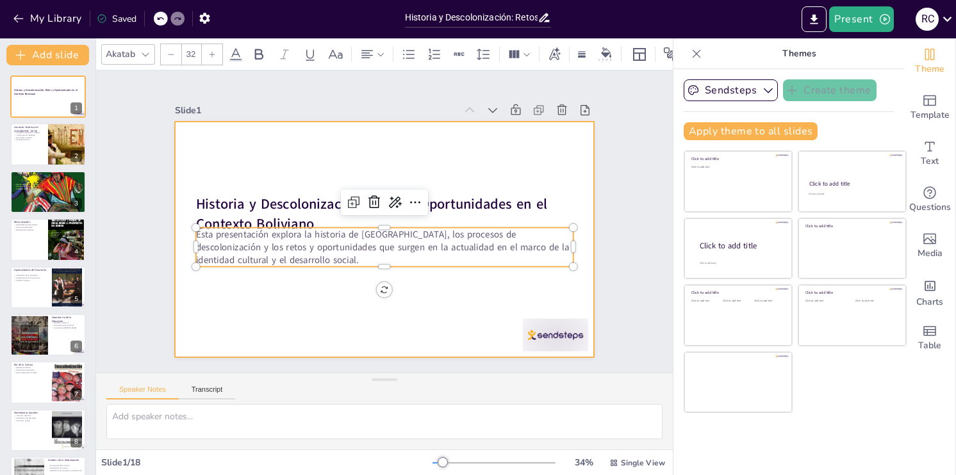
click at [328, 308] on div at bounding box center [384, 240] width 419 height 236
checkbox input "true"
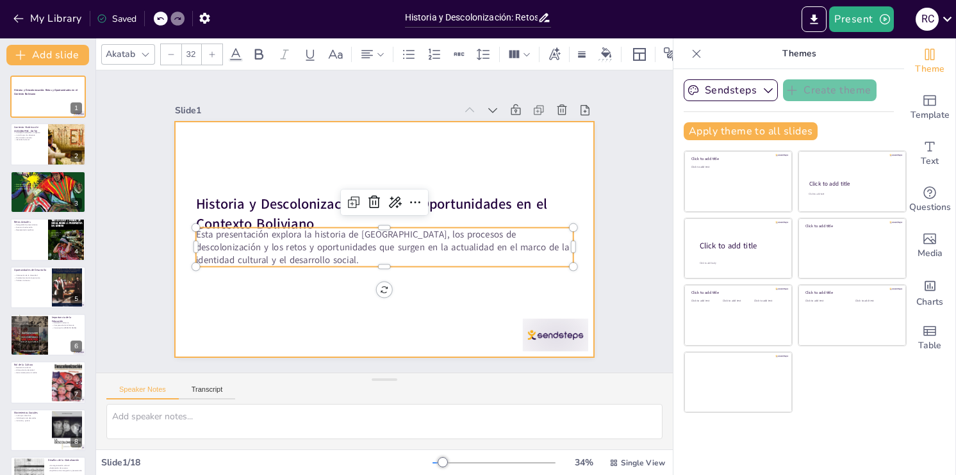
checkbox input "true"
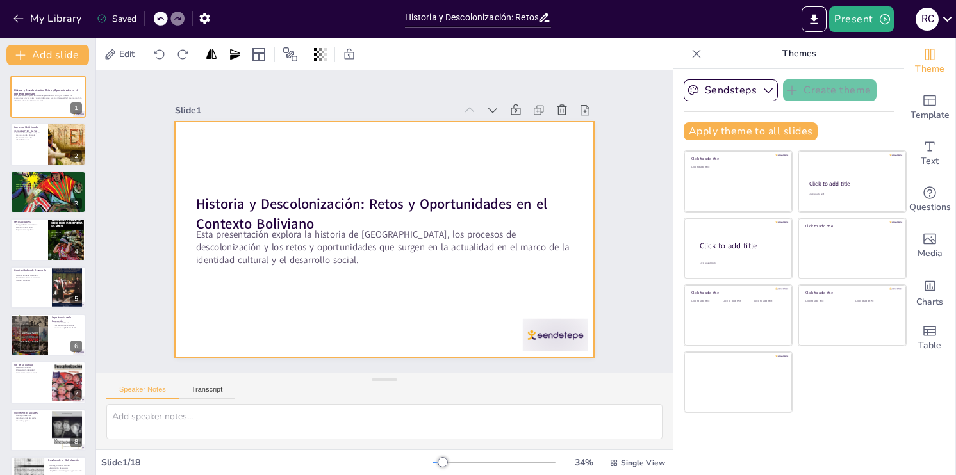
checkbox input "true"
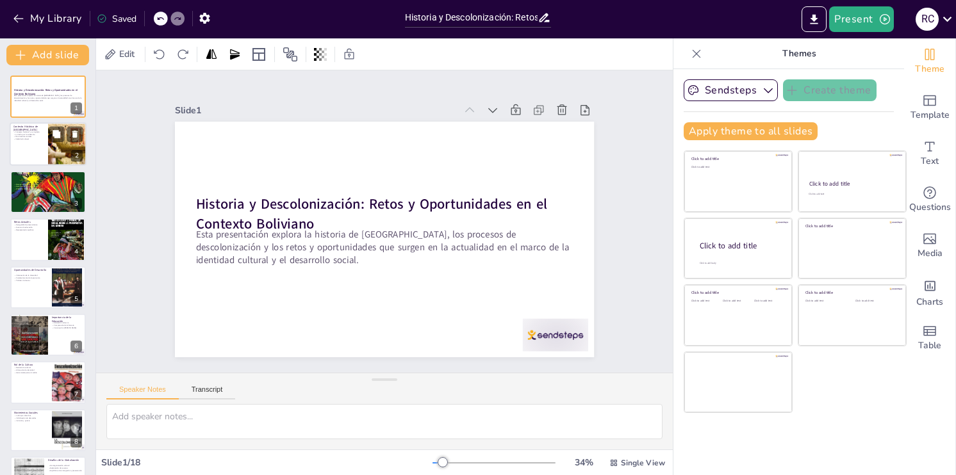
click at [39, 132] on p "Contexto histórico y su impacto" at bounding box center [28, 132] width 31 height 3
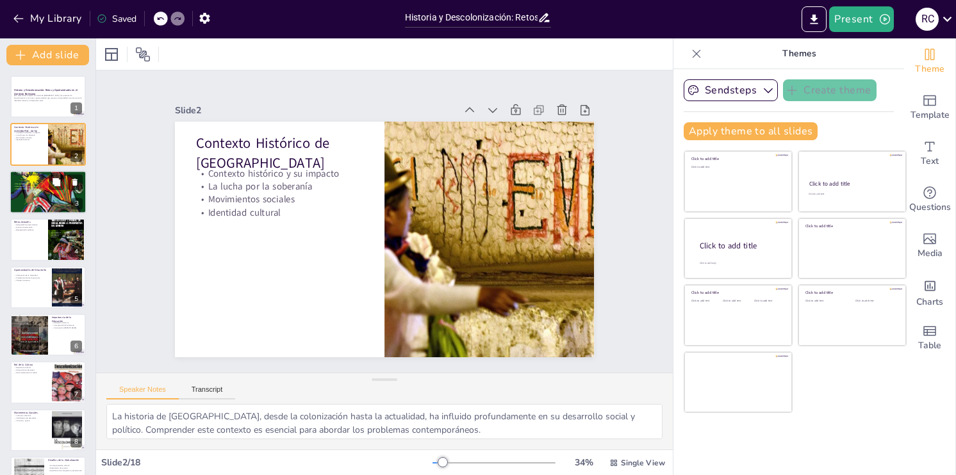
click at [47, 193] on div "Recuperación de la identidad Derechos de las comunidades Lucha contra la exclus…" at bounding box center [47, 189] width 69 height 12
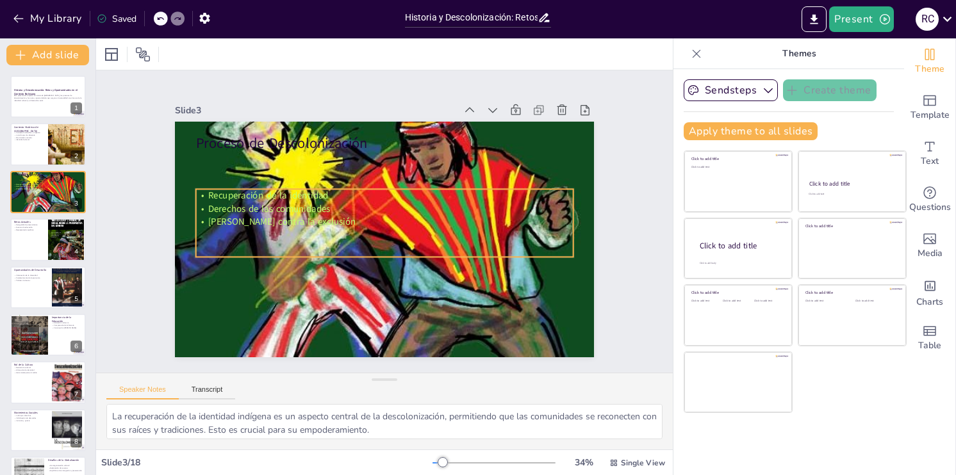
click at [224, 226] on div "Recuperación de la identidad Derechos de las comunidades Lucha contra la exclus…" at bounding box center [384, 223] width 383 height 107
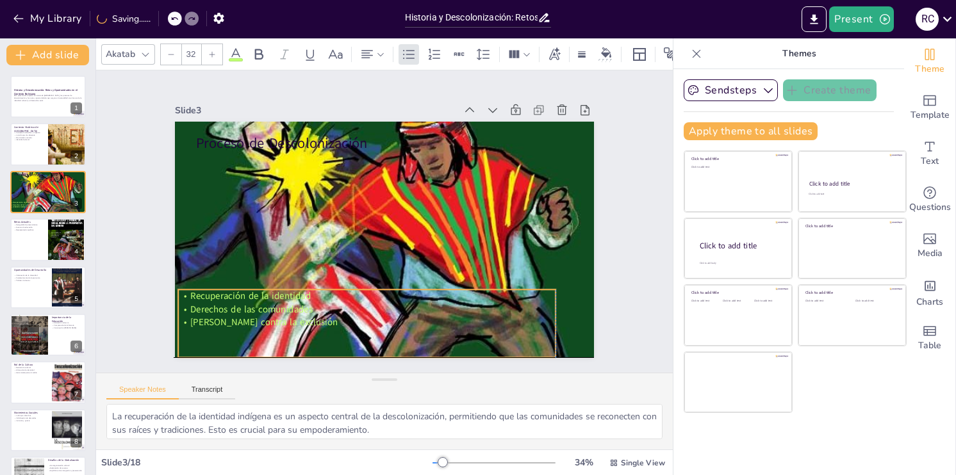
drag, startPoint x: 225, startPoint y: 233, endPoint x: 202, endPoint y: 334, distance: 103.7
click at [202, 334] on div "Recuperación de la identidad Derechos de las comunidades Lucha contra la exclus…" at bounding box center [366, 324] width 377 height 68
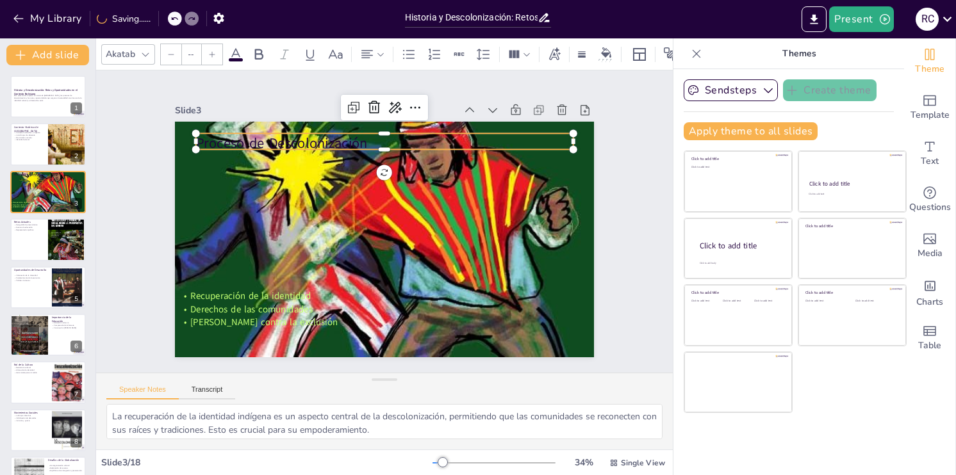
click at [211, 144] on div "Proceso de Descolonización Recuperación de la identidad Derechos de las comunid…" at bounding box center [382, 240] width 441 height 278
click at [211, 143] on p "Proceso de Descolonización" at bounding box center [384, 143] width 377 height 20
click at [231, 51] on icon at bounding box center [236, 54] width 12 height 12
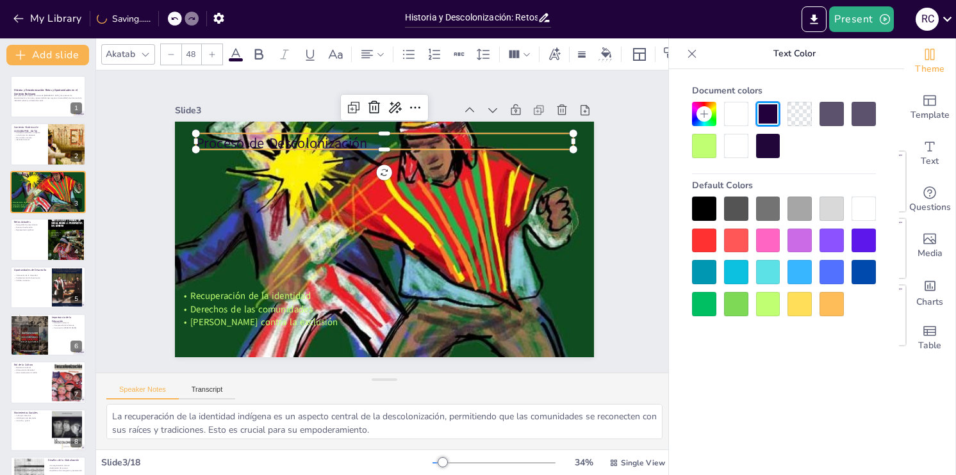
click at [798, 303] on div at bounding box center [799, 304] width 24 height 24
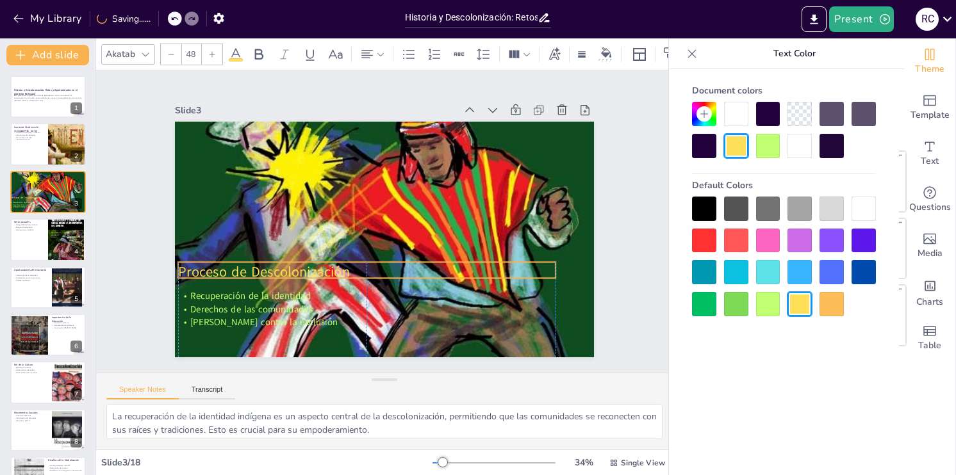
drag, startPoint x: 502, startPoint y: 131, endPoint x: 490, endPoint y: 260, distance: 129.4
click at [490, 262] on p "Proceso de Descolonización" at bounding box center [366, 272] width 377 height 20
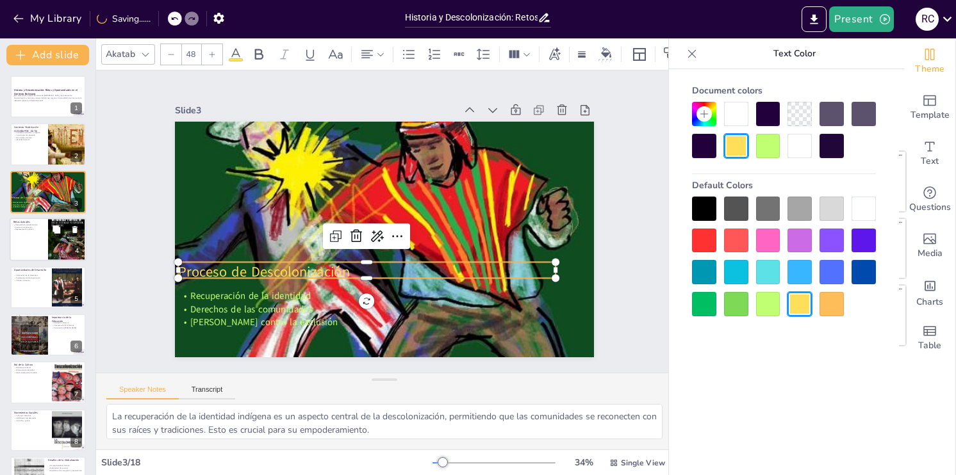
click at [33, 238] on div at bounding box center [48, 240] width 77 height 44
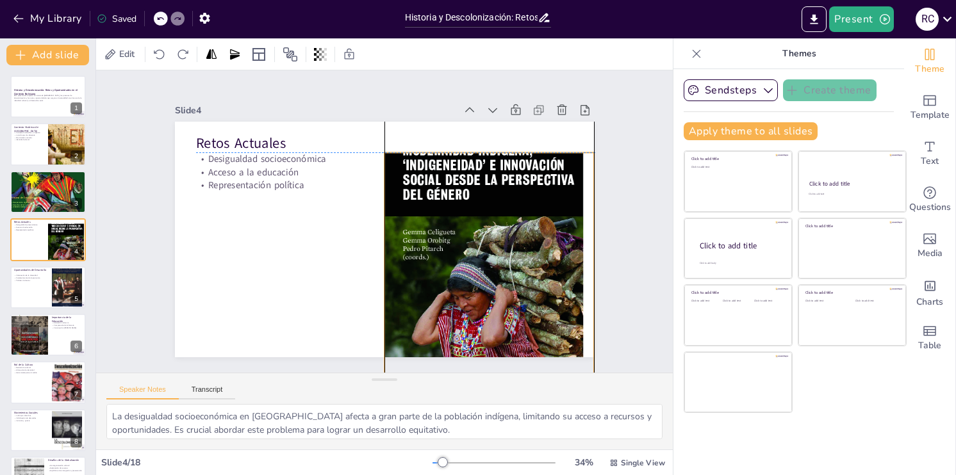
drag, startPoint x: 451, startPoint y: 239, endPoint x: 452, endPoint y: 275, distance: 35.9
click at [452, 277] on div at bounding box center [489, 270] width 210 height 293
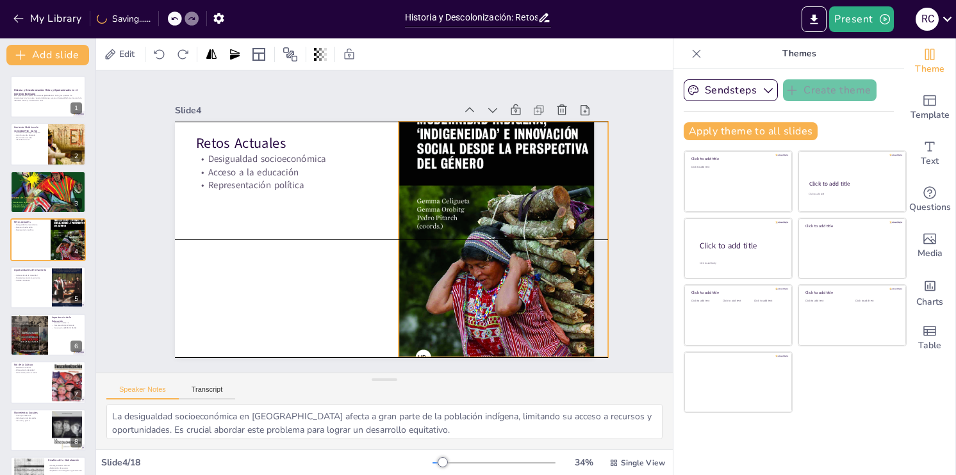
drag, startPoint x: 452, startPoint y: 277, endPoint x: 466, endPoint y: 246, distance: 33.8
click at [466, 246] on div at bounding box center [504, 239] width 210 height 293
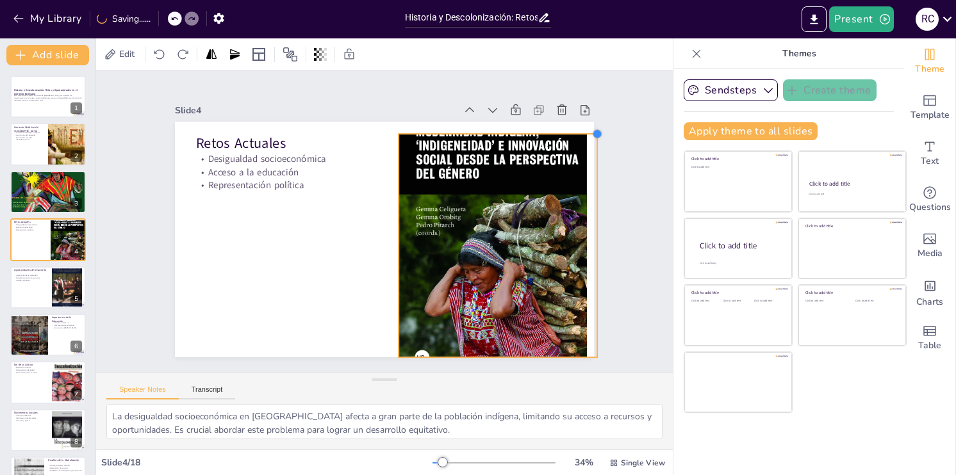
drag, startPoint x: 597, startPoint y: 117, endPoint x: 586, endPoint y: 134, distance: 19.9
click at [592, 134] on div at bounding box center [597, 134] width 10 height 10
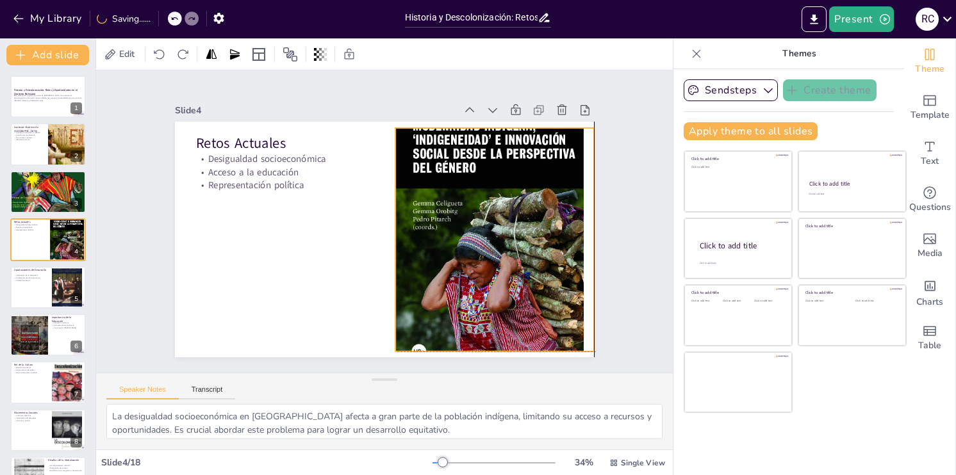
drag, startPoint x: 515, startPoint y: 176, endPoint x: 514, endPoint y: 169, distance: 7.1
click at [514, 169] on div at bounding box center [492, 251] width 227 height 297
click at [26, 301] on div at bounding box center [48, 288] width 76 height 42
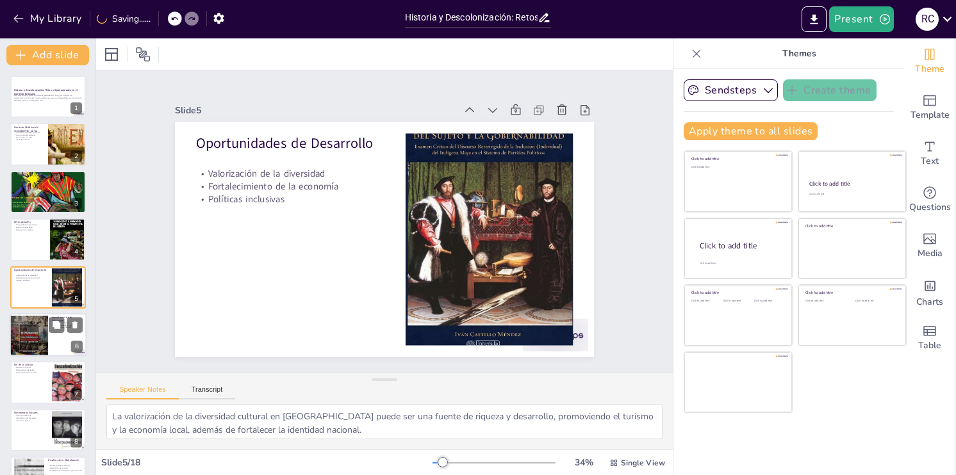
scroll to position [17, 0]
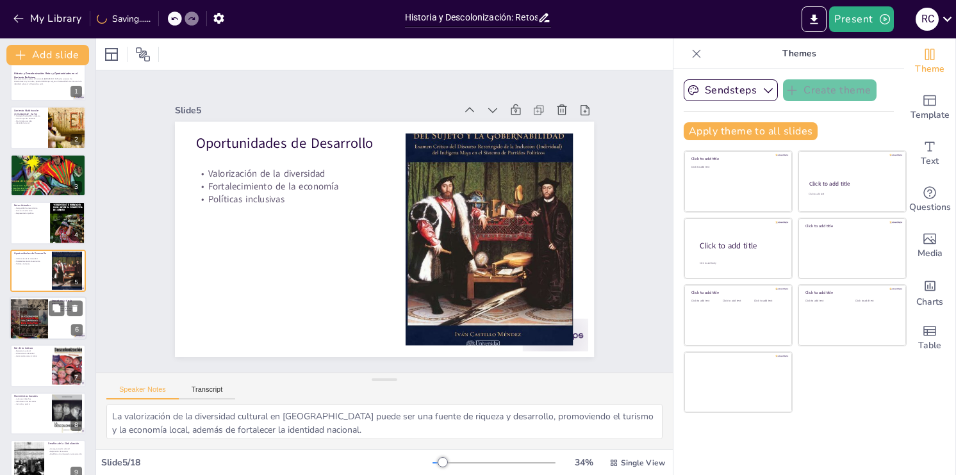
click at [29, 315] on div at bounding box center [29, 318] width 38 height 51
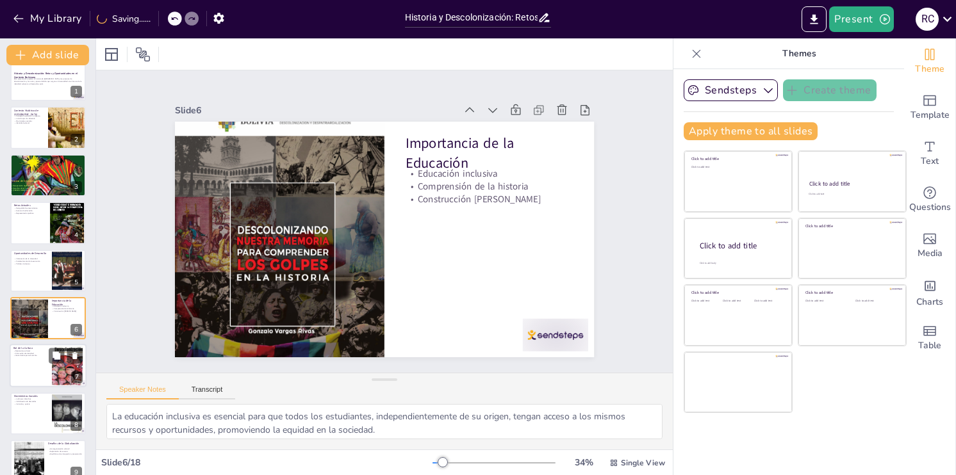
scroll to position [64, 0]
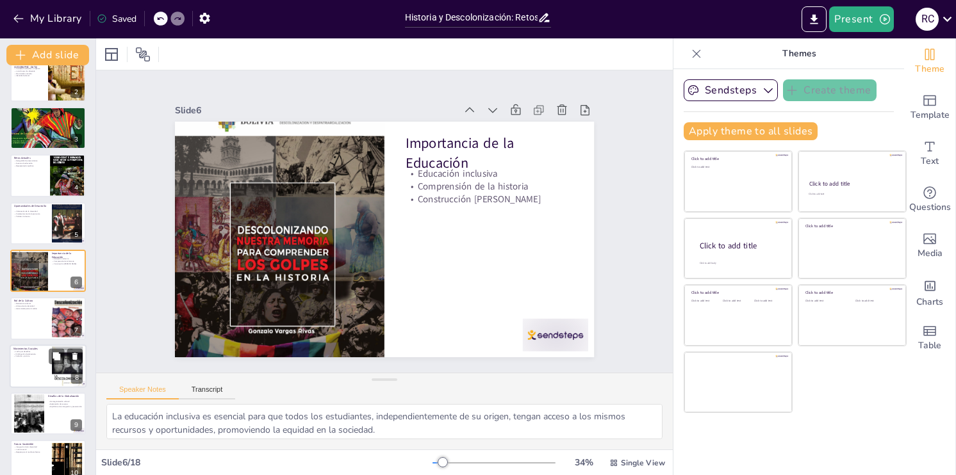
click at [25, 370] on div at bounding box center [48, 367] width 77 height 44
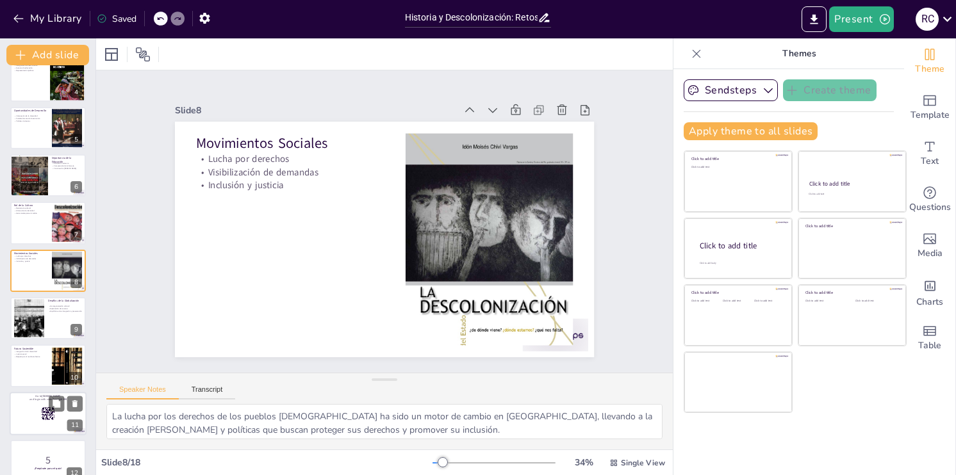
click at [26, 396] on p "Go to [DOMAIN_NAME]" at bounding box center [47, 397] width 69 height 4
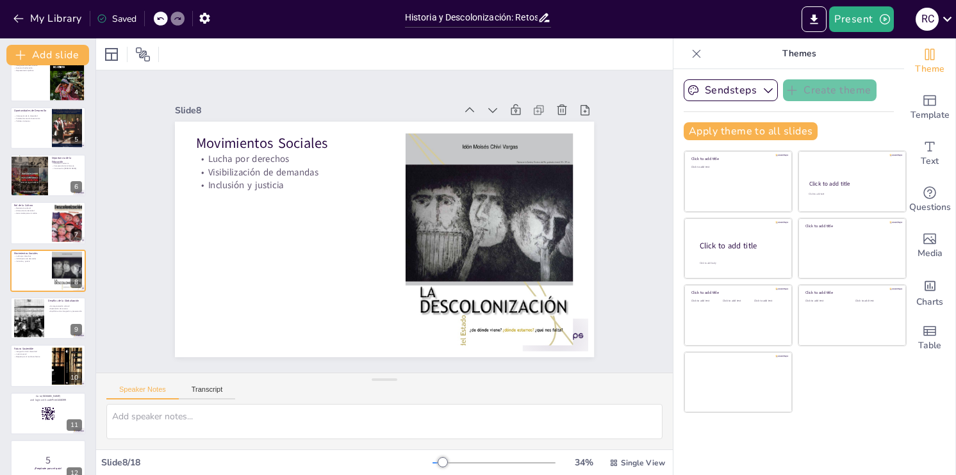
scroll to position [302, 0]
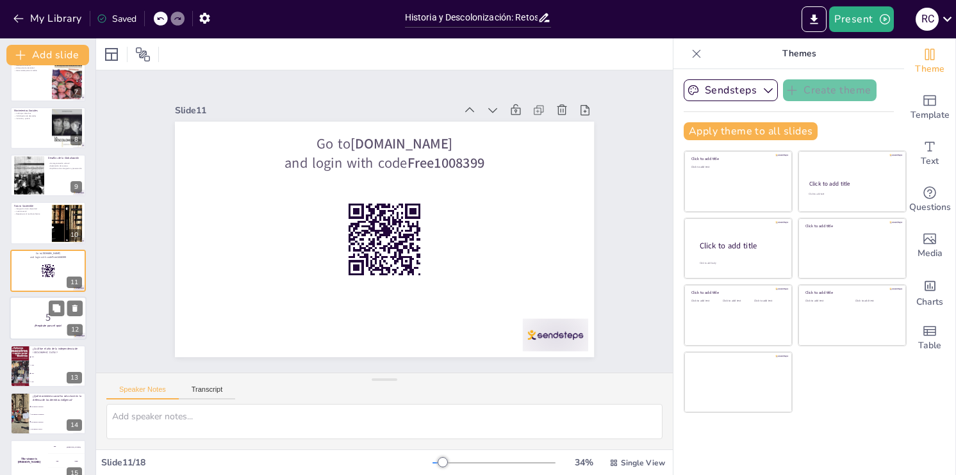
click at [21, 318] on p "5" at bounding box center [47, 318] width 69 height 14
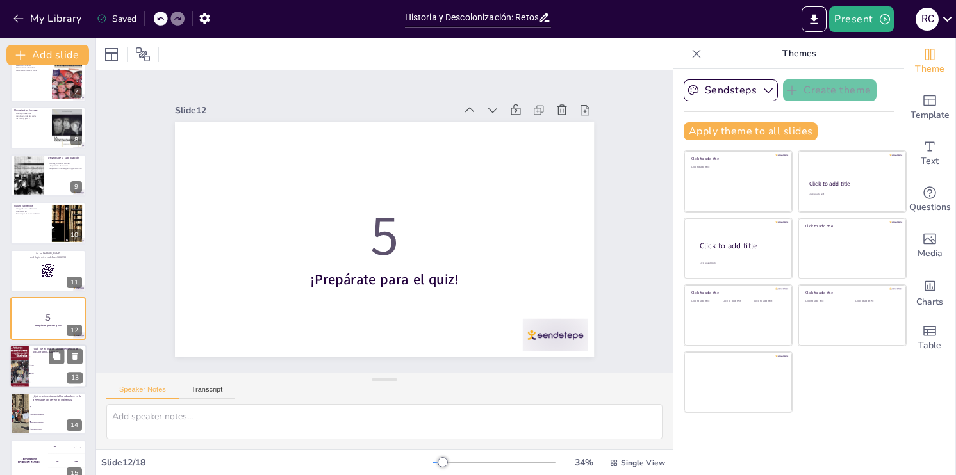
scroll to position [350, 0]
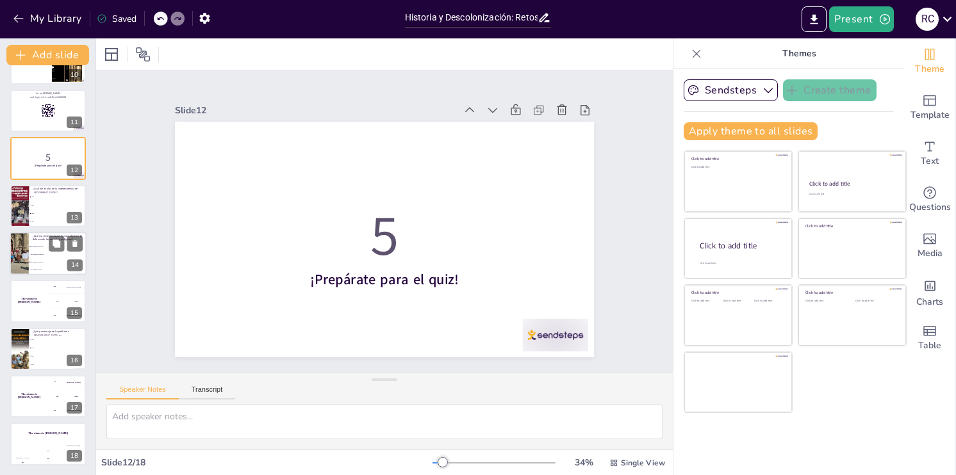
click at [41, 251] on li "Movimiento Feminista" at bounding box center [58, 255] width 58 height 8
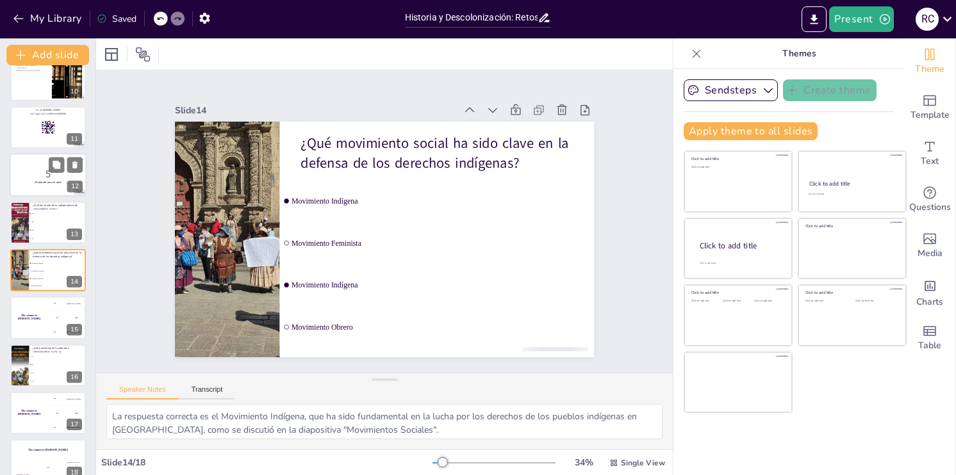
click at [37, 222] on li "1809" at bounding box center [57, 222] width 57 height 8
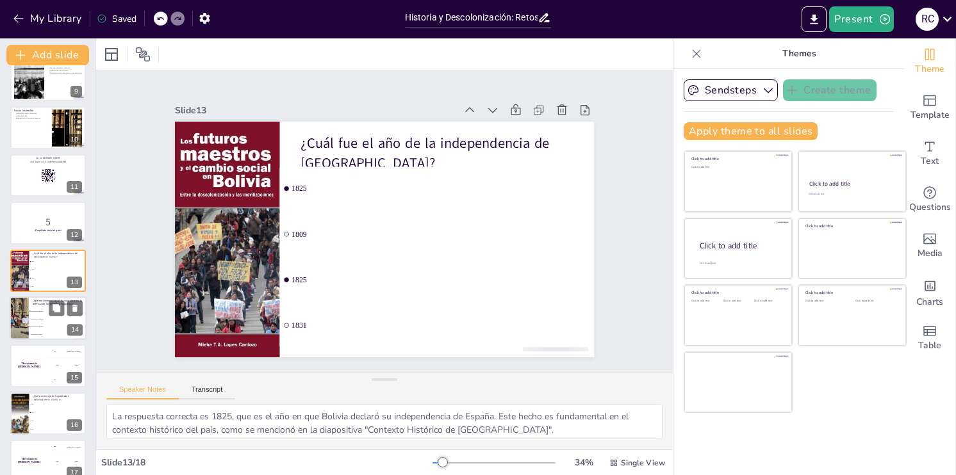
click at [39, 311] on span "Movimiento Indígena" at bounding box center [58, 312] width 55 height 2
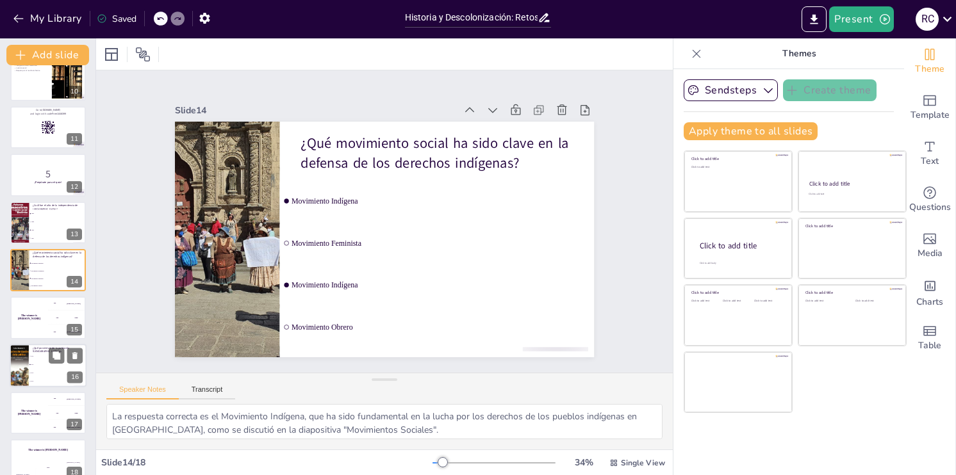
click at [33, 363] on li "40%" at bounding box center [58, 365] width 58 height 8
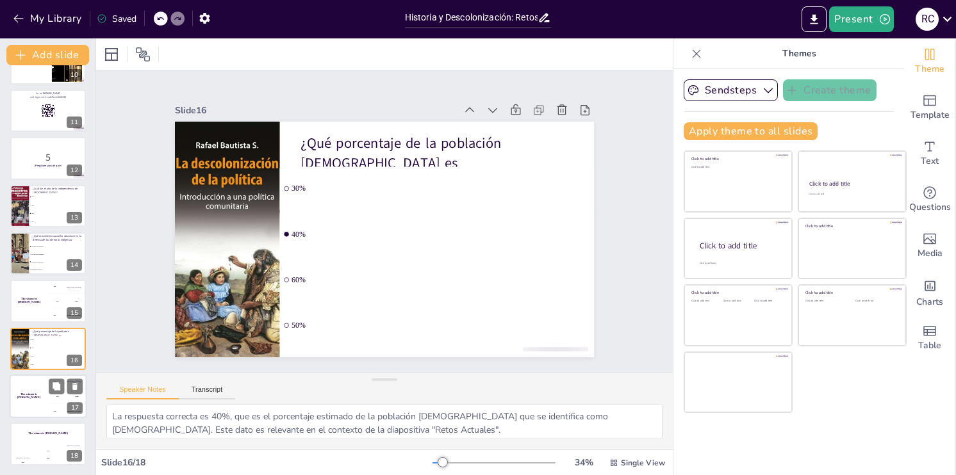
click at [31, 391] on div "The winner is [PERSON_NAME]" at bounding box center [29, 397] width 38 height 44
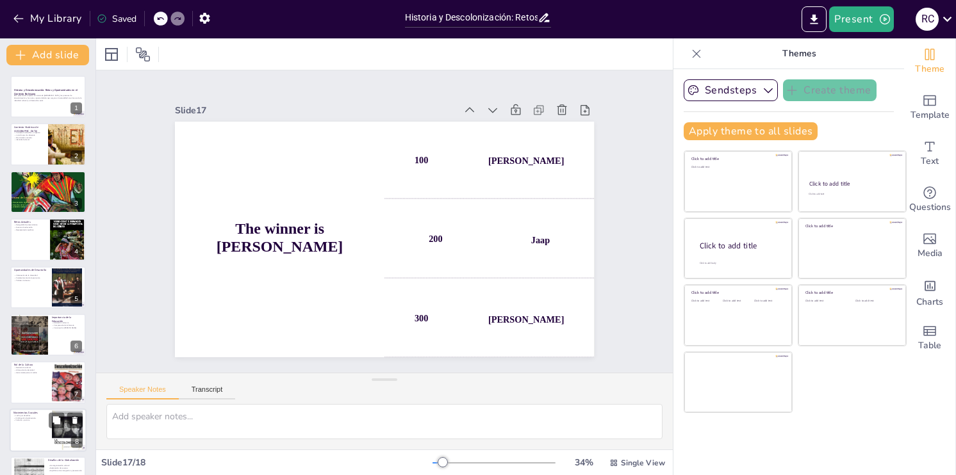
scroll to position [64, 0]
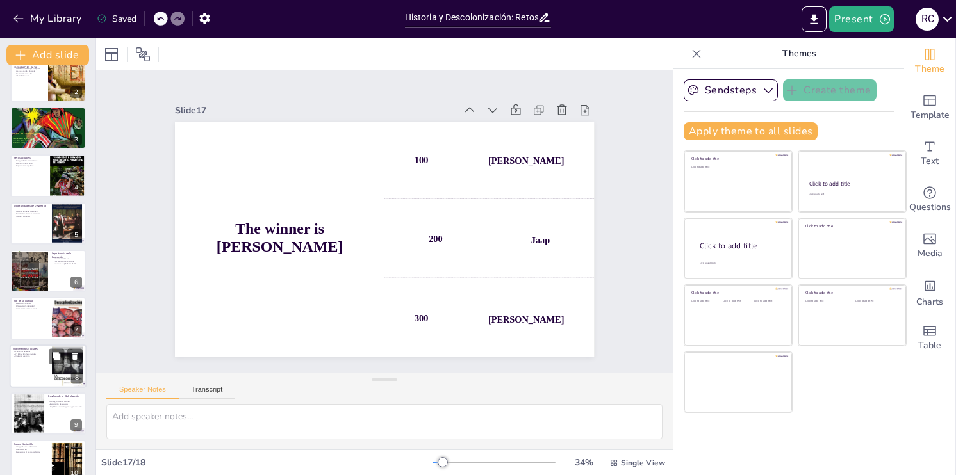
drag, startPoint x: 35, startPoint y: 324, endPoint x: 30, endPoint y: 329, distance: 7.2
click at [33, 322] on div at bounding box center [48, 318] width 76 height 42
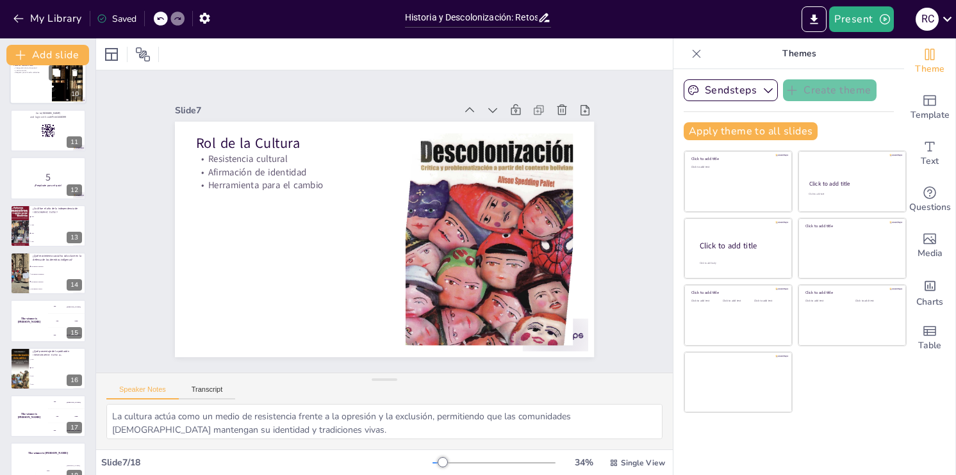
scroll to position [463, 0]
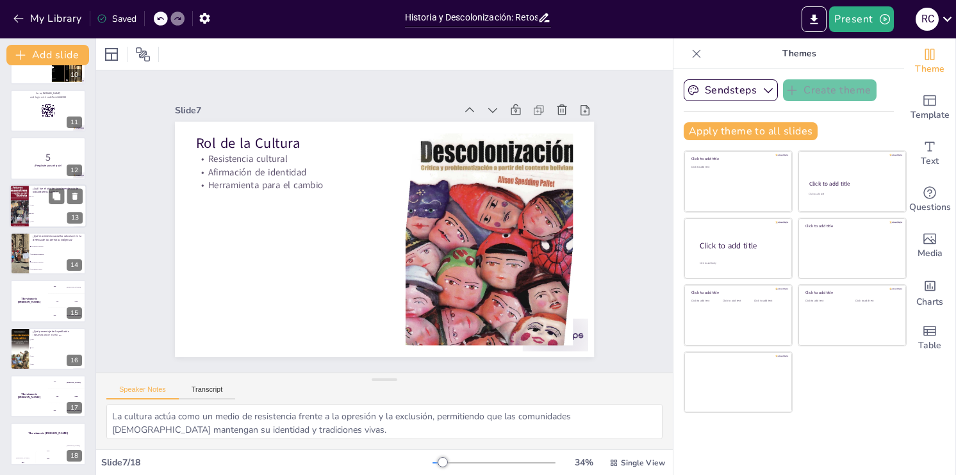
click at [51, 208] on li "1809" at bounding box center [58, 205] width 58 height 8
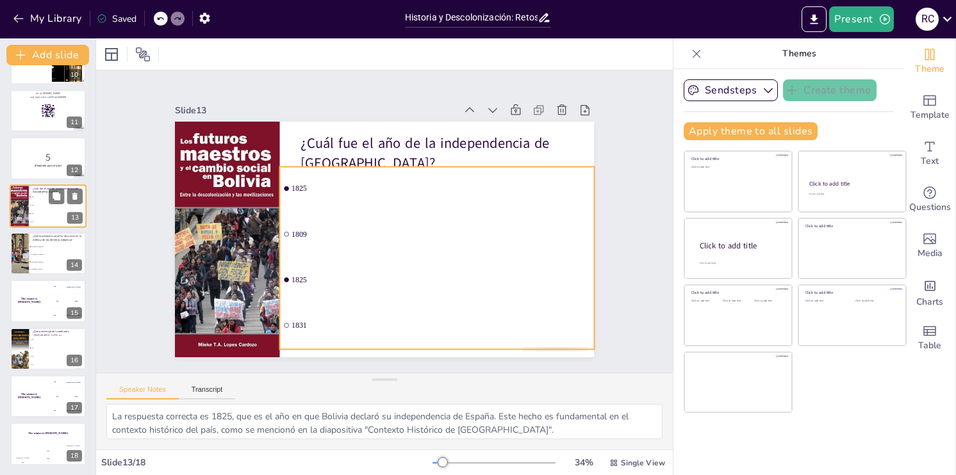
click at [52, 261] on span "Movimiento Indígena" at bounding box center [58, 261] width 54 height 1
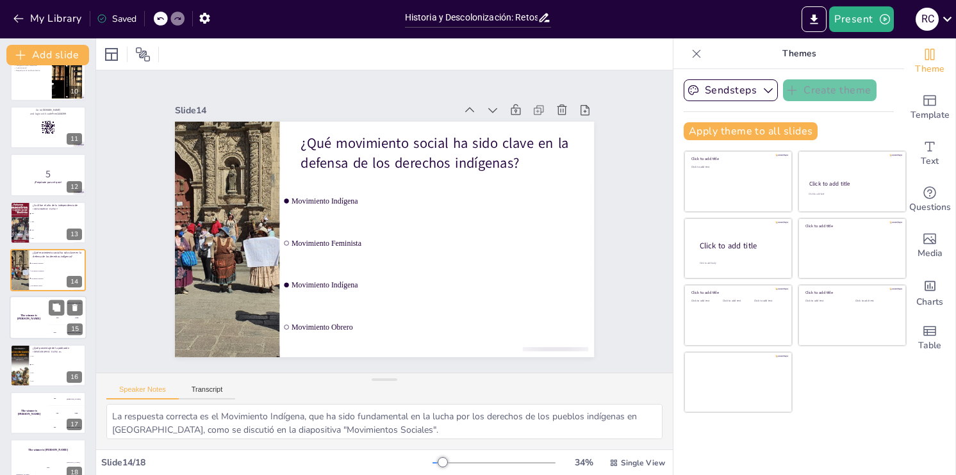
click at [38, 321] on div "The winner is [PERSON_NAME]" at bounding box center [29, 319] width 38 height 44
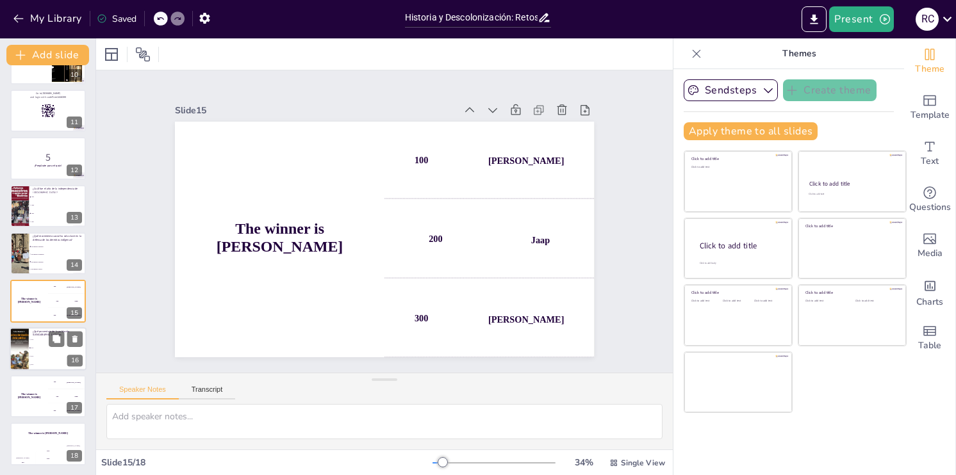
click at [33, 350] on li "40%" at bounding box center [58, 348] width 58 height 8
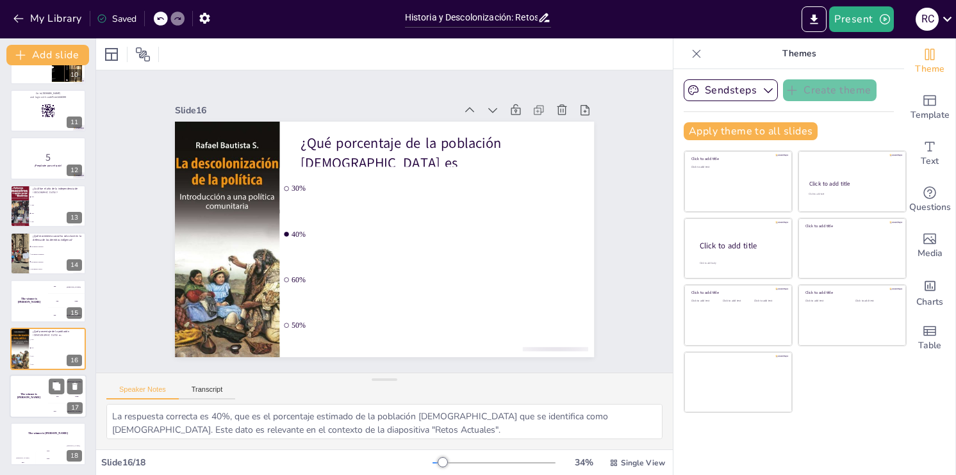
click at [36, 393] on div "The winner is [PERSON_NAME]" at bounding box center [29, 397] width 38 height 44
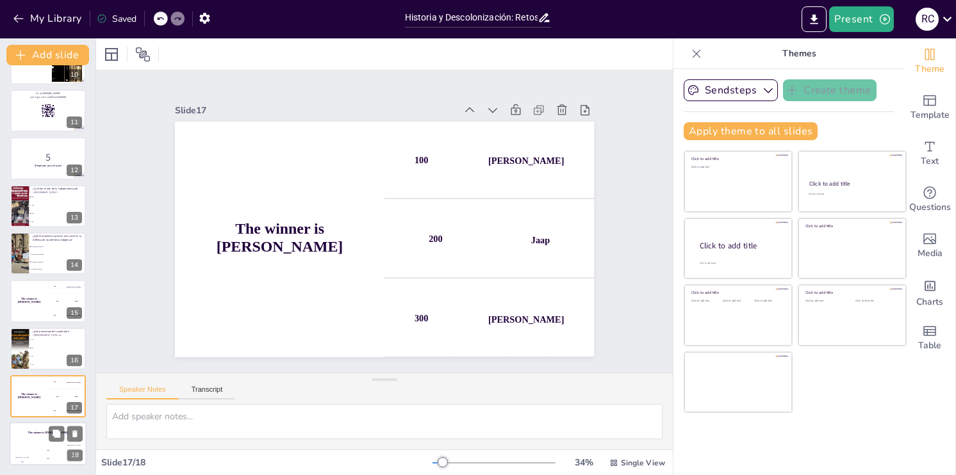
click at [38, 434] on div "The winner is [PERSON_NAME]" at bounding box center [48, 434] width 77 height 22
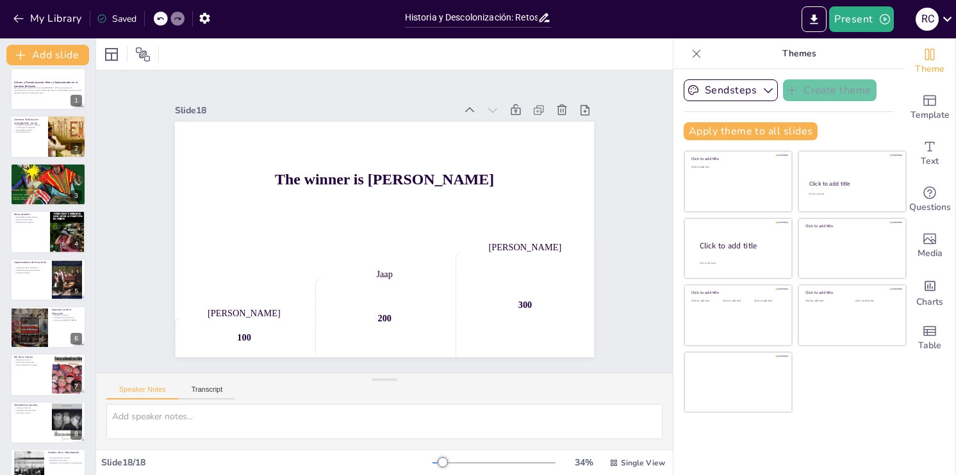
scroll to position [0, 0]
